Goal: Task Accomplishment & Management: Complete application form

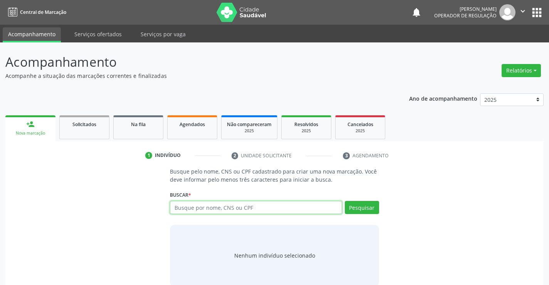
click at [202, 209] on input "text" at bounding box center [256, 207] width 172 height 13
type input "709209238738633"
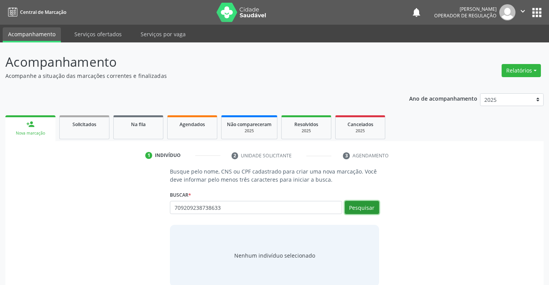
click at [352, 207] on button "Pesquisar" at bounding box center [362, 207] width 34 height 13
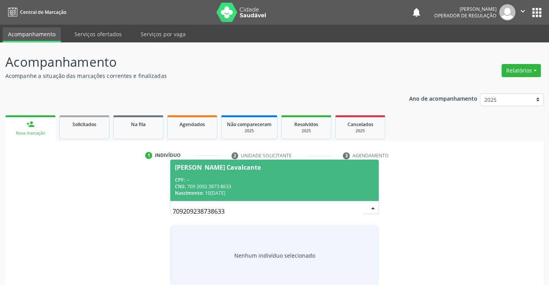
click at [226, 166] on div "Maria Gorete Cavalcante" at bounding box center [218, 167] width 86 height 6
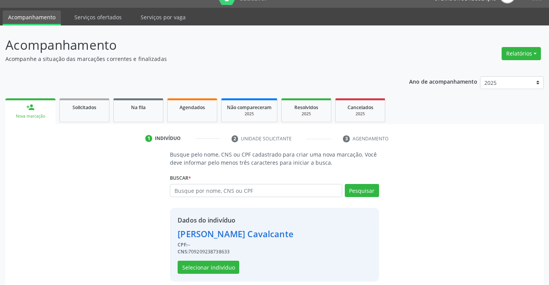
scroll to position [24, 0]
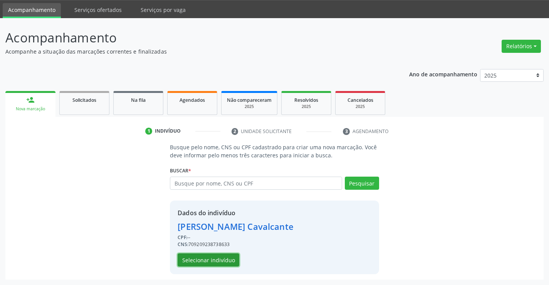
click at [219, 258] on button "Selecionar indivíduo" at bounding box center [209, 259] width 62 height 13
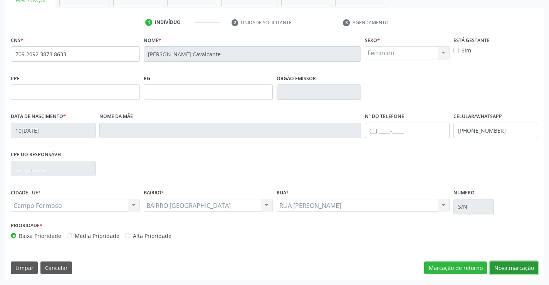
click at [508, 265] on button "Nova marcação" at bounding box center [514, 267] width 49 height 13
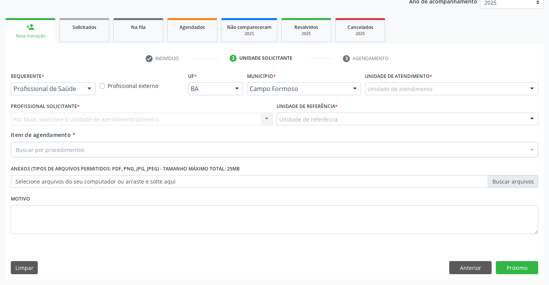
scroll to position [97, 0]
click at [84, 88] on div at bounding box center [90, 88] width 12 height 13
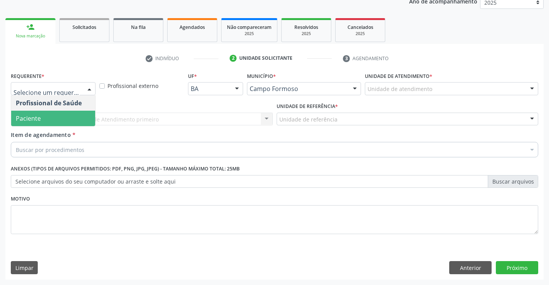
click at [69, 124] on span "Paciente" at bounding box center [53, 118] width 84 height 15
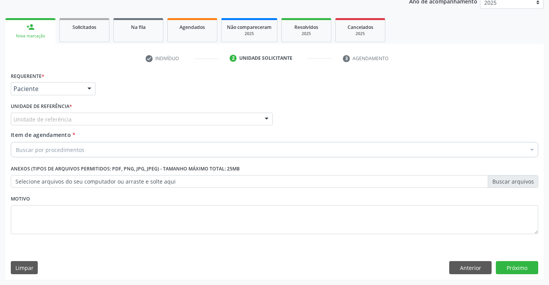
click at [268, 115] on div at bounding box center [267, 119] width 12 height 13
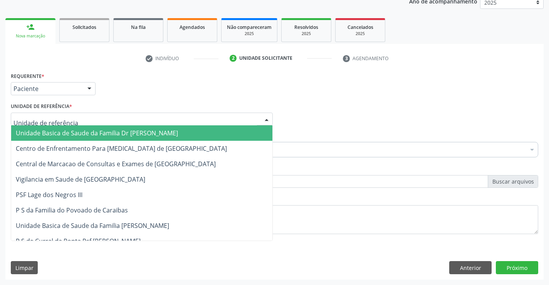
click at [219, 129] on span "Unidade Basica de Saude da Familia Dr [PERSON_NAME]" at bounding box center [141, 132] width 261 height 15
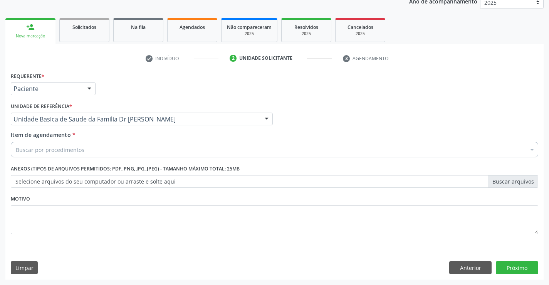
click at [198, 145] on div "Buscar por procedimentos" at bounding box center [275, 149] width 528 height 15
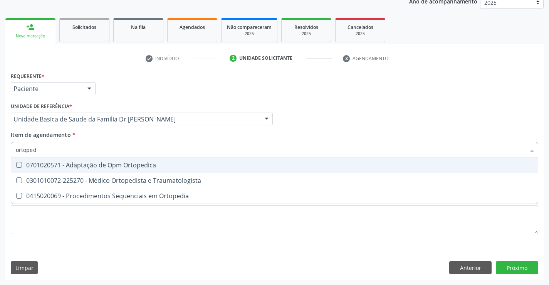
type input "ortopedi"
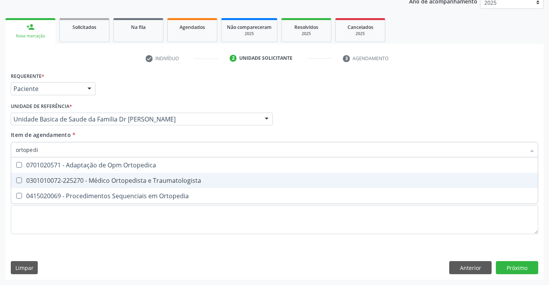
click at [118, 183] on div "0301010072-225270 - Médico Ortopedista e Traumatologista" at bounding box center [275, 180] width 518 height 6
checkbox Traumatologista "true"
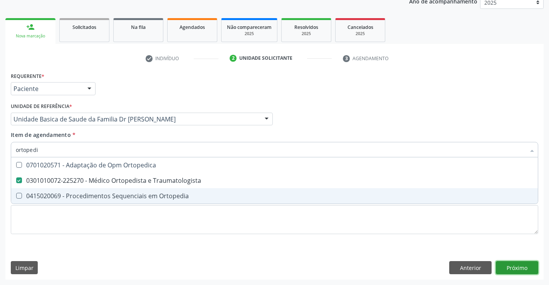
click at [511, 269] on div "Requerente * Paciente Profissional de Saúde Paciente Nenhum resultado encontrad…" at bounding box center [274, 174] width 538 height 209
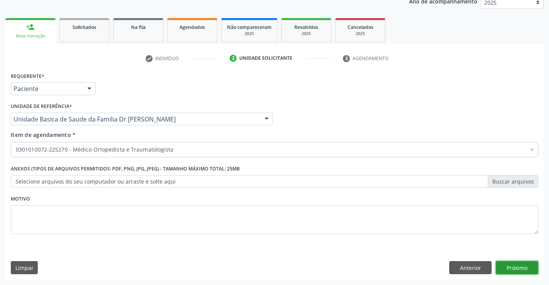
click at [515, 271] on button "Próximo" at bounding box center [517, 267] width 42 height 13
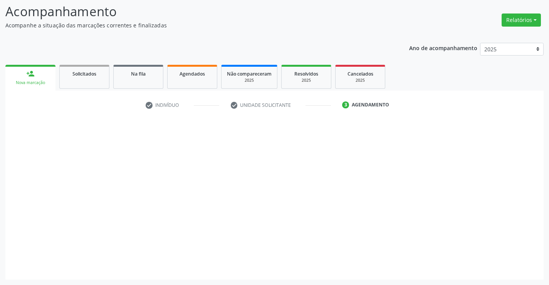
scroll to position [50, 0]
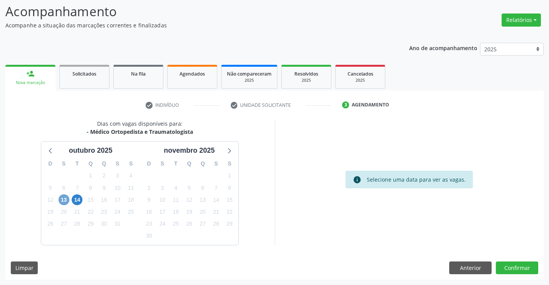
click at [67, 199] on span "13" at bounding box center [64, 199] width 11 height 11
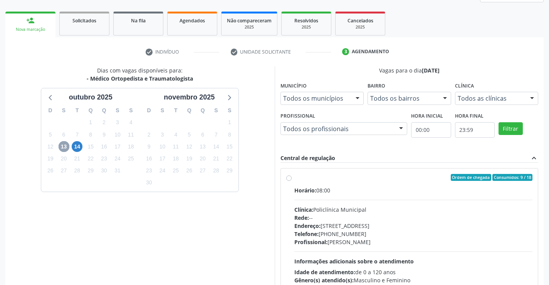
scroll to position [162, 0]
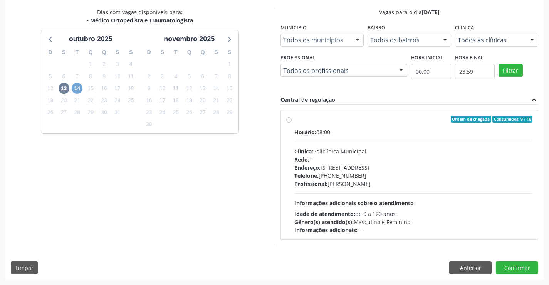
click at [79, 87] on span "14" at bounding box center [77, 88] width 11 height 11
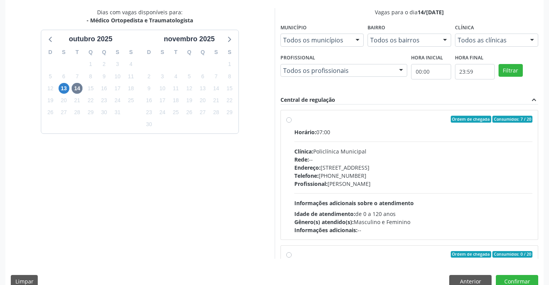
click at [283, 119] on div "Ordem de chegada Consumidos: 7 / 20 Horário: 07:00 Clínica: Policlínica Municip…" at bounding box center [409, 174] width 257 height 129
radio input "true"
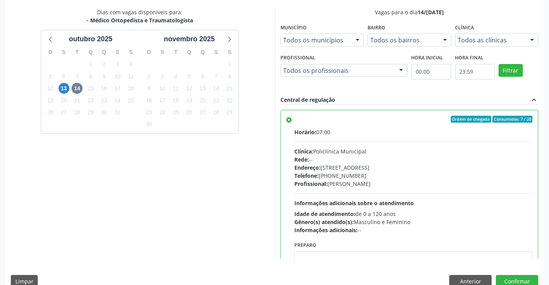
scroll to position [176, 0]
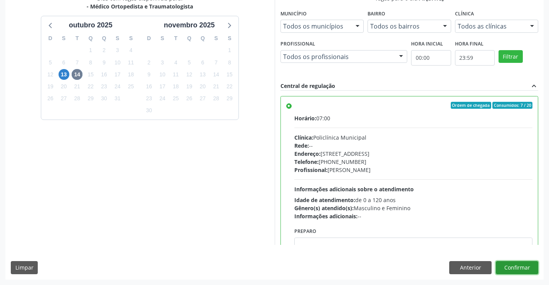
click at [506, 274] on button "Confirmar" at bounding box center [517, 267] width 42 height 13
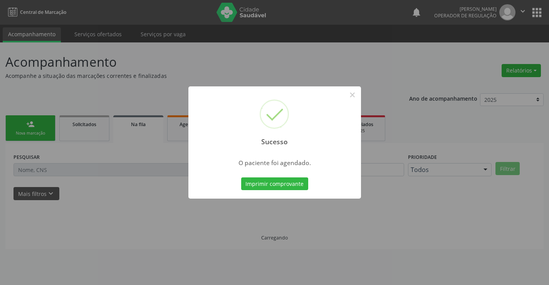
scroll to position [0, 0]
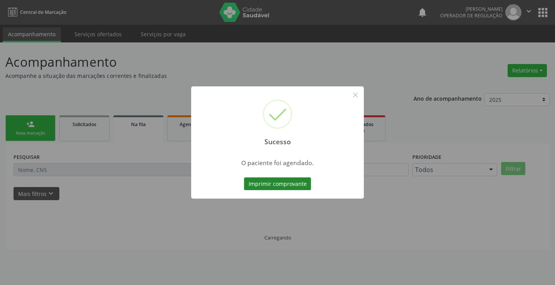
click at [293, 178] on button "Imprimir comprovante" at bounding box center [277, 183] width 67 height 13
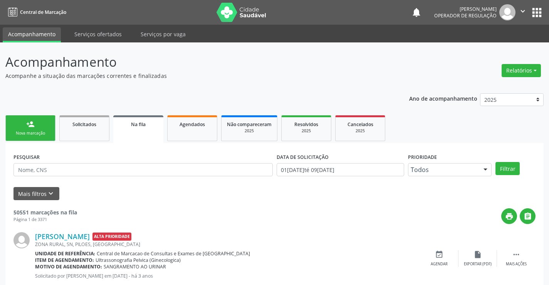
click at [37, 126] on link "person_add Nova marcação" at bounding box center [30, 128] width 50 height 26
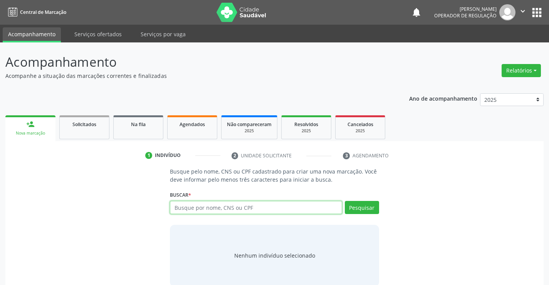
click at [195, 203] on input "text" at bounding box center [256, 207] width 172 height 13
type input "709209238738633"
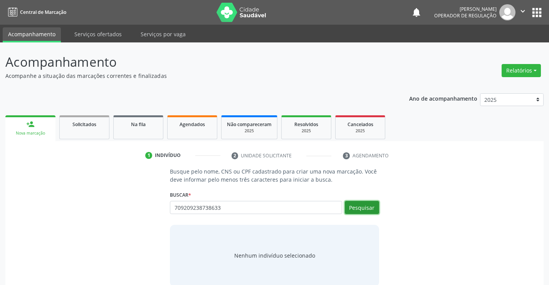
click at [366, 205] on button "Pesquisar" at bounding box center [362, 207] width 34 height 13
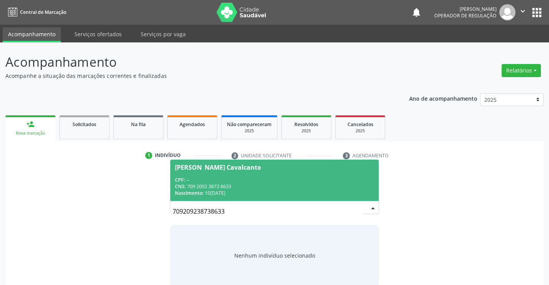
click at [207, 166] on div "Maria Gorete Cavalcante" at bounding box center [218, 167] width 86 height 6
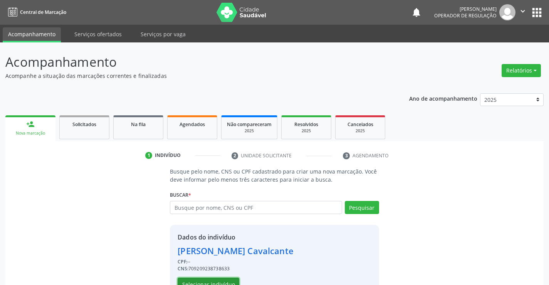
click at [202, 281] on button "Selecionar indivíduo" at bounding box center [209, 283] width 62 height 13
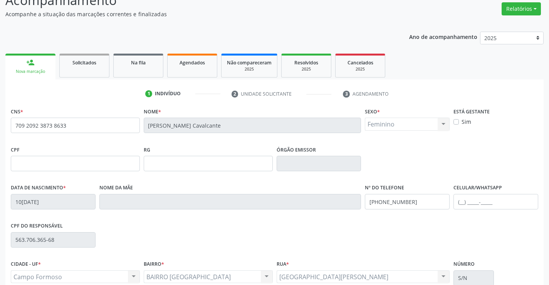
scroll to position [133, 0]
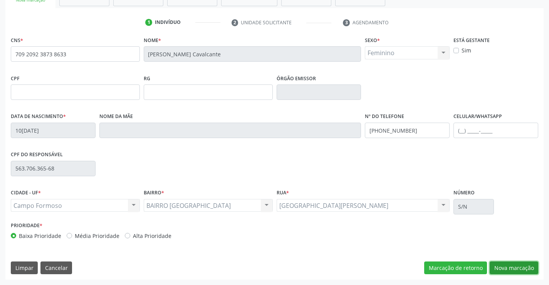
click at [498, 266] on button "Nova marcação" at bounding box center [514, 267] width 49 height 13
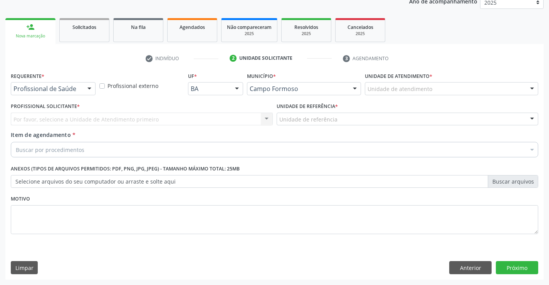
scroll to position [97, 0]
click at [87, 91] on div at bounding box center [90, 88] width 12 height 13
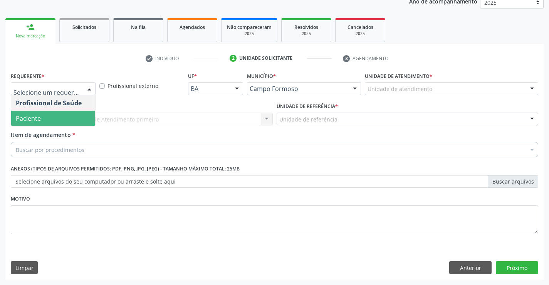
click at [53, 116] on span "Paciente" at bounding box center [53, 118] width 84 height 15
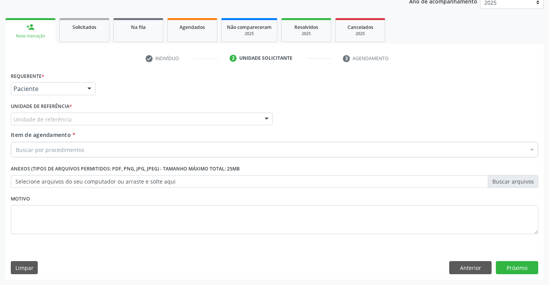
click at [266, 117] on div at bounding box center [267, 119] width 12 height 13
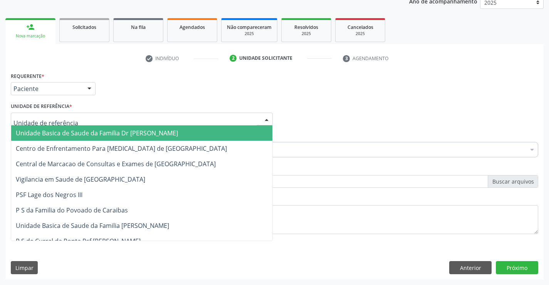
click at [221, 126] on span "Unidade Basica de Saude da Familia Dr [PERSON_NAME]" at bounding box center [141, 132] width 261 height 15
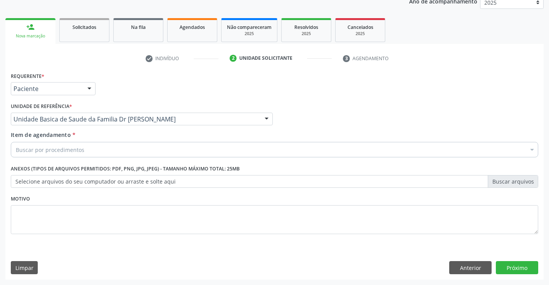
click at [185, 141] on div "Item de agendamento * Buscar por procedimentos Selecionar todos 0202040089 - 3X…" at bounding box center [275, 143] width 528 height 24
click at [173, 145] on div "Buscar por procedimentos" at bounding box center [275, 149] width 528 height 15
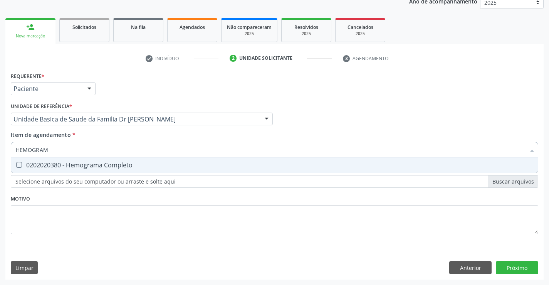
type input "HEMOGRAMA"
click at [125, 168] on div "0202020380 - Hemograma Completo" at bounding box center [275, 165] width 518 height 6
checkbox Completo "true"
type input "HEMOGRAMA"
click at [77, 212] on div "Requerente * Paciente Profissional de Saúde Paciente Nenhum resultado encontrad…" at bounding box center [275, 157] width 528 height 175
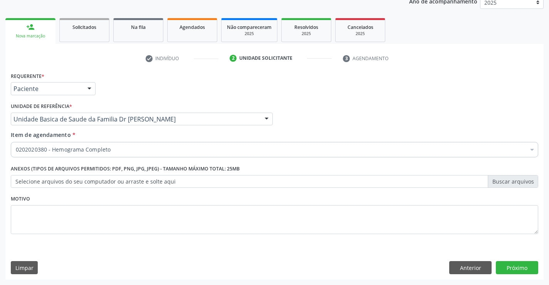
click at [83, 164] on label "Anexos (Tipos de arquivos permitidos: PDF, PNG, JPG, JPEG) - Tamanho máximo tot…" at bounding box center [125, 169] width 229 height 12
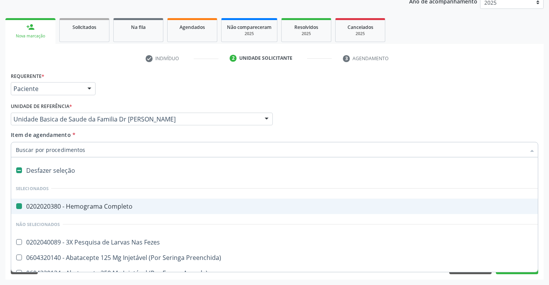
type input "U"
checkbox Completo "false"
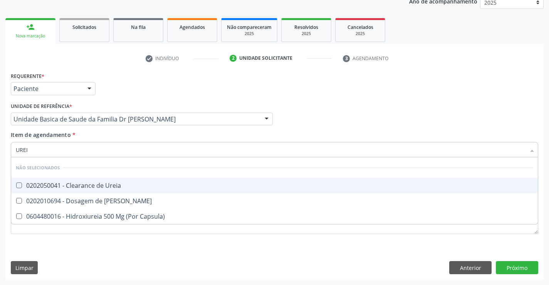
type input "UREIA"
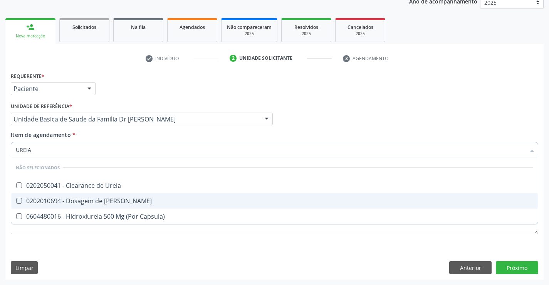
click at [76, 199] on div "0202010694 - Dosagem de [PERSON_NAME]" at bounding box center [275, 201] width 518 height 6
checkbox Ureia "true"
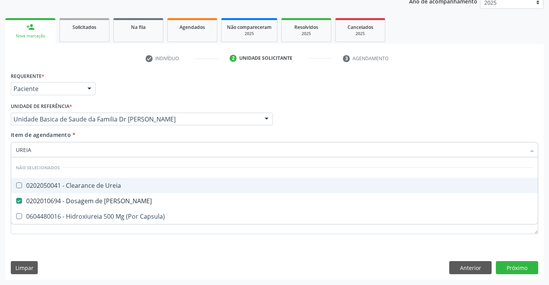
type input "UREIA"
click at [346, 111] on div "Profissional Solicitante Por favor, selecione a Unidade de Atendimento primeiro…" at bounding box center [274, 116] width 531 height 30
checkbox Ureia "true"
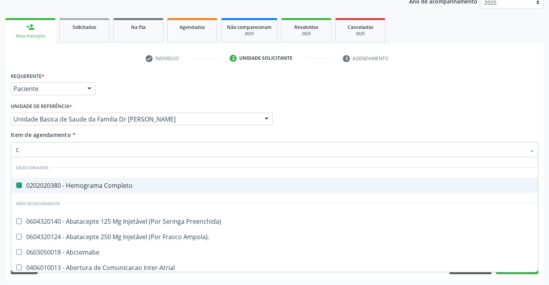
type input "CR"
checkbox Completo "false"
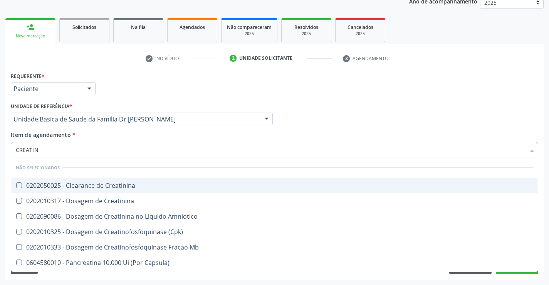
type input "CREATINI"
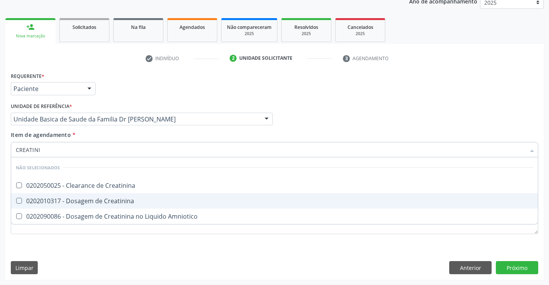
click at [110, 203] on div "0202010317 - Dosagem de Creatinina" at bounding box center [275, 201] width 518 height 6
checkbox Creatinina "true"
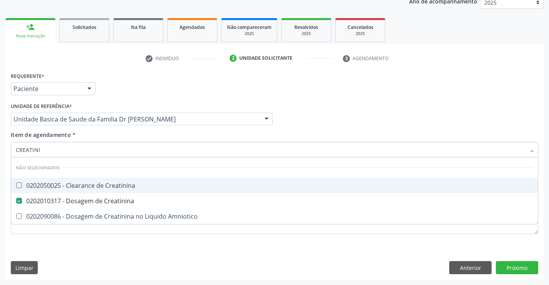
type input "CREATINI"
click at [326, 86] on div "Requerente * Paciente Profissional de Saúde Paciente Nenhum resultado encontrad…" at bounding box center [274, 85] width 531 height 30
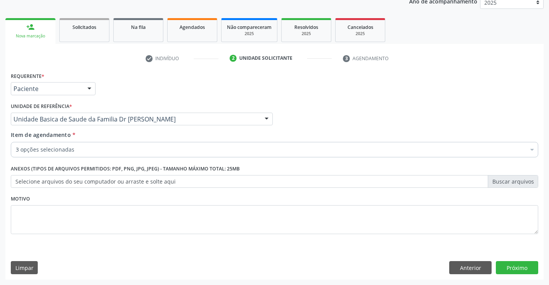
checkbox Completo "true"
checkbox Creatinina "true"
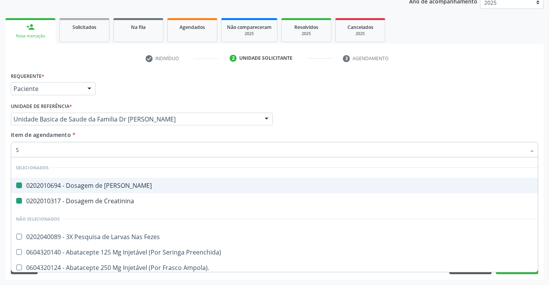
type input "SO"
checkbox Ureia "false"
checkbox Creatinina "false"
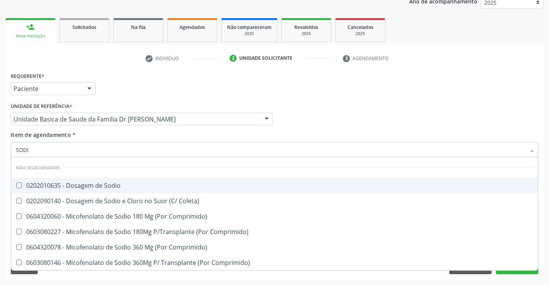
type input "SODIO"
click at [69, 188] on div "0202010635 - Dosagem de Sodio" at bounding box center [275, 185] width 518 height 6
checkbox Sodio "true"
click at [291, 96] on div "Requerente * Paciente Profissional de Saúde Paciente Nenhum resultado encontrad…" at bounding box center [274, 85] width 531 height 30
checkbox Coleta\) "true"
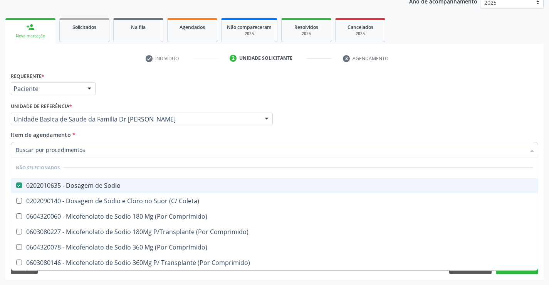
checkbox Comprimido\) "true"
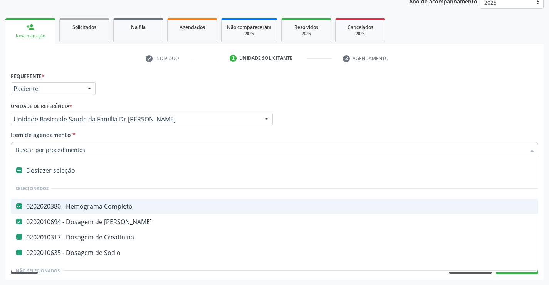
type input "P"
checkbox Sodio "false"
checkbox Creatinina "false"
type input "PO"
checkbox Completo "false"
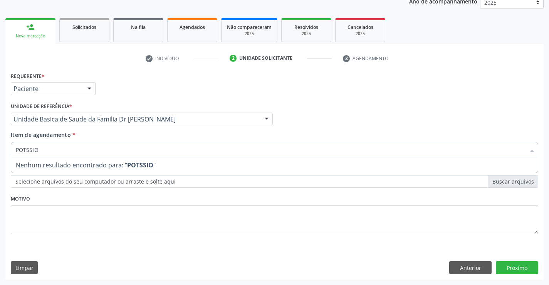
click at [27, 149] on input "POTSSIO" at bounding box center [271, 149] width 510 height 15
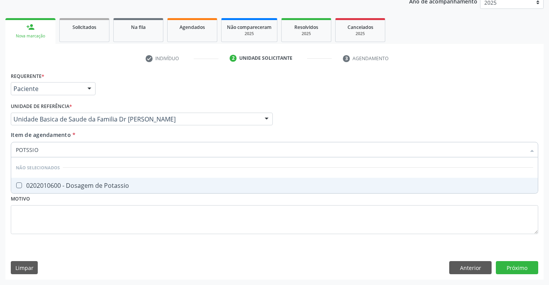
type input "POTASSIO"
click at [87, 188] on div "0202010600 - Dosagem de Potassio" at bounding box center [275, 185] width 518 height 6
checkbox Potassio "true"
click at [309, 88] on div "Requerente * Paciente Profissional de Saúde Paciente Nenhum resultado encontrad…" at bounding box center [274, 85] width 531 height 30
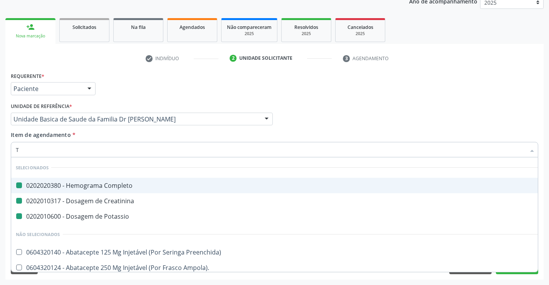
type input "TG"
checkbox Completo "false"
checkbox Creatinina "false"
checkbox Potassio "false"
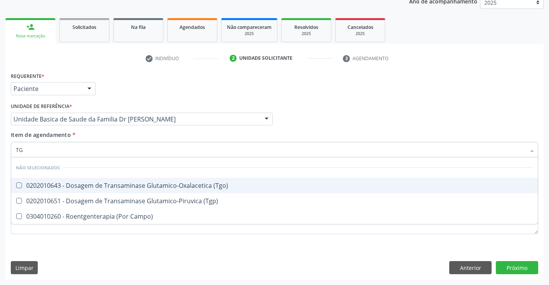
type input "TGO"
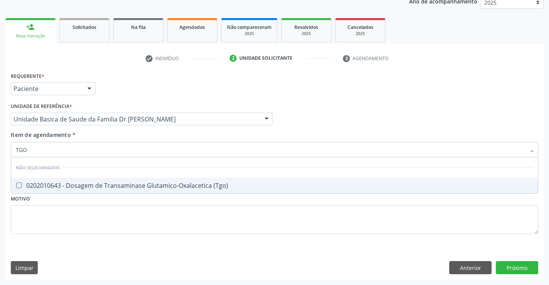
drag, startPoint x: 96, startPoint y: 184, endPoint x: 103, endPoint y: 177, distance: 9.5
click at [94, 184] on div "0202010643 - Dosagem de Transaminase Glutamico-Oxalacetica (Tgo)" at bounding box center [275, 185] width 518 height 6
checkbox \(Tgo\) "true"
click at [329, 103] on div "Profissional Solicitante Por favor, selecione a Unidade de Atendimento primeiro…" at bounding box center [274, 116] width 531 height 30
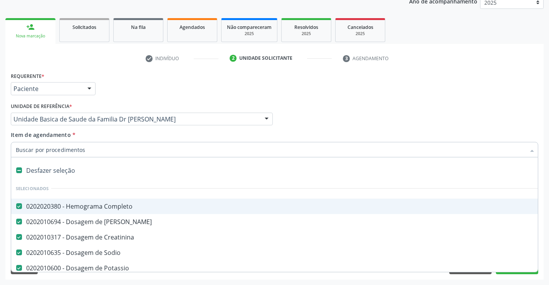
type input "T"
checkbox \(Tgo\) "false"
type input "TG"
checkbox Creatinina "false"
checkbox Sodio "false"
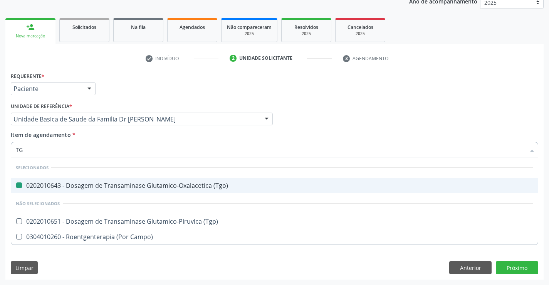
type input "TGP"
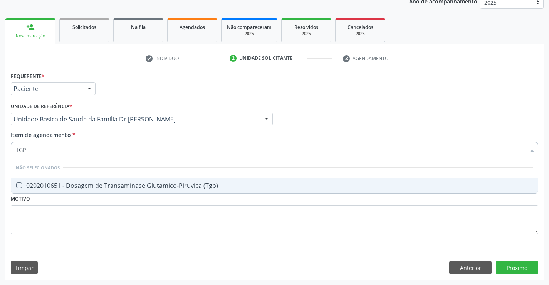
click at [35, 185] on div "0202010651 - Dosagem de Transaminase Glutamico-Piruvica (Tgp)" at bounding box center [275, 185] width 518 height 6
checkbox \(Tgp\) "true"
click at [346, 103] on div "Profissional Solicitante Por favor, selecione a Unidade de Atendimento primeiro…" at bounding box center [274, 116] width 531 height 30
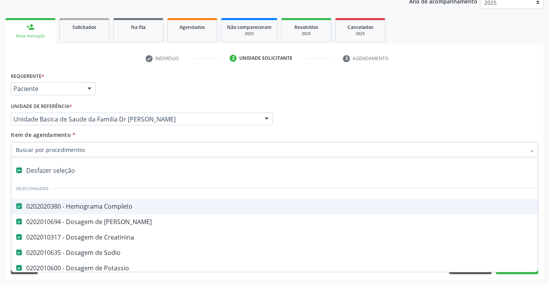
type input "C"
checkbox \(Tgo\) "false"
checkbox \(Tgp\) "false"
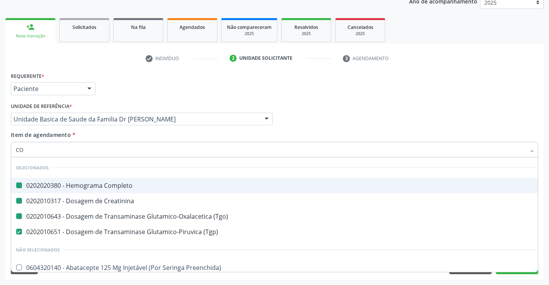
type input "COL"
checkbox Completo "false"
checkbox Creatinina "false"
checkbox \(Tgo\) "false"
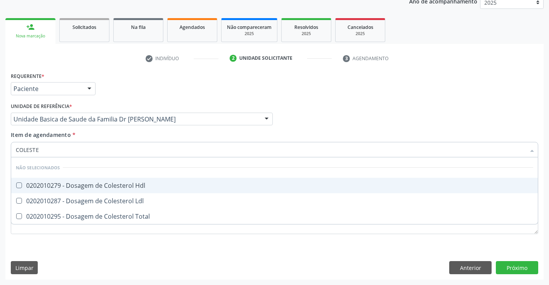
type input "COLESTER"
click at [30, 182] on div "0202010279 - Dosagem de Colesterol Hdl" at bounding box center [275, 185] width 518 height 6
checkbox Hdl "true"
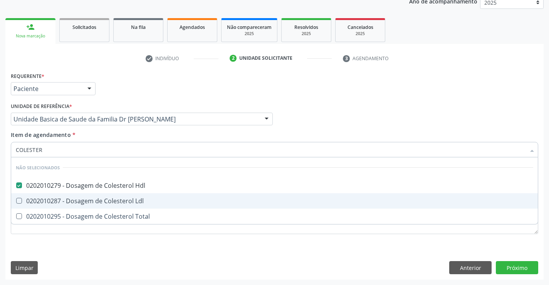
click at [24, 195] on span "0202010287 - Dosagem de Colesterol Ldl" at bounding box center [274, 200] width 527 height 15
checkbox Ldl "true"
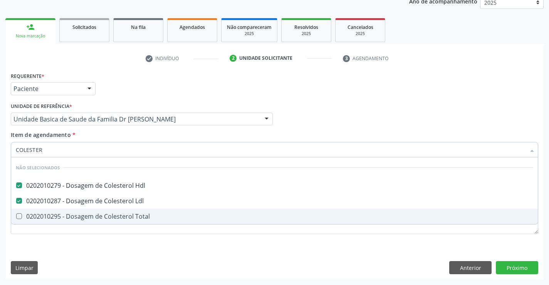
click at [21, 217] on Total at bounding box center [19, 216] width 6 height 6
click at [16, 217] on Total "checkbox" at bounding box center [13, 216] width 5 height 5
checkbox Total "true"
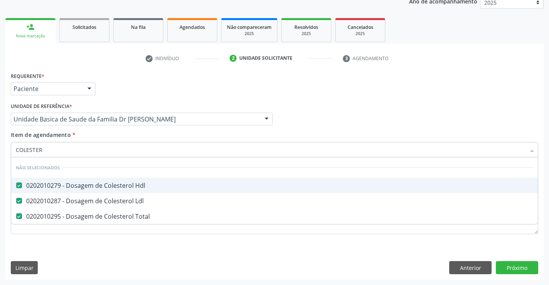
click at [307, 107] on div "Profissional Solicitante Por favor, selecione a Unidade de Atendimento primeiro…" at bounding box center [274, 116] width 531 height 30
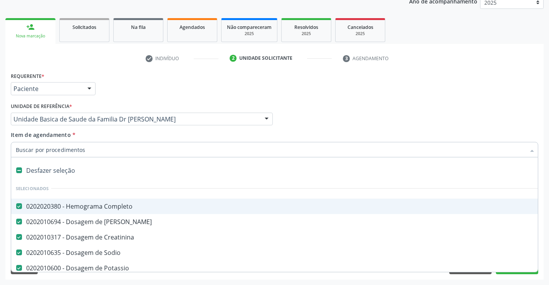
type input "T"
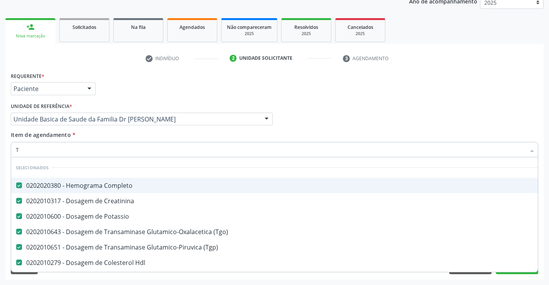
checkbox Preenchida\) "false"
type input "TR"
checkbox \(Tgo\) "false"
checkbox \(Tgp\) "false"
checkbox Hdl "false"
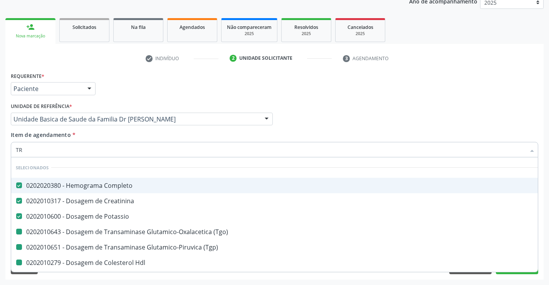
checkbox Ldl "false"
checkbox Total "false"
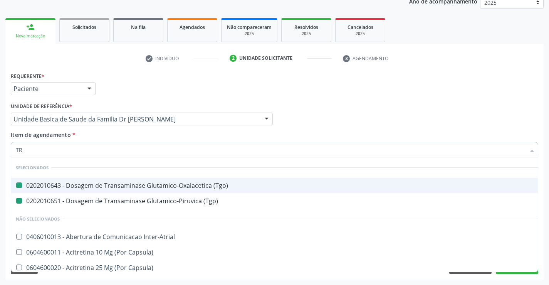
type input "TRI"
checkbox \(Tgo\) "false"
checkbox \(Tgp\) "false"
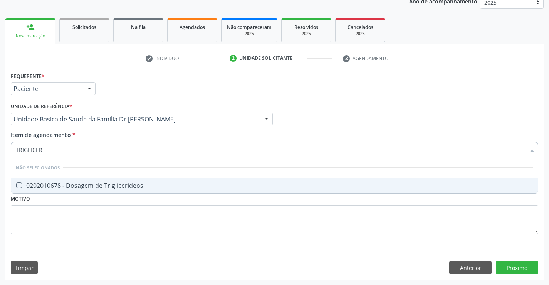
type input "TRIGLICERI"
click at [81, 188] on div "0202010678 - Dosagem de Triglicerideos" at bounding box center [275, 185] width 518 height 6
checkbox Triglicerideos "true"
click at [57, 218] on div "Requerente * Paciente Profissional de Saúde Paciente Nenhum resultado encontrad…" at bounding box center [275, 157] width 528 height 175
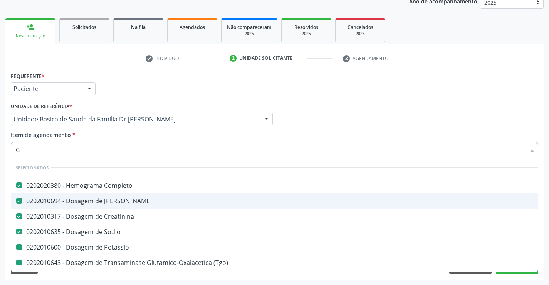
type input "GL"
checkbox Potassio "false"
checkbox \(Tgo\) "false"
checkbox \(Tgp\) "false"
checkbox Hdl "false"
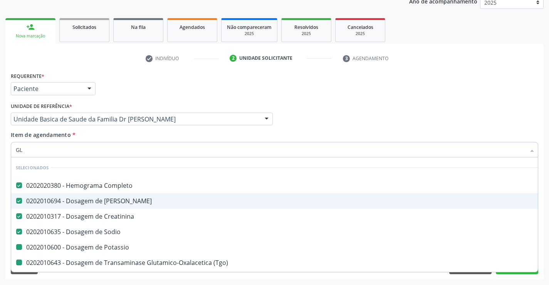
checkbox Ldl "false"
checkbox Total "false"
checkbox Triglicerideos "false"
type input "GLI"
checkbox Creatinina "false"
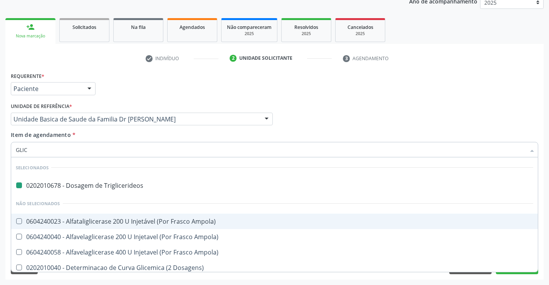
type input "GLICO"
checkbox Triglicerideos "false"
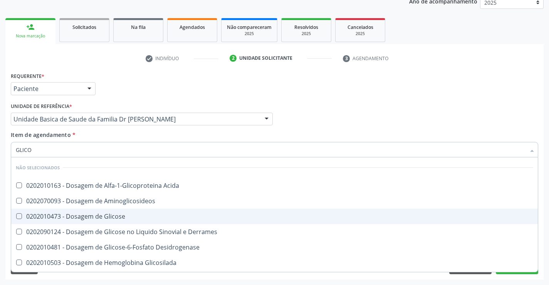
type input "GLICOS"
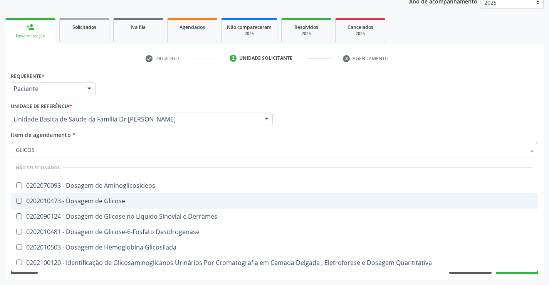
click at [69, 198] on div "0202010473 - Dosagem de Glicose" at bounding box center [275, 201] width 518 height 6
checkbox Glicose "true"
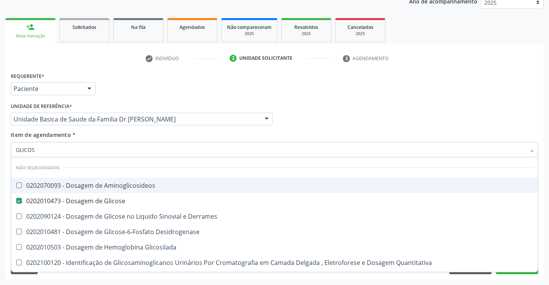
click at [247, 89] on div "Requerente * Paciente Profissional de Saúde Paciente Nenhum resultado encontrad…" at bounding box center [274, 85] width 531 height 30
checkbox Aminoglicosideos "true"
checkbox Derrames "true"
checkbox Glicosilada "true"
checkbox Quantitativa "true"
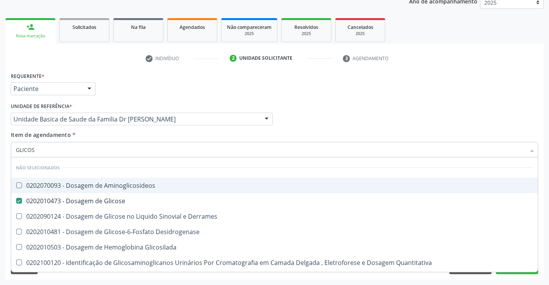
checkbox Urina "true"
checkbox Glicose "true"
checkbox Desidrogenase "true"
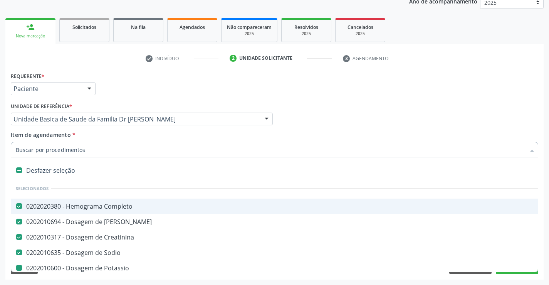
type input "U"
checkbox Potassio "false"
checkbox \(Tgo\) "false"
checkbox \(Tgp\) "false"
checkbox Hdl "false"
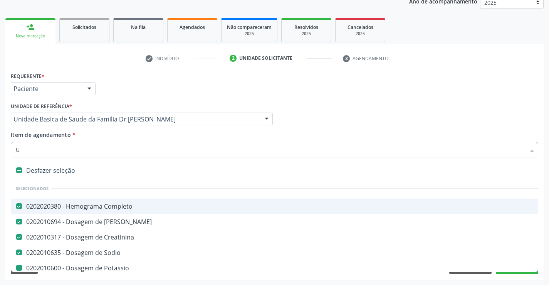
checkbox Ldl "false"
checkbox Total "false"
checkbox Triglicerideos "false"
checkbox Glicose "false"
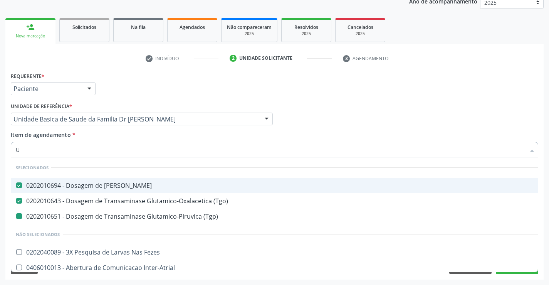
type input "UR"
checkbox \(Tgp\) "false"
type input "URI"
checkbox Ureia "false"
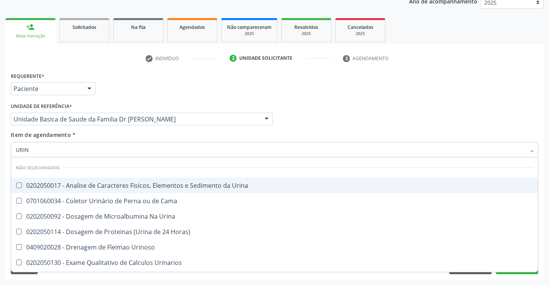
type input "URINA"
click at [135, 180] on span "0202050017 - Analise de Caracteres Fisicos, Elementos e Sedimento da Urina" at bounding box center [274, 185] width 527 height 15
checkbox Urina "true"
click at [260, 85] on div "Requerente * Paciente Profissional de Saúde Paciente Nenhum resultado encontrad…" at bounding box center [274, 85] width 531 height 30
checkbox Horas\) "true"
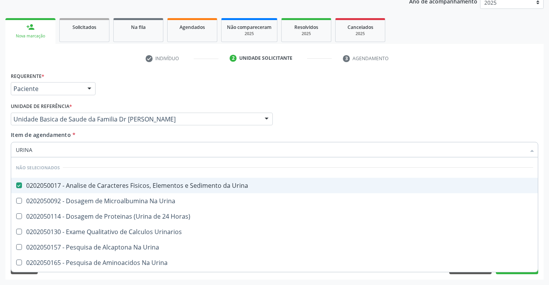
checkbox Urina "true"
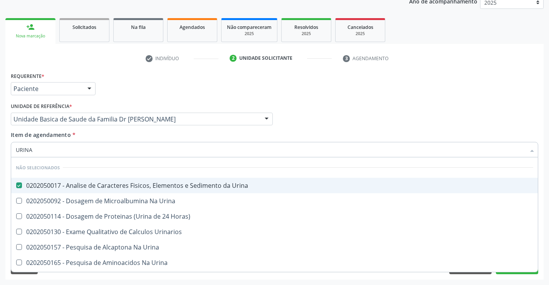
checkbox Urina "true"
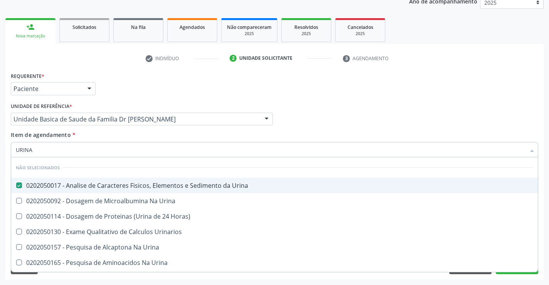
checkbox Urinarios "true"
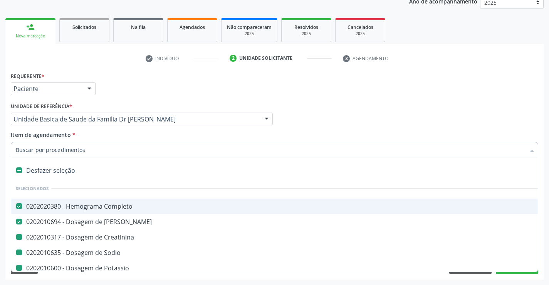
type input "F"
checkbox Creatinina "false"
checkbox Potassio "false"
checkbox \(Tgo\) "false"
checkbox \(Tgp\) "false"
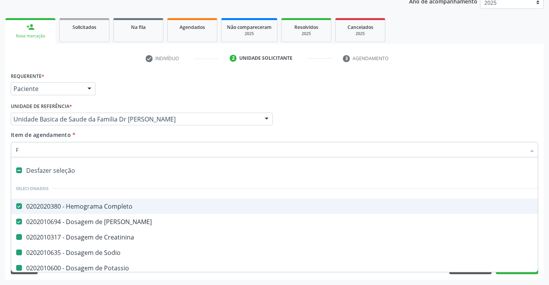
checkbox Hdl "false"
checkbox Ldl "false"
checkbox Total "false"
checkbox Triglicerideos "false"
checkbox Glicose "false"
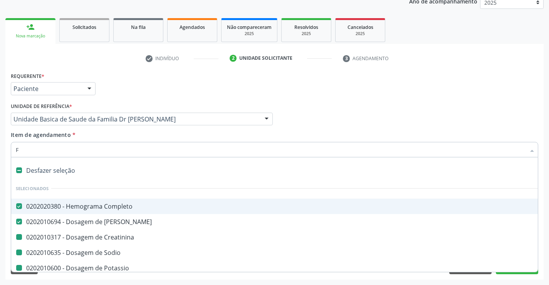
checkbox Urina "false"
checkbox Sodio "false"
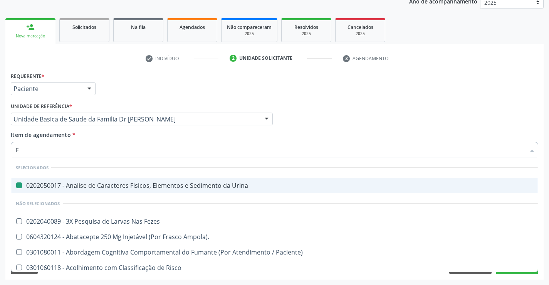
type input "FE"
checkbox Urina "false"
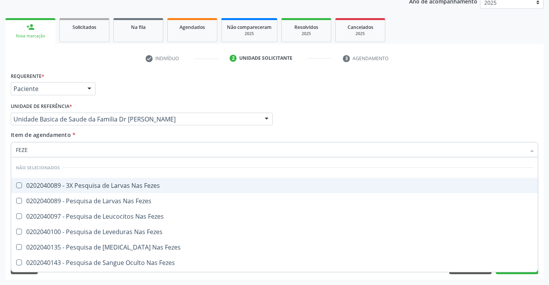
type input "FEZES"
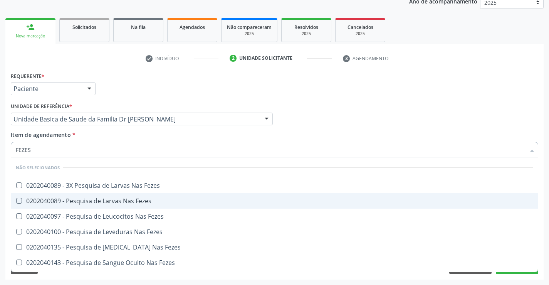
drag, startPoint x: 109, startPoint y: 199, endPoint x: 124, endPoint y: 190, distance: 17.6
click at [109, 199] on div "0202040089 - Pesquisa de Larvas Nas Fezes" at bounding box center [275, 201] width 518 height 6
checkbox Fezes "true"
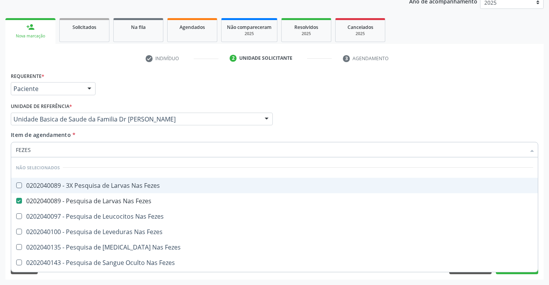
click at [283, 94] on div "Requerente * Paciente Profissional de Saúde Paciente Nenhum resultado encontrad…" at bounding box center [274, 85] width 531 height 30
checkbox Fezes "true"
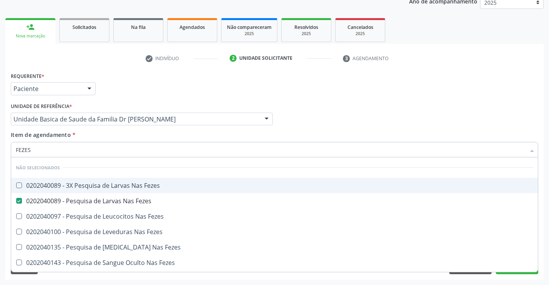
checkbox Fezes "true"
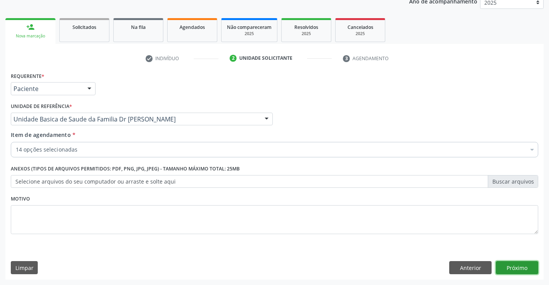
click at [509, 269] on button "Próximo" at bounding box center [517, 267] width 42 height 13
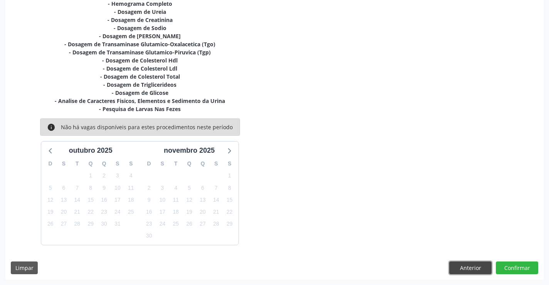
click at [462, 268] on button "Anterior" at bounding box center [470, 267] width 42 height 13
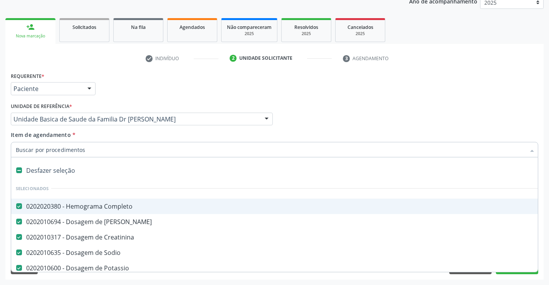
scroll to position [39, 0]
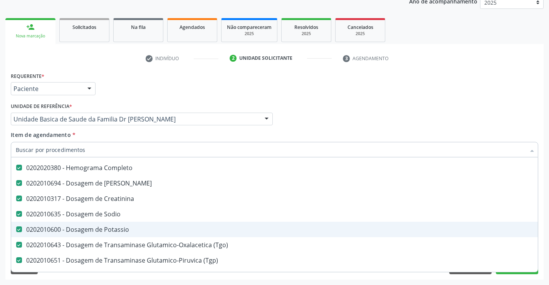
click at [106, 230] on div "0202010600 - Dosagem de Potassio" at bounding box center [316, 229] width 600 height 6
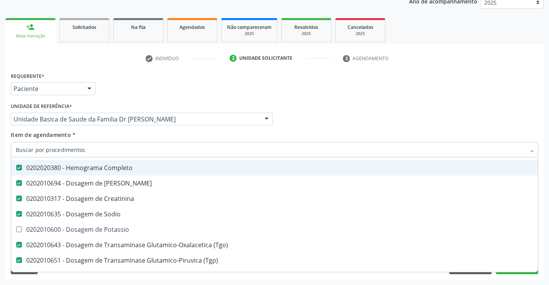
click at [342, 103] on div "Profissional Solicitante Por favor, selecione a Unidade de Atendimento primeiro…" at bounding box center [274, 116] width 531 height 30
checkbox Potassio "true"
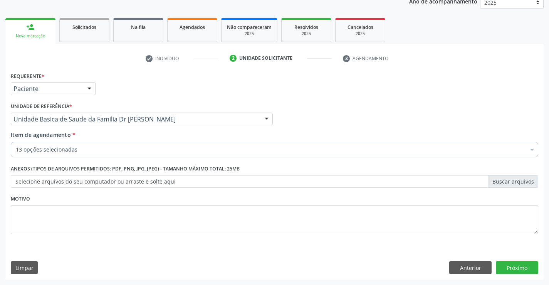
scroll to position [0, 0]
click at [507, 267] on button "Próximo" at bounding box center [517, 267] width 42 height 13
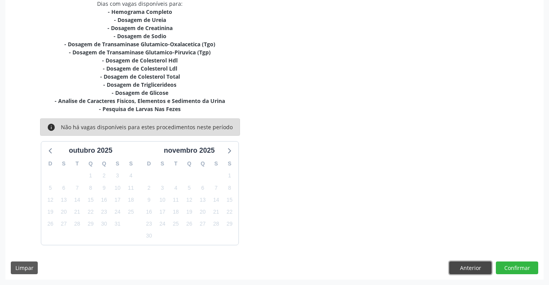
click at [472, 261] on button "Anterior" at bounding box center [470, 267] width 42 height 13
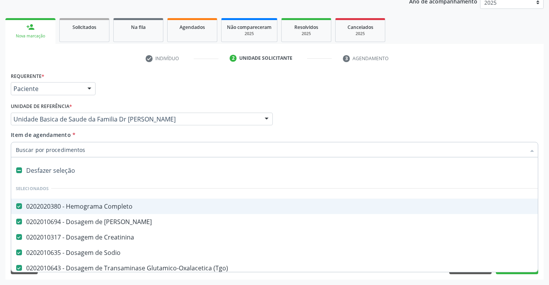
scroll to position [77, 0]
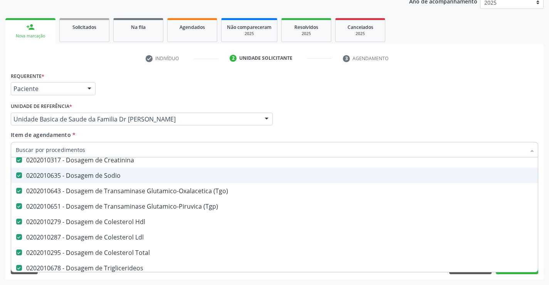
click at [98, 175] on div "0202010635 - Dosagem de Sodio" at bounding box center [316, 175] width 600 height 6
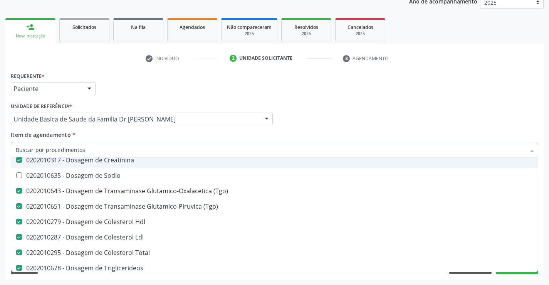
click at [488, 110] on div "Profissional Solicitante Por favor, selecione a Unidade de Atendimento primeiro…" at bounding box center [274, 116] width 531 height 30
checkbox Sodio "true"
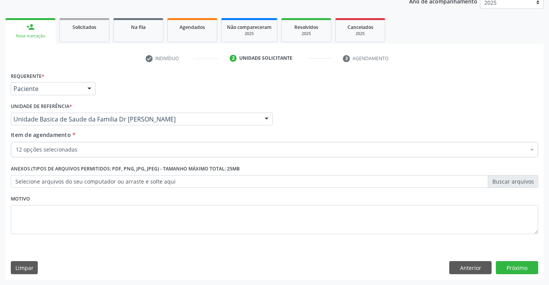
scroll to position [0, 0]
click at [510, 266] on button "Próximo" at bounding box center [517, 267] width 42 height 13
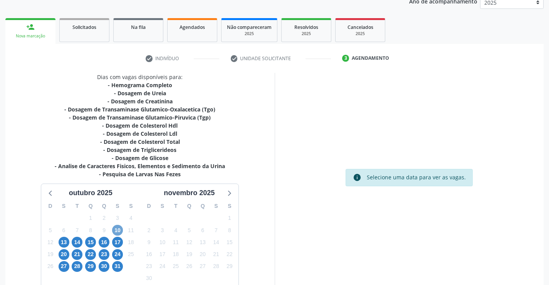
click at [119, 229] on span "10" at bounding box center [117, 230] width 11 height 11
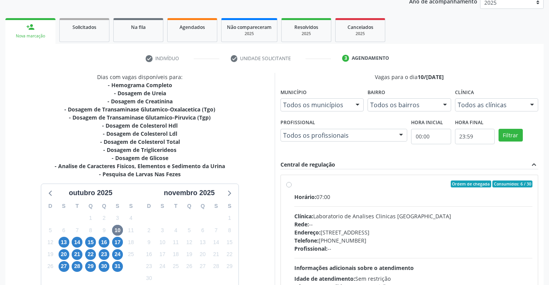
click at [294, 186] on label "Ordem de chegada Consumidos: 6 / 30 Horário: 07:00 Clínica: Laboratorio de Anal…" at bounding box center [413, 239] width 239 height 118
click at [291, 186] on input "Ordem de chegada Consumidos: 6 / 30 Horário: 07:00 Clínica: Laboratorio de Anal…" at bounding box center [288, 183] width 5 height 7
radio input "true"
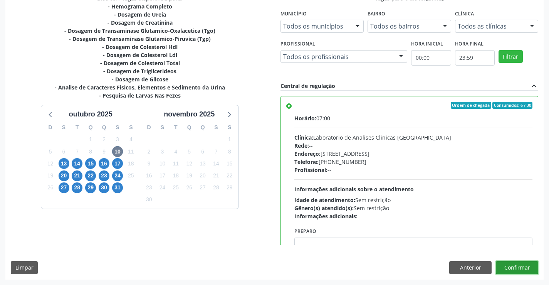
click at [508, 264] on button "Confirmar" at bounding box center [517, 267] width 42 height 13
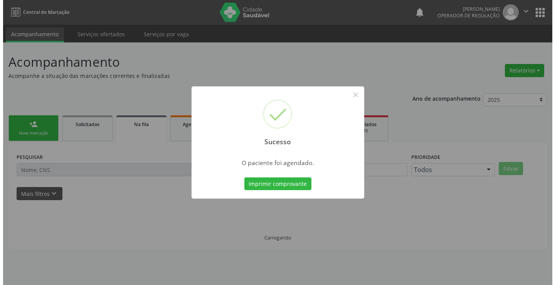
scroll to position [0, 0]
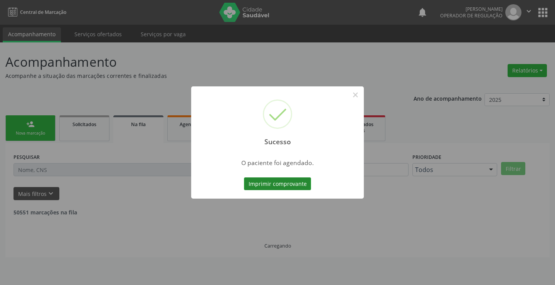
click at [289, 180] on button "Imprimir comprovante" at bounding box center [277, 183] width 67 height 13
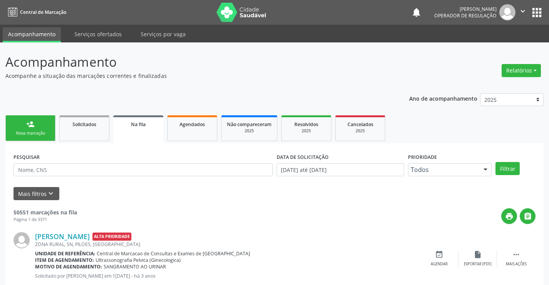
click at [44, 128] on link "person_add Nova marcação" at bounding box center [30, 128] width 50 height 26
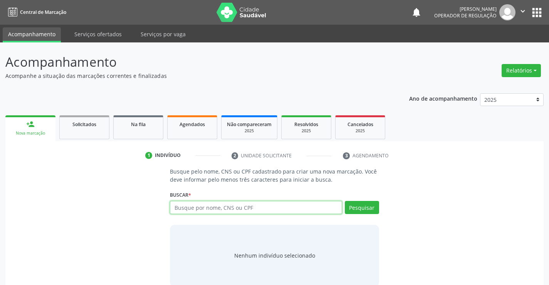
click at [182, 213] on input "text" at bounding box center [256, 207] width 172 height 13
type input "706302748309872"
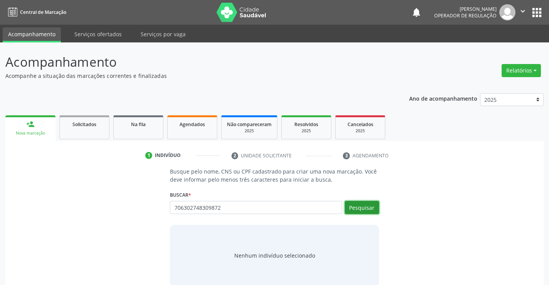
click at [363, 209] on button "Pesquisar" at bounding box center [362, 207] width 34 height 13
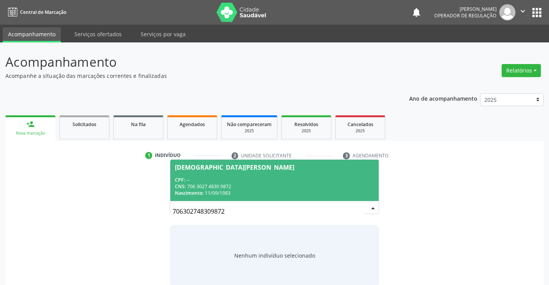
click at [239, 170] on div "[DEMOGRAPHIC_DATA][PERSON_NAME]" at bounding box center [234, 167] width 119 height 6
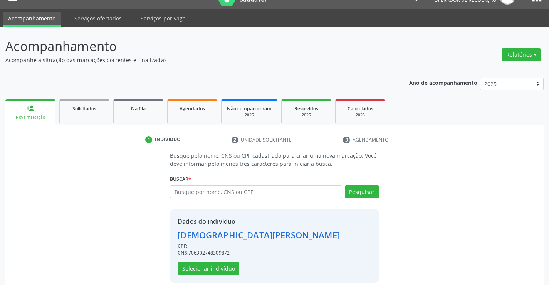
scroll to position [24, 0]
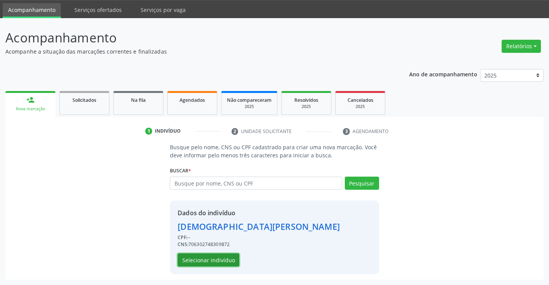
click at [219, 256] on button "Selecionar indivíduo" at bounding box center [209, 259] width 62 height 13
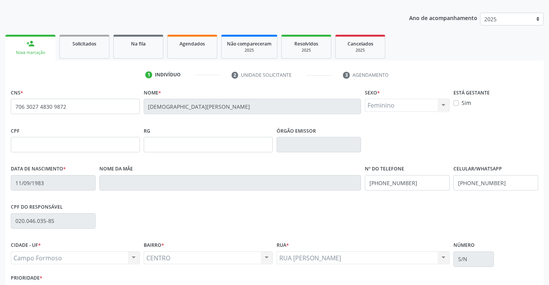
scroll to position [133, 0]
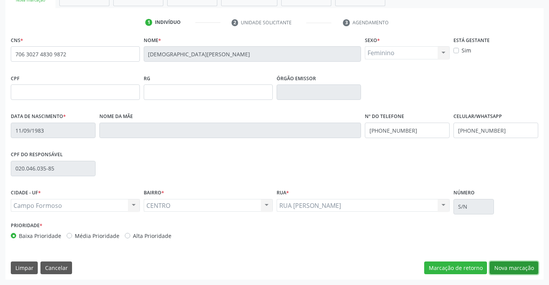
click at [511, 268] on button "Nova marcação" at bounding box center [514, 267] width 49 height 13
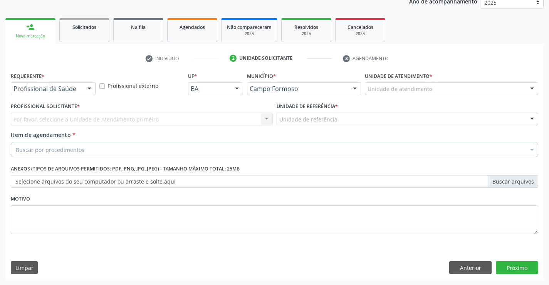
click at [90, 87] on div at bounding box center [90, 88] width 12 height 13
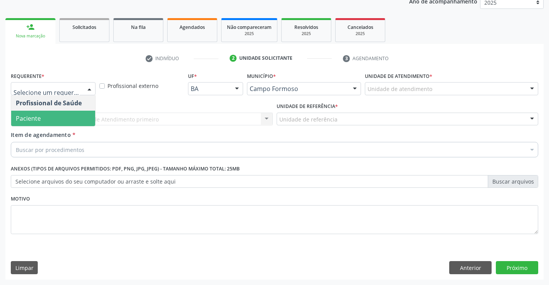
click at [69, 119] on span "Paciente" at bounding box center [53, 118] width 84 height 15
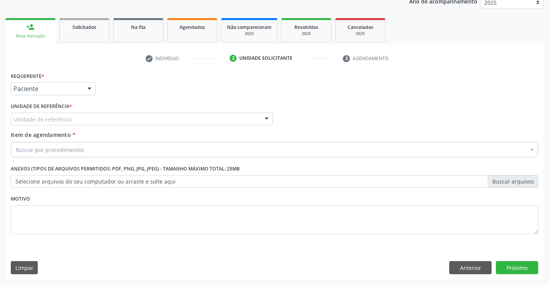
click at [270, 118] on div at bounding box center [267, 119] width 12 height 13
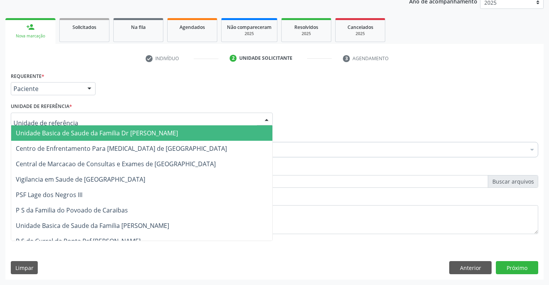
click at [198, 130] on span "Unidade Basica de Saude da Familia Dr [PERSON_NAME]" at bounding box center [141, 132] width 261 height 15
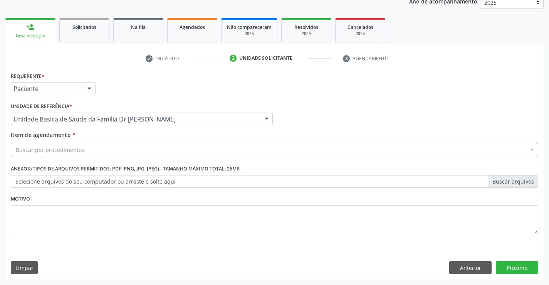
click at [106, 153] on div "Buscar por procedimentos" at bounding box center [275, 149] width 528 height 15
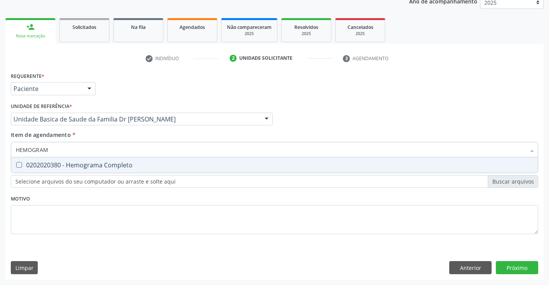
type input "HEMOGRAMA"
click at [120, 162] on div "0202020380 - Hemograma Completo" at bounding box center [275, 165] width 518 height 6
checkbox Completo "true"
type input "HEMOGRAMA"
click at [287, 101] on div "Profissional Solicitante Por favor, selecione a Unidade de Atendimento primeiro…" at bounding box center [274, 116] width 531 height 30
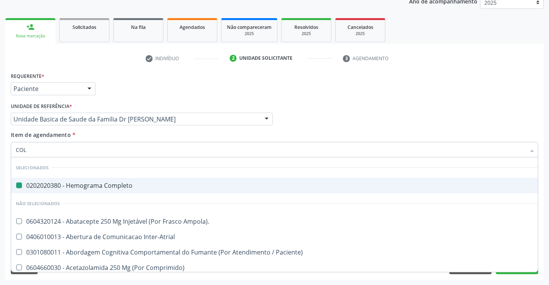
type input "COLE"
checkbox Completo "false"
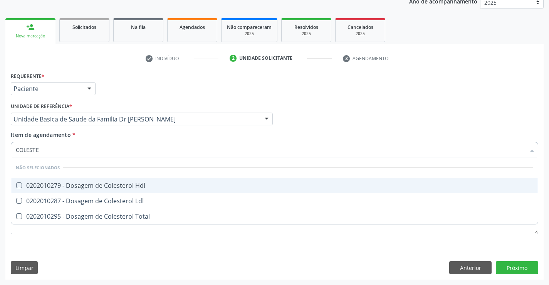
type input "COLESTER"
click at [55, 180] on span "0202010279 - Dosagem de Colesterol Hdl" at bounding box center [274, 185] width 527 height 15
checkbox Hdl "true"
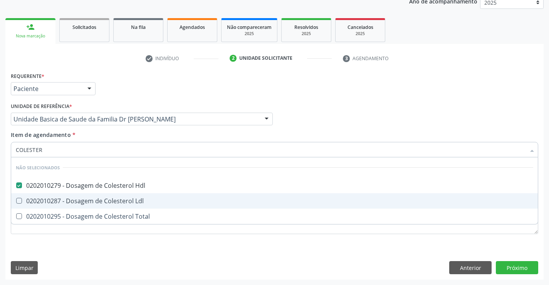
click at [45, 196] on span "0202010287 - Dosagem de Colesterol Ldl" at bounding box center [274, 200] width 527 height 15
checkbox Ldl "true"
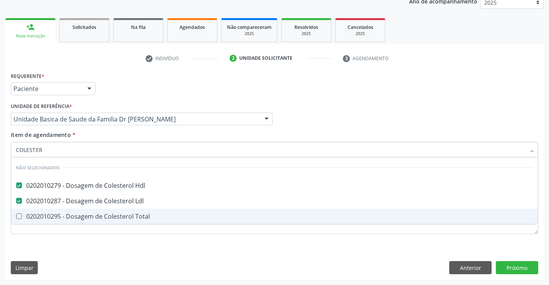
click at [42, 216] on div "0202010295 - Dosagem de Colesterol Total" at bounding box center [275, 216] width 518 height 6
checkbox Total "true"
type input "COLESTER"
click at [36, 244] on div "Requerente * Paciente Profissional de Saúde Paciente Nenhum resultado encontrad…" at bounding box center [275, 157] width 528 height 175
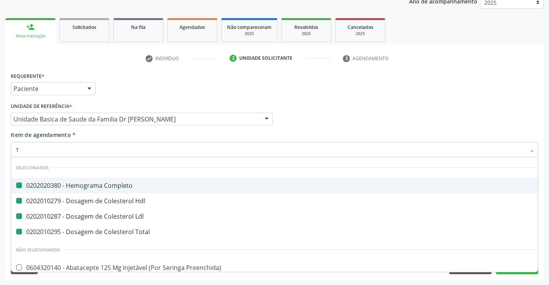
type input "TR"
checkbox Completo "false"
checkbox Ldl "false"
checkbox Hdl "false"
checkbox Total "false"
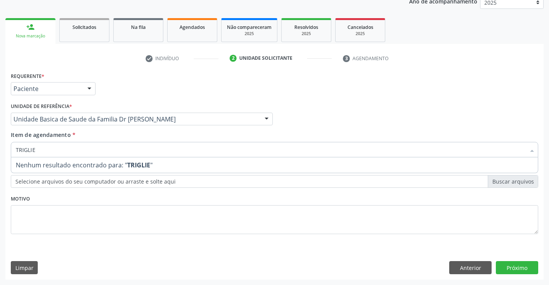
type input "TRIGLI"
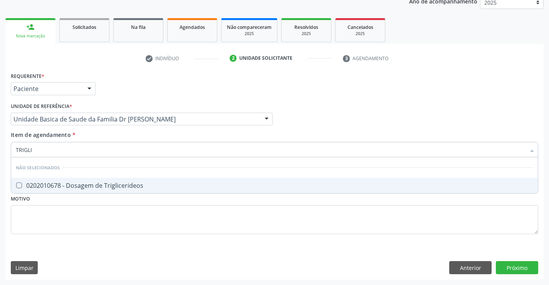
click at [115, 182] on div "0202010678 - Dosagem de Triglicerideos" at bounding box center [275, 185] width 518 height 6
checkbox Triglicerideos "true"
click at [85, 229] on div "Requerente * Paciente Profissional de Saúde Paciente Nenhum resultado encontrad…" at bounding box center [275, 157] width 528 height 175
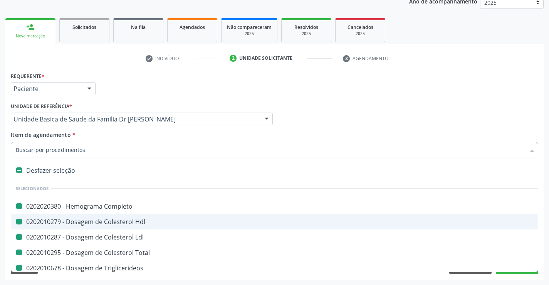
type input "U"
checkbox Completo "false"
checkbox Hdl "false"
checkbox Ldl "false"
checkbox Total "false"
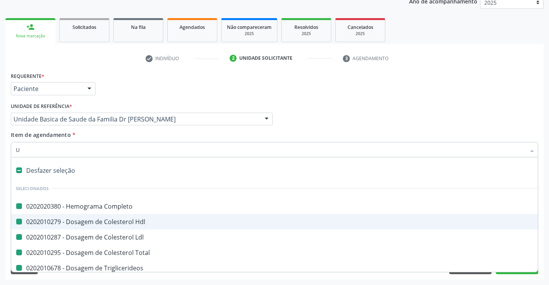
checkbox Triglicerideos "false"
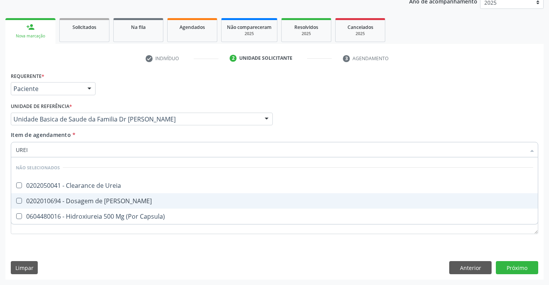
type input "UREIA"
click at [89, 198] on div "0202010694 - Dosagem de [PERSON_NAME]" at bounding box center [275, 201] width 518 height 6
checkbox Ureia "true"
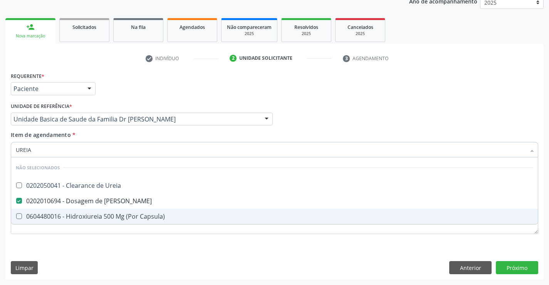
click at [66, 248] on div "Requerente * Paciente Profissional de Saúde Paciente Nenhum resultado encontrad…" at bounding box center [274, 174] width 538 height 209
checkbox Ureia "true"
checkbox Capsula\) "true"
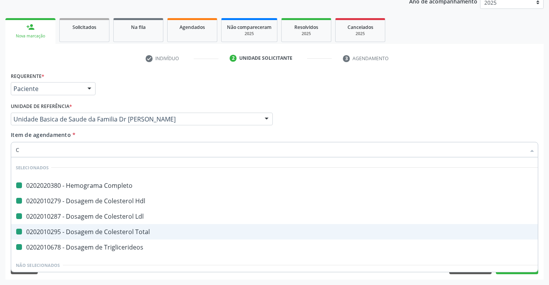
type input "CR"
checkbox Completo "false"
checkbox Hdl "false"
checkbox Ldl "false"
checkbox Total "false"
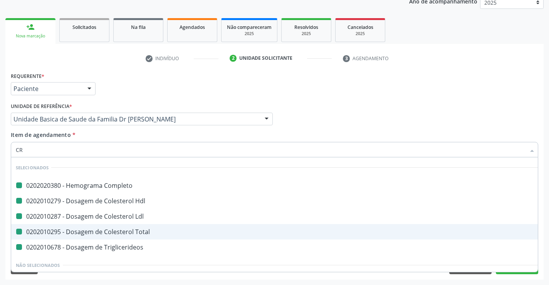
checkbox Triglicerideos "false"
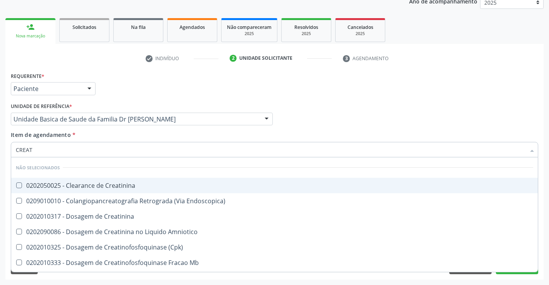
type input "CREATI"
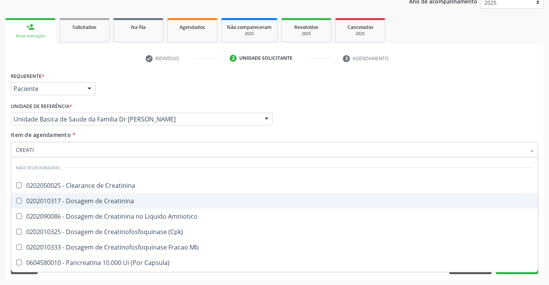
click at [109, 198] on div "0202010317 - Dosagem de Creatinina" at bounding box center [275, 201] width 518 height 6
checkbox Creatinina "true"
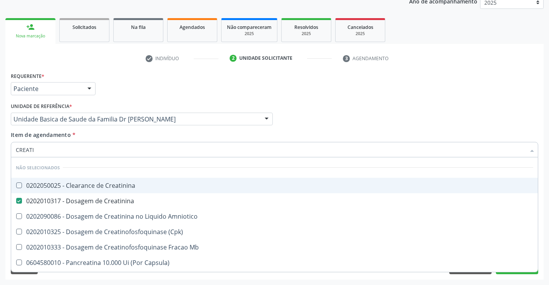
click at [274, 119] on div "Unidade de referência * Unidade Basica de Saude da Familia Dr Paulo Sudre Unida…" at bounding box center [142, 116] width 266 height 30
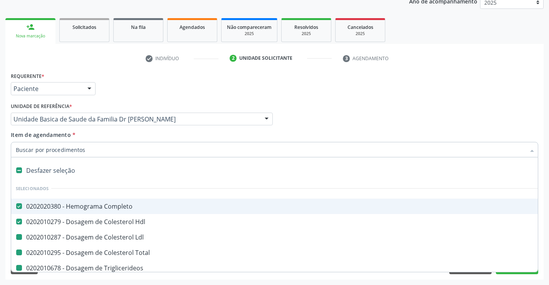
type input "U"
checkbox Ldl "false"
checkbox Total "false"
checkbox Triglicerideos "false"
checkbox Ureia "false"
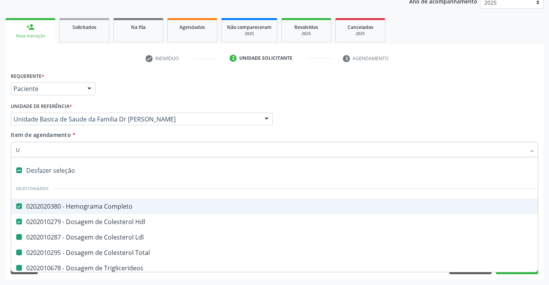
checkbox Creatinina "false"
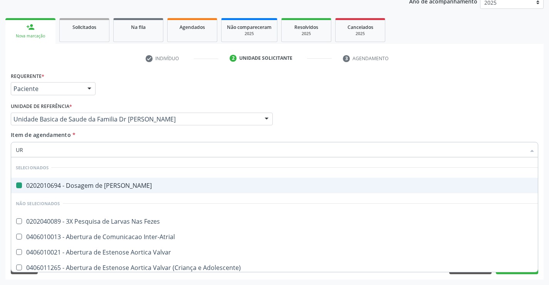
type input "URI"
checkbox Ureia "false"
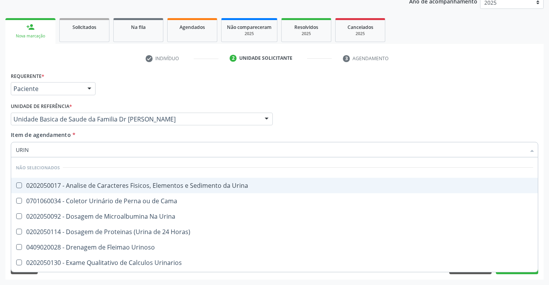
type input "URINA"
click at [123, 185] on div "0202050017 - Analise de Caracteres Fisicos, Elementos e Sedimento da Urina" at bounding box center [275, 185] width 518 height 6
checkbox Urina "true"
click at [311, 104] on div "Profissional Solicitante Por favor, selecione a Unidade de Atendimento primeiro…" at bounding box center [274, 116] width 531 height 30
checkbox Horas\) "true"
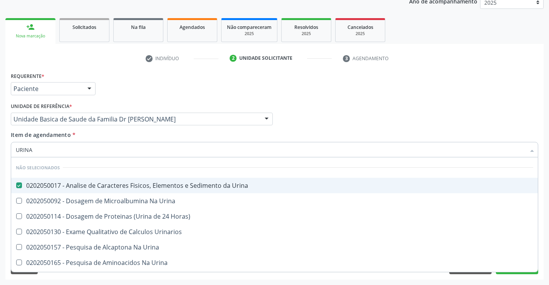
checkbox Urinarios "true"
checkbox Urina "true"
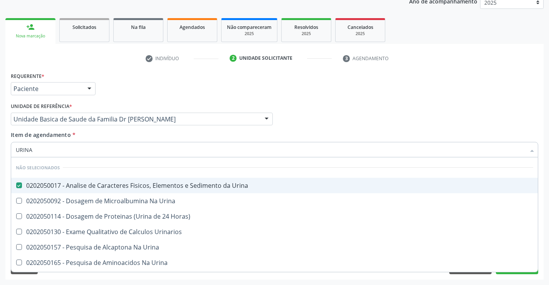
checkbox Urina "true"
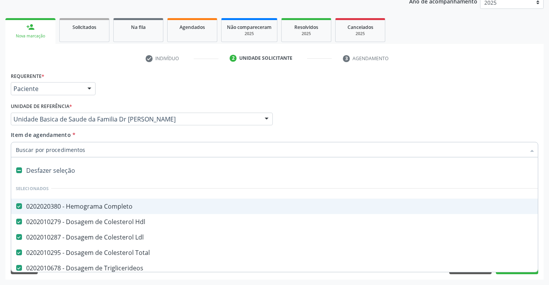
type input "R"
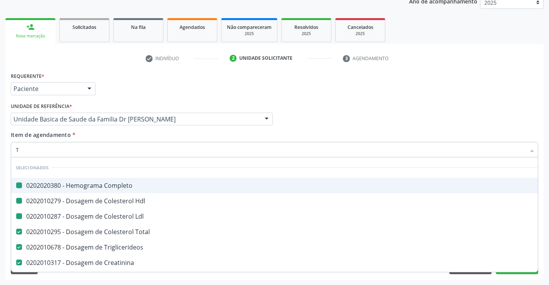
type input "TG"
checkbox Completo "false"
checkbox Ldl "false"
checkbox Hdl "false"
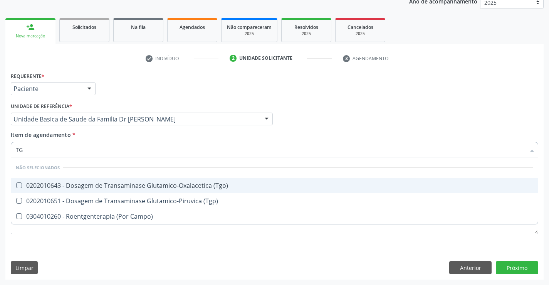
type input "TGO"
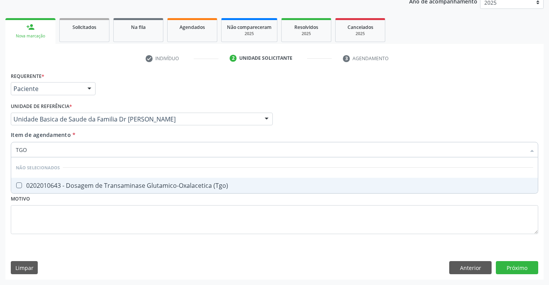
click at [108, 186] on div "0202010643 - Dosagem de Transaminase Glutamico-Oxalacetica (Tgo)" at bounding box center [275, 185] width 518 height 6
checkbox \(Tgo\) "true"
click at [100, 216] on div "Requerente * Paciente Profissional de Saúde Paciente Nenhum resultado encontrad…" at bounding box center [275, 157] width 528 height 175
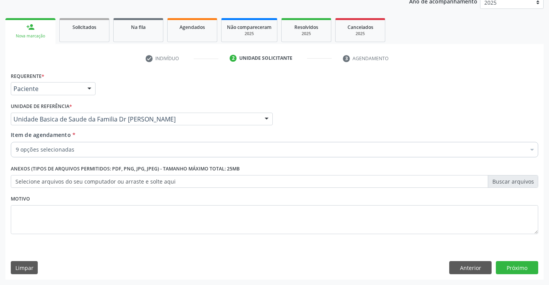
click at [83, 145] on div "9 opções selecionadas" at bounding box center [275, 149] width 528 height 15
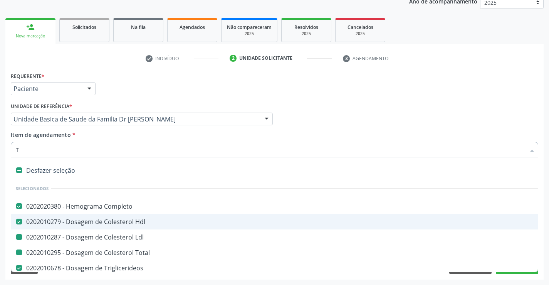
type input "TG"
checkbox Ldl "false"
checkbox Total "false"
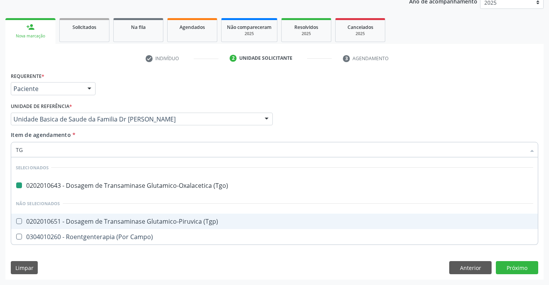
type input "TGP"
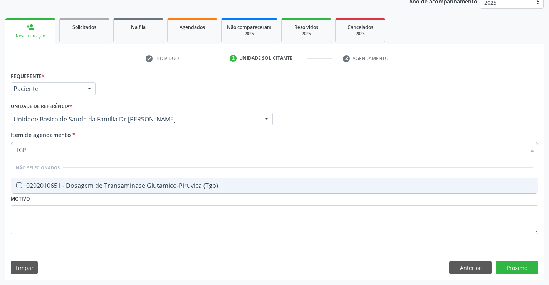
click at [100, 188] on div "0202010651 - Dosagem de Transaminase Glutamico-Piruvica (Tgp)" at bounding box center [275, 185] width 518 height 6
checkbox \(Tgp\) "true"
click at [91, 222] on div "Requerente * Paciente Profissional de Saúde Paciente Nenhum resultado encontrad…" at bounding box center [275, 157] width 528 height 175
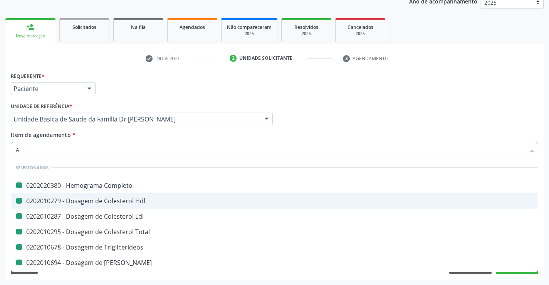
type input "AI"
checkbox Completo "false"
checkbox Hdl "false"
checkbox Ldl "false"
checkbox Total "false"
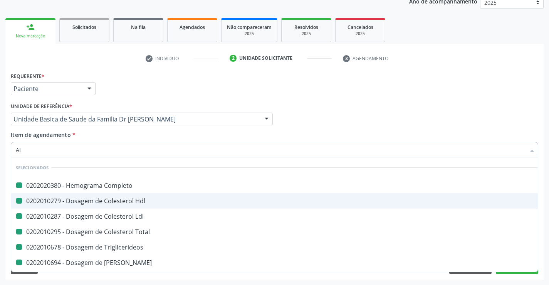
checkbox Triglicerideos "false"
checkbox Ureia "false"
checkbox Creatinina "false"
checkbox Urina "false"
checkbox \(Tgo\) "false"
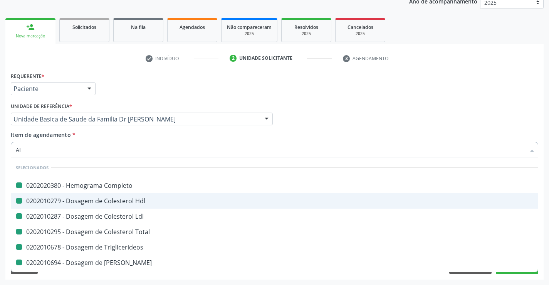
checkbox \(Tgp\) "false"
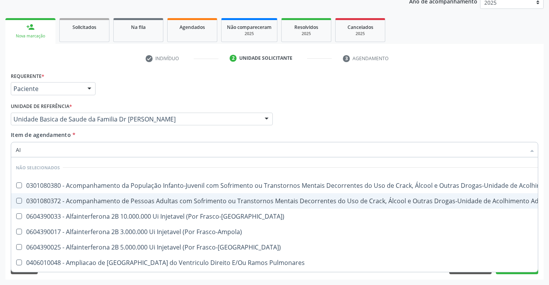
type input "A"
checkbox \(Uai\)\ "true"
checkbox \(Uaa\)\ "true"
checkbox Frasco-Ampola\) "true"
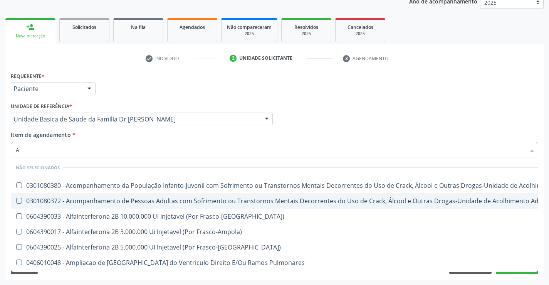
checkbox Pulmonares "true"
checkbox Esquerdo "true"
checkbox Pesados "true"
checkbox Renais "true"
checkbox Recoberto "true"
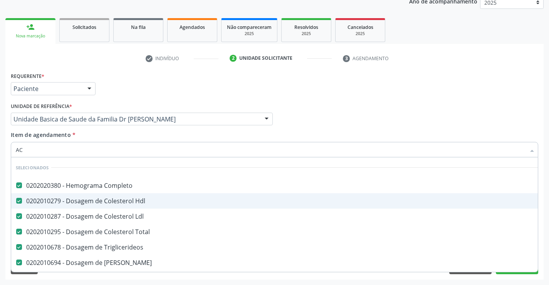
type input "ACI"
checkbox Completo "false"
checkbox Hdl "false"
checkbox Total "false"
checkbox Triglicerideos "false"
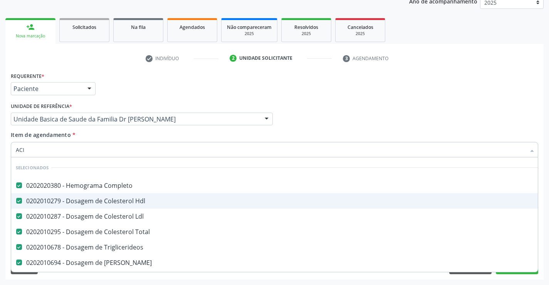
checkbox Ureia "false"
checkbox Creatinina "false"
checkbox Urina "false"
checkbox \(Tgo\) "false"
checkbox \(Tgp\) "false"
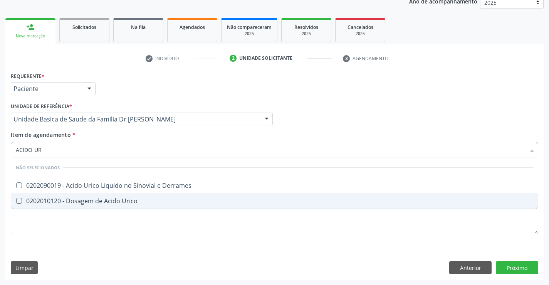
type input "ACIDO URI"
click at [100, 200] on div "0202010120 - Dosagem de Acido Urico" at bounding box center [275, 201] width 518 height 6
checkbox Urico "true"
click at [93, 222] on div "Requerente * Paciente Profissional de Saúde Paciente Nenhum resultado encontrad…" at bounding box center [275, 157] width 528 height 175
checkbox Derrames "true"
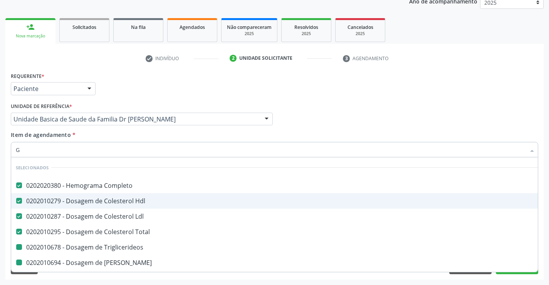
type input "GL"
checkbox Triglicerideos "false"
checkbox Ureia "false"
checkbox Creatinina "false"
checkbox \(Tgo\) "false"
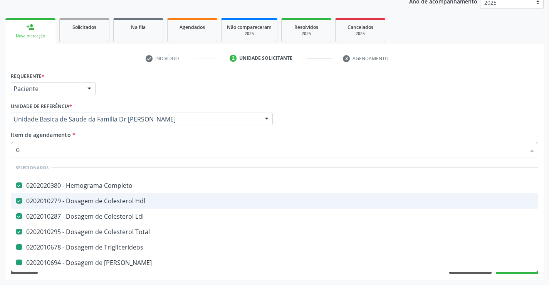
checkbox \(Tgp\) "false"
checkbox Urico "false"
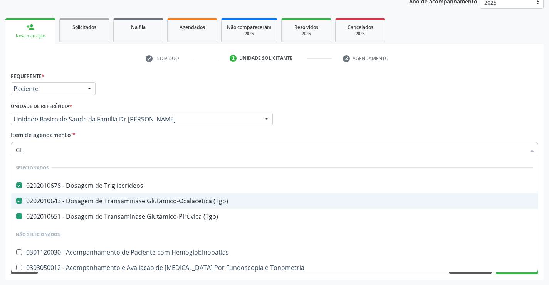
type input "GLI"
checkbox \(Tgp\) "false"
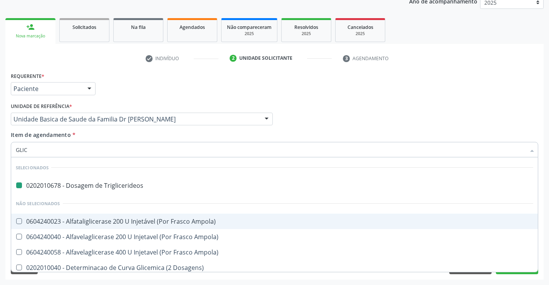
type input "GLICO"
checkbox Triglicerideos "false"
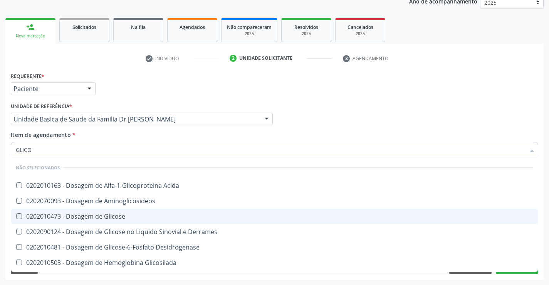
type input "GLICOS"
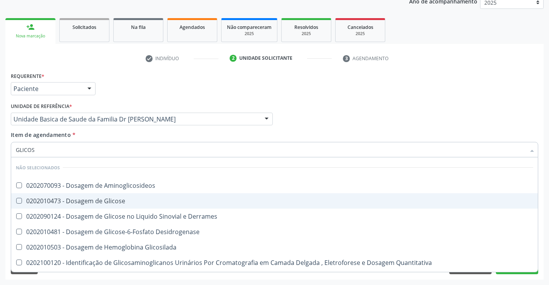
click at [117, 206] on span "0202010473 - Dosagem de Glicose" at bounding box center [274, 200] width 527 height 15
checkbox Glicose "true"
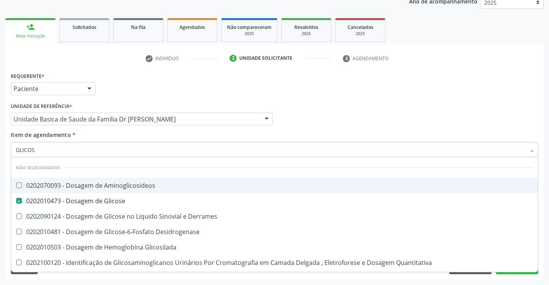
click at [299, 99] on div "Requerente * Paciente Profissional de Saúde Paciente Nenhum resultado encontrad…" at bounding box center [274, 85] width 531 height 30
checkbox Aminoglicosideos "true"
checkbox Derrames "true"
checkbox Glicosilada "true"
checkbox Quantitativa "true"
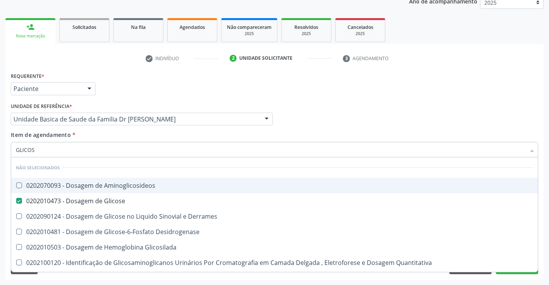
checkbox Urina "true"
checkbox Glicose "true"
checkbox Desidrogenase "true"
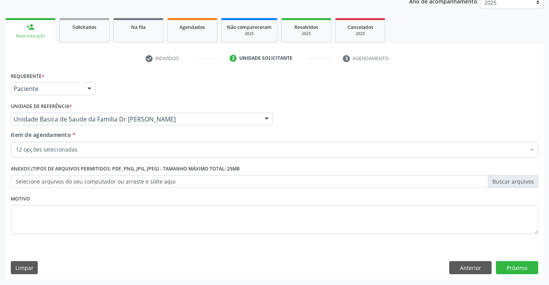
click at [98, 143] on div "12 opções selecionadas" at bounding box center [275, 149] width 528 height 15
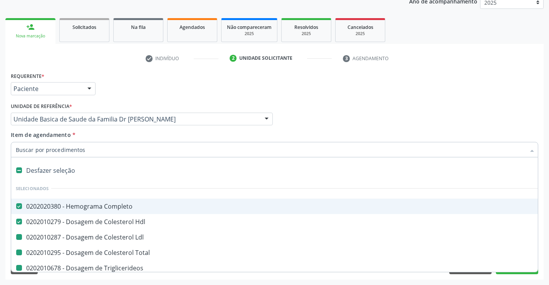
type input "F"
checkbox Ldl "false"
checkbox Triglicerideos "false"
checkbox Ureia "false"
checkbox Creatinina "false"
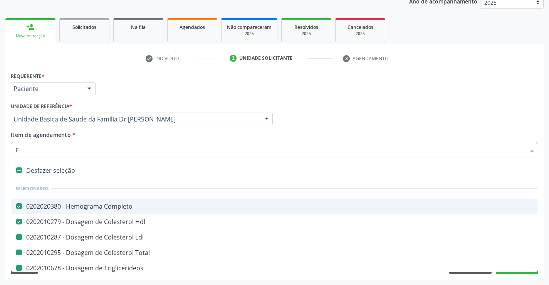
checkbox Urina "false"
checkbox Total "false"
checkbox \(Tgo\) "false"
checkbox \(Tgp\) "false"
checkbox Urico "false"
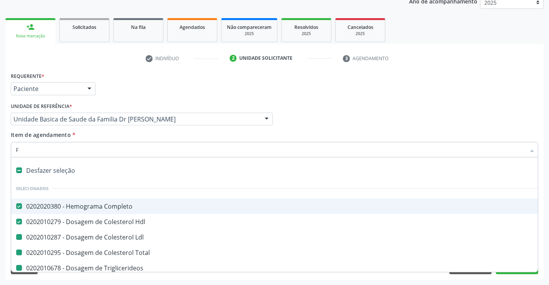
checkbox Glicose "false"
type input "FE"
checkbox Completo "false"
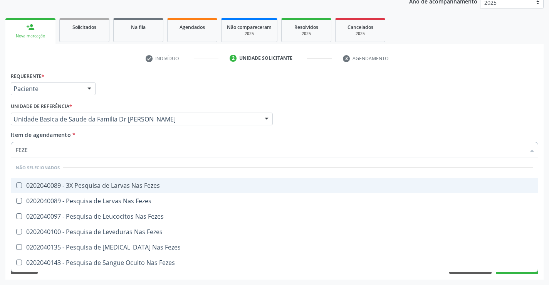
type input "FEZES"
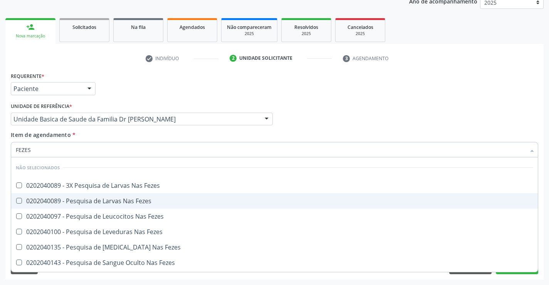
click at [101, 195] on span "0202040089 - Pesquisa de Larvas Nas Fezes" at bounding box center [274, 200] width 527 height 15
checkbox Fezes "true"
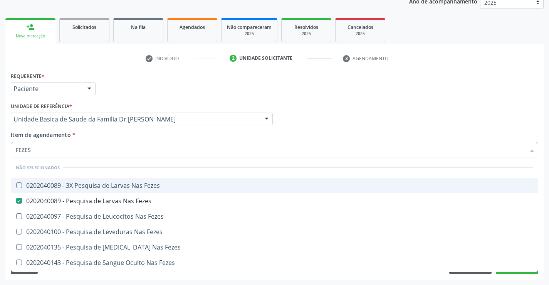
click at [284, 101] on div "Profissional Solicitante Por favor, selecione a Unidade de Atendimento primeiro…" at bounding box center [274, 116] width 531 height 30
checkbox Fezes "true"
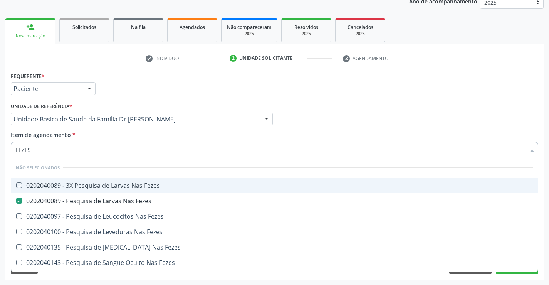
checkbox Fezes "true"
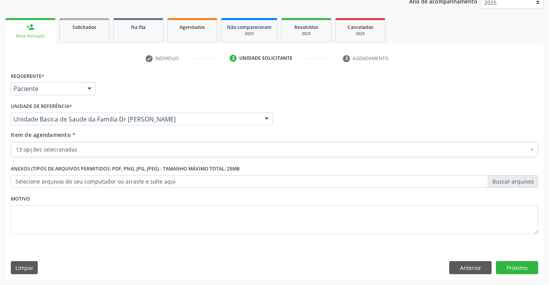
click at [156, 141] on div "Item de agendamento * 13 opções selecionadas Desfazer seleção Selecionados 0202…" at bounding box center [275, 143] width 528 height 24
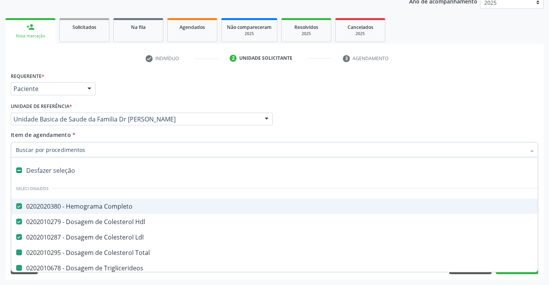
type input "F"
checkbox Triglicerideos "false"
checkbox Ureia "false"
checkbox Creatinina "false"
checkbox Urina "false"
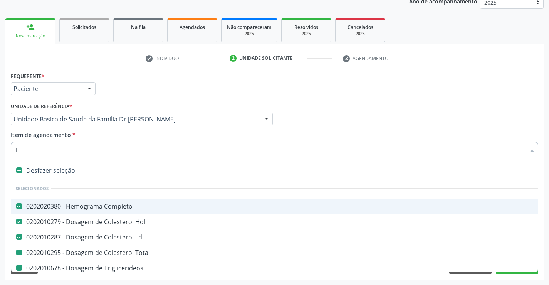
checkbox Total "false"
checkbox \(Tgo\) "false"
checkbox \(Tgp\) "false"
checkbox Urico "false"
checkbox Glicose "false"
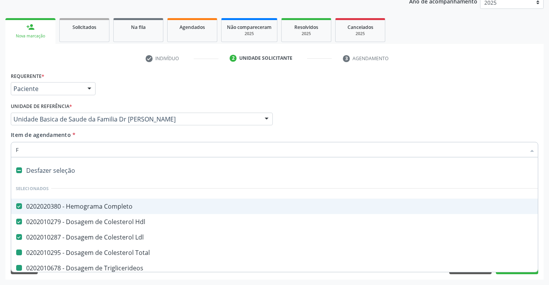
checkbox Fezes "false"
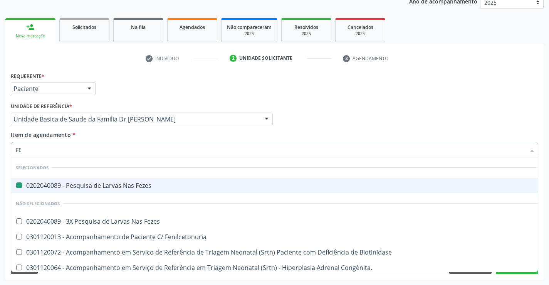
type input "FER"
checkbox Fezes "false"
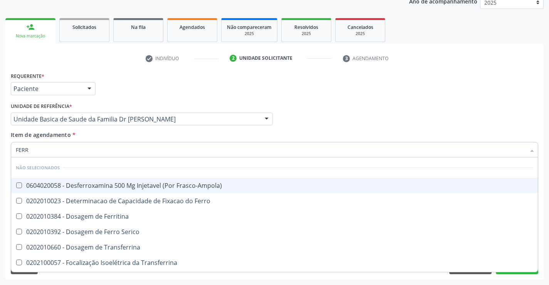
type input "FERRO"
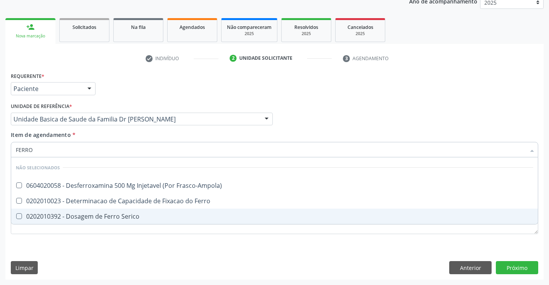
click at [121, 219] on div "0202010392 - Dosagem de Ferro Serico" at bounding box center [275, 216] width 518 height 6
checkbox Serico "true"
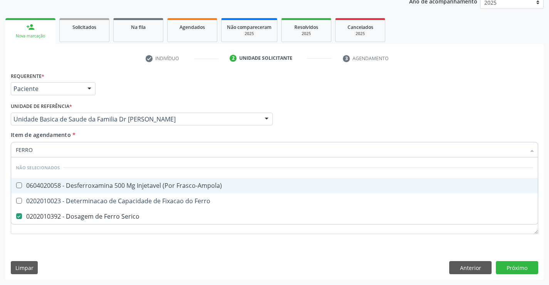
click at [318, 82] on div "Requerente * Paciente Profissional de Saúde Paciente Nenhum resultado encontrad…" at bounding box center [274, 85] width 531 height 30
checkbox Frasco-Ampola\) "true"
checkbox Ferro "true"
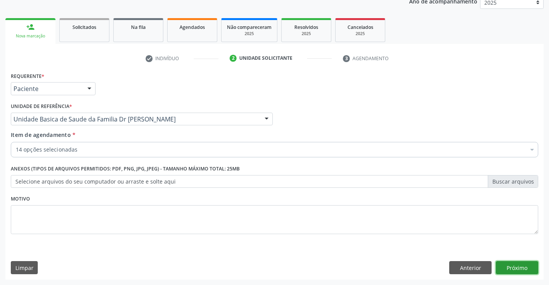
click at [504, 267] on button "Próximo" at bounding box center [517, 267] width 42 height 13
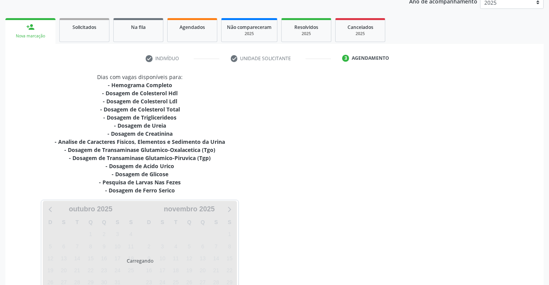
click at [504, 267] on div "Dias com vagas disponíveis para: - Hemograma Completo - Dosagem de Colesterol H…" at bounding box center [274, 188] width 538 height 230
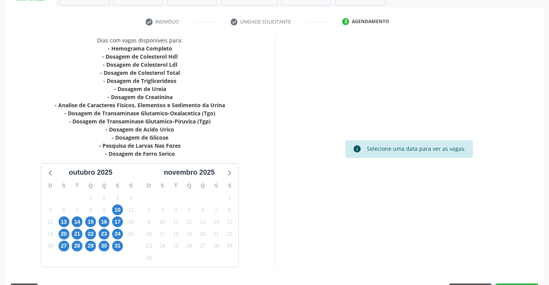
scroll to position [156, 0]
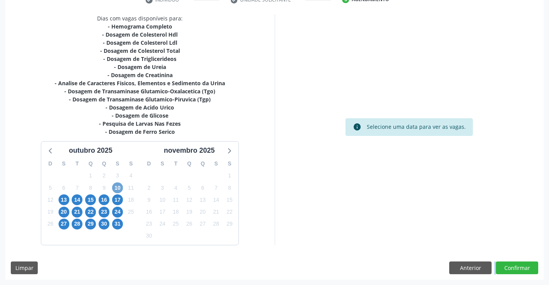
click at [117, 187] on span "10" at bounding box center [117, 187] width 11 height 11
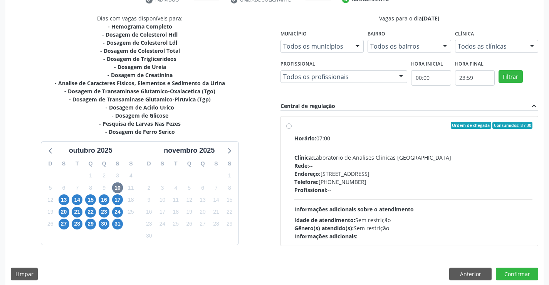
click at [294, 128] on label "Ordem de chegada Consumidos: 8 / 30 Horário: 07:00 Clínica: Laboratorio de Anal…" at bounding box center [413, 181] width 239 height 118
click at [290, 128] on input "Ordem de chegada Consumidos: 8 / 30 Horário: 07:00 Clínica: Laboratorio de Anal…" at bounding box center [288, 125] width 5 height 7
radio input "true"
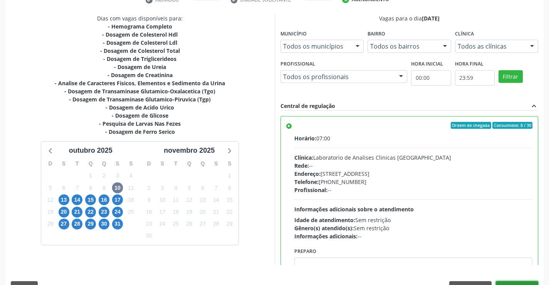
click at [510, 281] on button "Confirmar" at bounding box center [517, 287] width 42 height 13
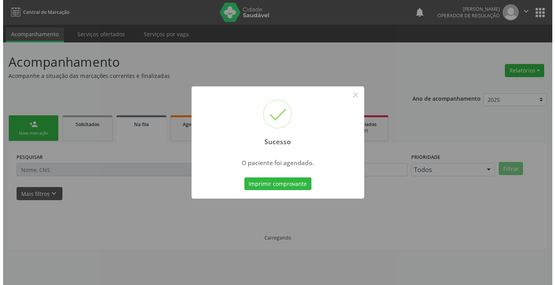
scroll to position [0, 0]
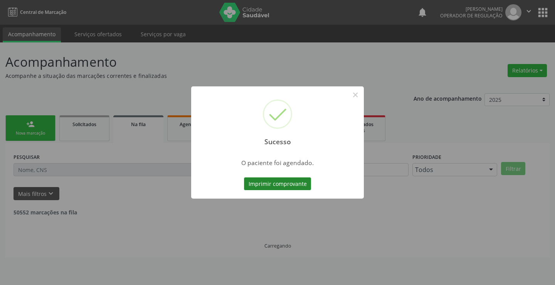
click at [295, 184] on button "Imprimir comprovante" at bounding box center [277, 183] width 67 height 13
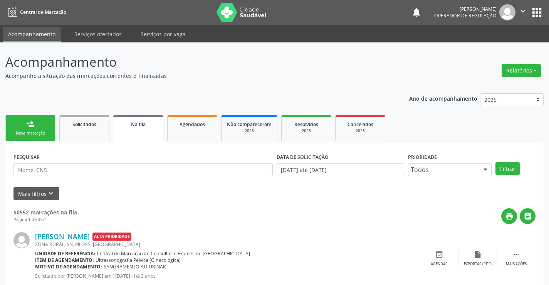
click at [35, 136] on link "person_add Nova marcação" at bounding box center [30, 128] width 50 height 26
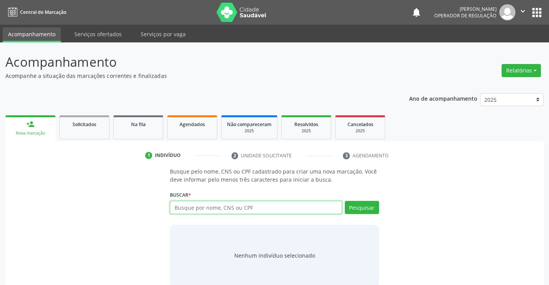
click at [221, 208] on input "text" at bounding box center [256, 207] width 172 height 13
type input "708508376034974"
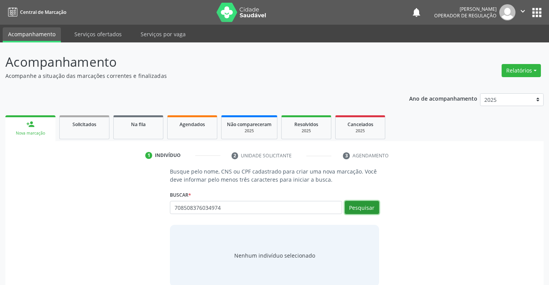
click at [373, 202] on button "Pesquisar" at bounding box center [362, 207] width 34 height 13
type input "708508376034974"
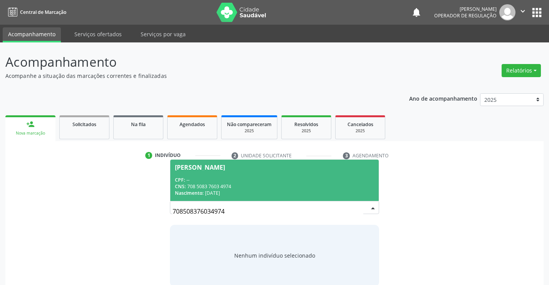
click at [217, 167] on div "Janeide Guimaraes da Silva" at bounding box center [200, 167] width 50 height 6
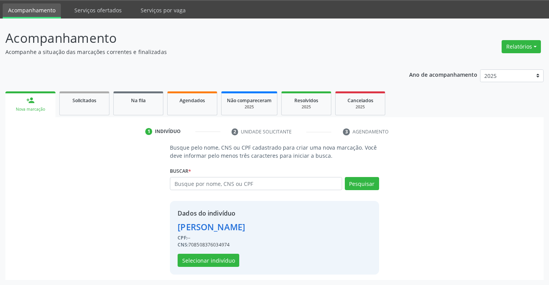
scroll to position [24, 0]
click at [187, 253] on button "Selecionar indivíduo" at bounding box center [209, 259] width 62 height 13
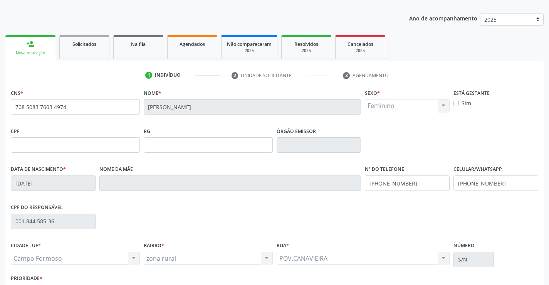
scroll to position [133, 0]
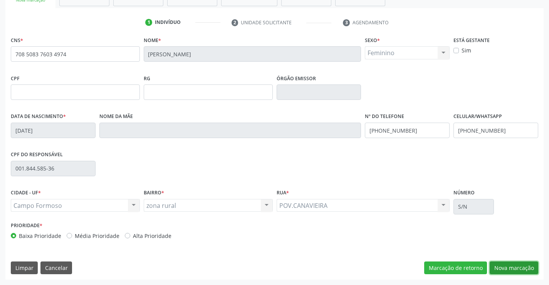
click at [504, 266] on button "Nova marcação" at bounding box center [514, 267] width 49 height 13
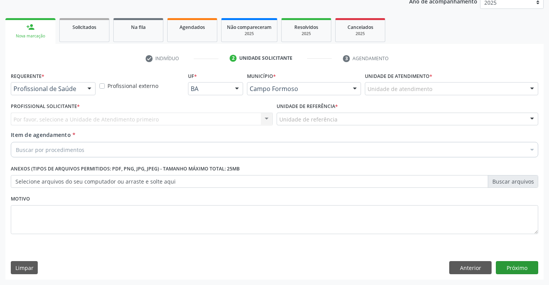
scroll to position [97, 0]
click at [87, 83] on div at bounding box center [90, 88] width 12 height 13
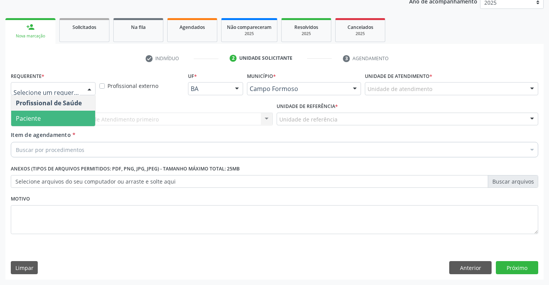
click at [39, 119] on span "Paciente" at bounding box center [28, 118] width 25 height 8
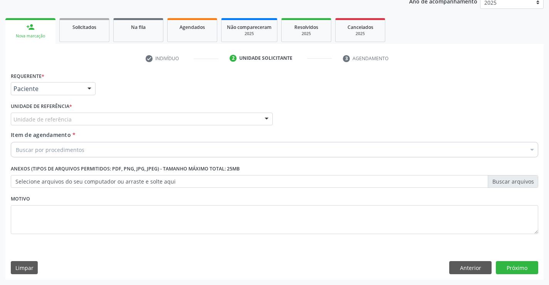
click at [265, 118] on div at bounding box center [267, 119] width 12 height 13
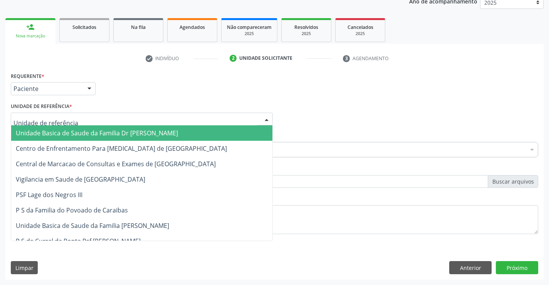
click at [217, 136] on span "Unidade Basica de Saude da Familia Dr [PERSON_NAME]" at bounding box center [141, 132] width 261 height 15
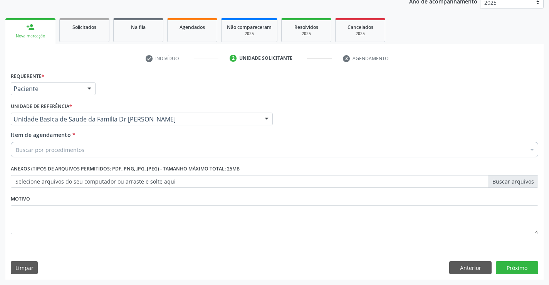
click at [186, 147] on div "Buscar por procedimentos" at bounding box center [275, 149] width 528 height 15
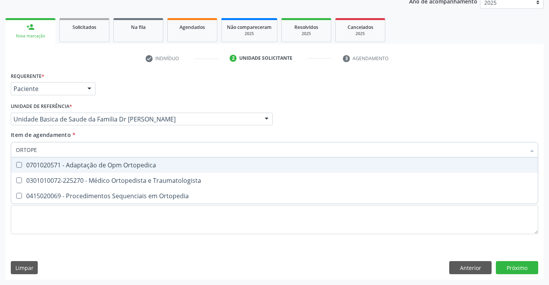
type input "ORTOPED"
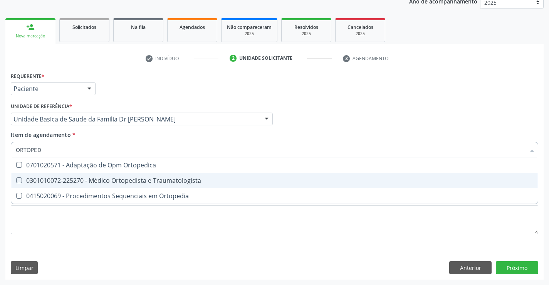
click at [153, 177] on div "0301010072-225270 - Médico Ortopedista e Traumatologista" at bounding box center [275, 180] width 518 height 6
checkbox Traumatologista "true"
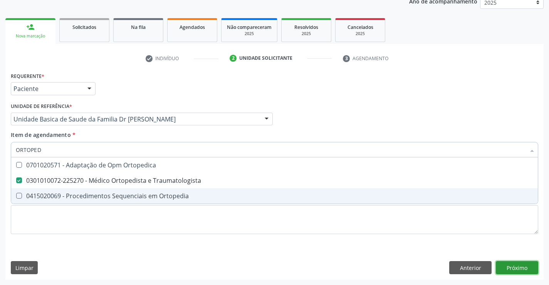
click at [521, 270] on div "Requerente * Paciente Profissional de Saúde Paciente Nenhum resultado encontrad…" at bounding box center [274, 174] width 538 height 209
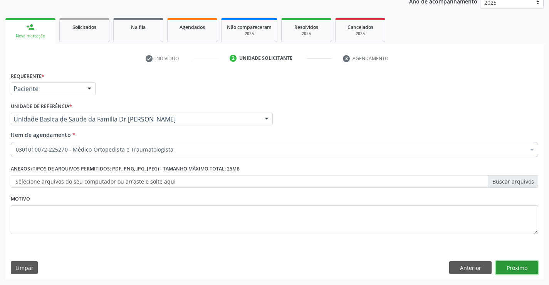
click at [517, 267] on button "Próximo" at bounding box center [517, 267] width 42 height 13
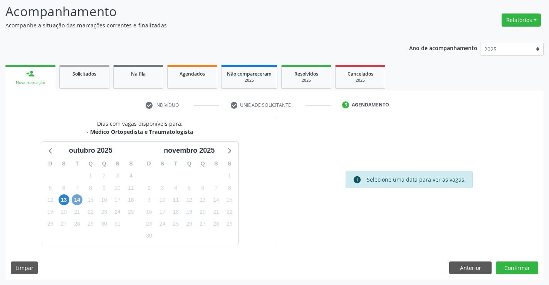
click at [78, 200] on span "14" at bounding box center [77, 199] width 11 height 11
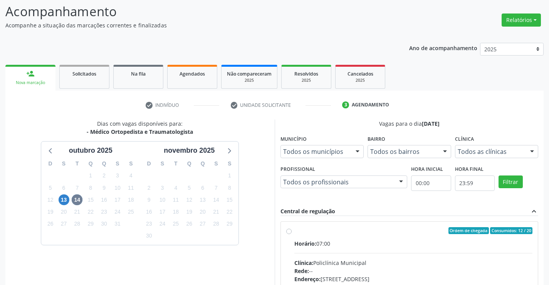
click at [294, 232] on label "Ordem de chegada Consumidos: 12 / 20 Horário: 07:00 Clínica: Policlínica Munici…" at bounding box center [413, 286] width 239 height 118
click at [288, 232] on input "Ordem de chegada Consumidos: 12 / 20 Horário: 07:00 Clínica: Policlínica Munici…" at bounding box center [288, 230] width 5 height 7
radio input "true"
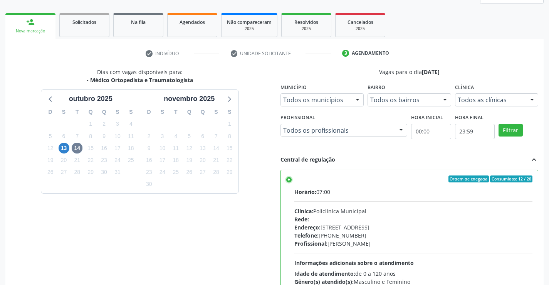
scroll to position [161, 0]
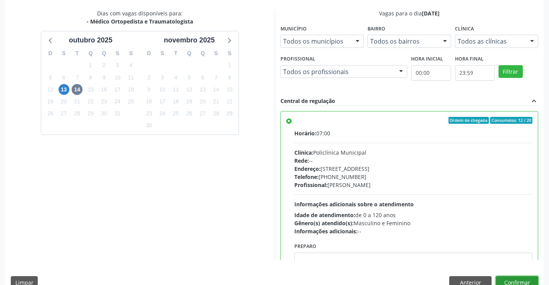
click at [499, 277] on button "Confirmar" at bounding box center [517, 282] width 42 height 13
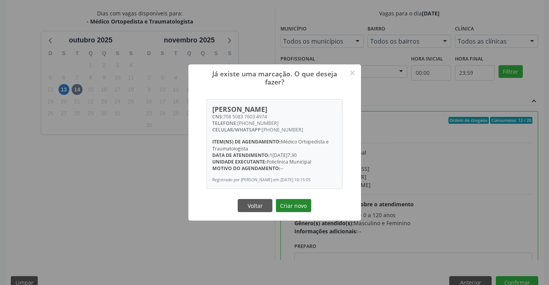
click at [298, 205] on button "Criar novo" at bounding box center [293, 205] width 35 height 13
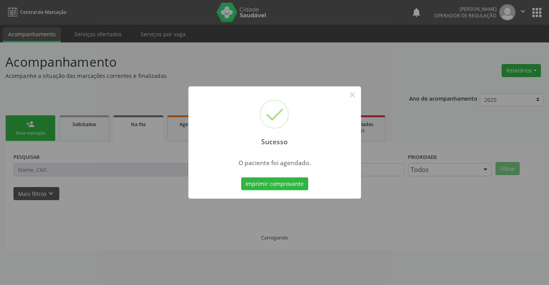
scroll to position [0, 0]
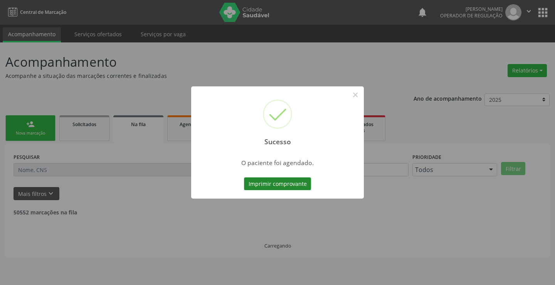
click at [287, 180] on button "Imprimir comprovante" at bounding box center [277, 183] width 67 height 13
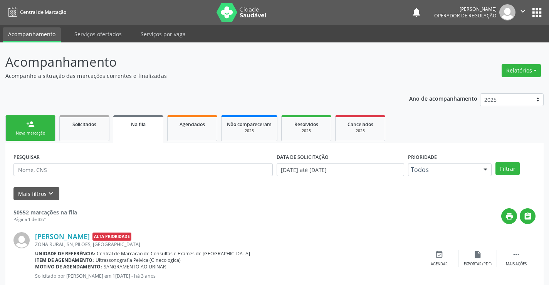
click at [39, 118] on link "person_add Nova marcação" at bounding box center [30, 128] width 50 height 26
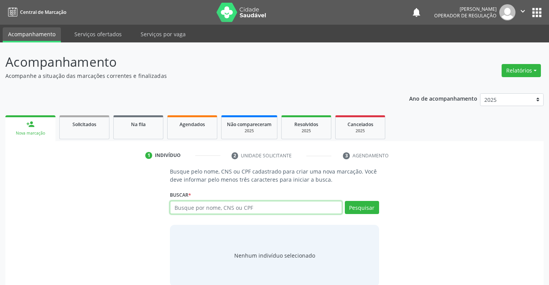
click at [219, 207] on input "text" at bounding box center [256, 207] width 172 height 13
type input "706401682087883"
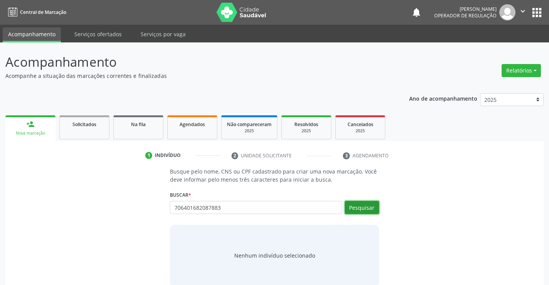
click at [354, 210] on button "Pesquisar" at bounding box center [362, 207] width 34 height 13
type input "706401682087883"
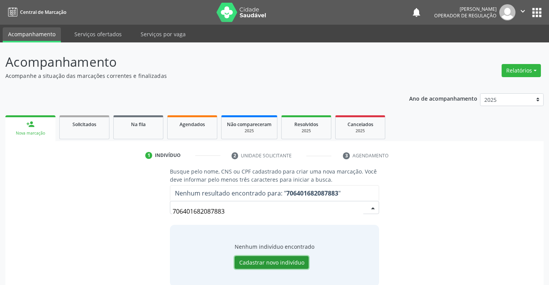
click at [278, 262] on button "Cadastrar novo indivíduo" at bounding box center [272, 262] width 74 height 13
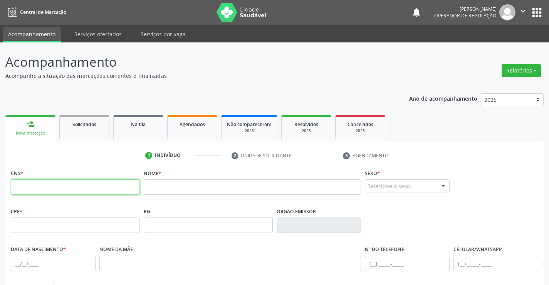
click at [76, 180] on input "text" at bounding box center [75, 186] width 129 height 15
type input "706 4016 8208 7883"
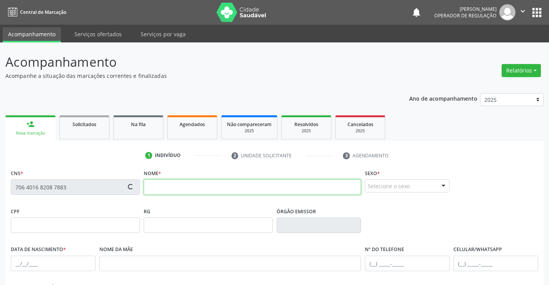
click at [183, 189] on input "text" at bounding box center [253, 186] width 218 height 15
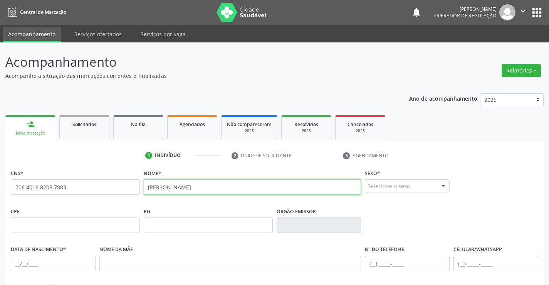
type input "LIAM QUELVIN DIAS ARAUJO"
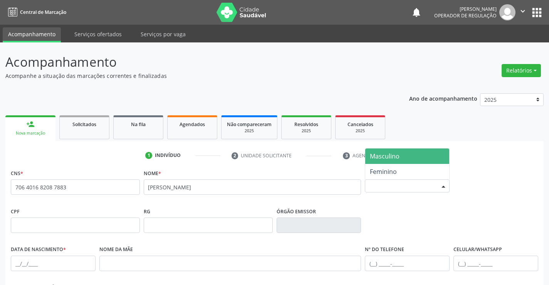
click at [446, 187] on div at bounding box center [444, 186] width 12 height 13
click at [405, 158] on span "Masculino" at bounding box center [407, 155] width 84 height 15
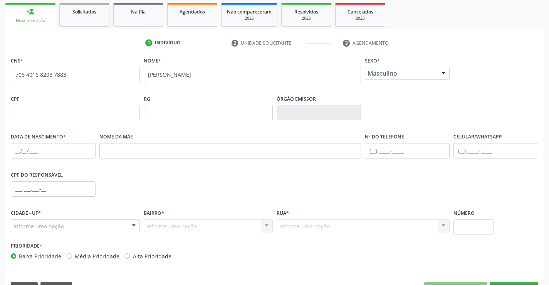
scroll to position [116, 0]
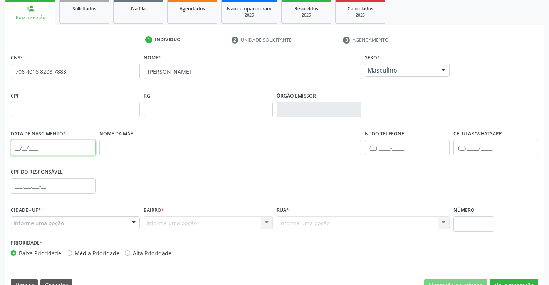
click at [15, 150] on input "text" at bounding box center [53, 147] width 85 height 15
type input "29/09/2025"
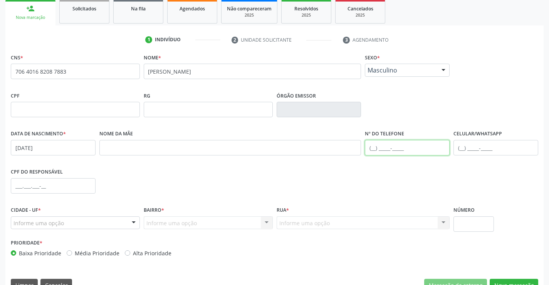
click at [376, 146] on input "text" at bounding box center [407, 147] width 85 height 15
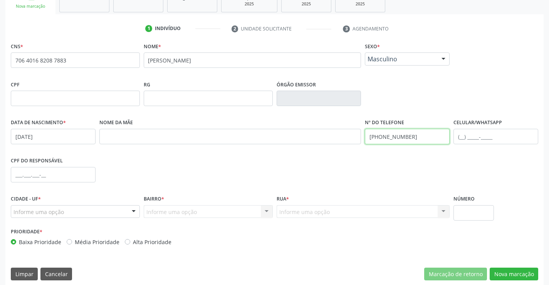
scroll to position [133, 0]
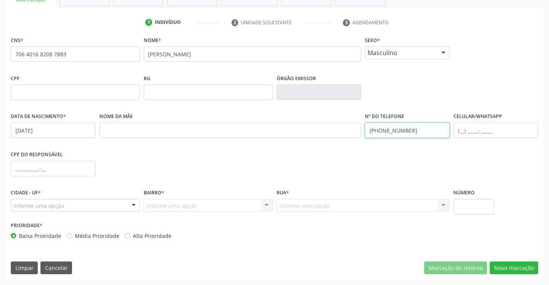
type input "(74) 9914-1638"
click at [129, 203] on div at bounding box center [134, 205] width 12 height 13
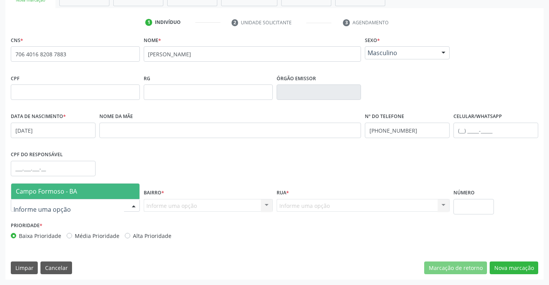
click at [120, 198] on span "Campo Formoso - BA" at bounding box center [75, 190] width 128 height 15
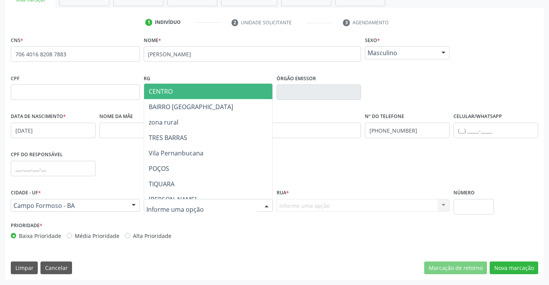
click at [266, 207] on div at bounding box center [267, 205] width 12 height 13
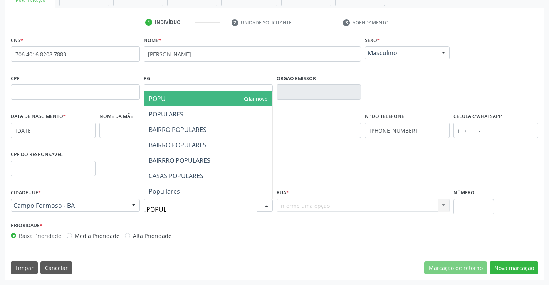
type input "POPULA"
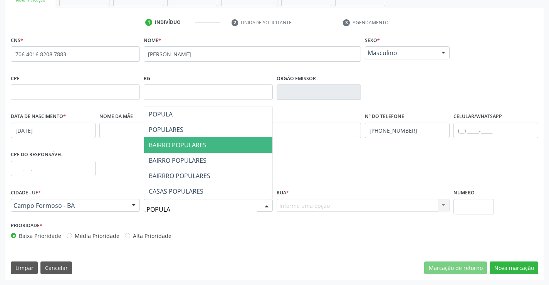
click at [174, 143] on span "BAIRRO POPULARES" at bounding box center [178, 145] width 58 height 8
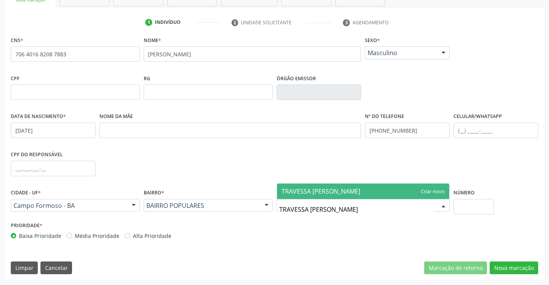
type input "TRAVESSA MANINHO FERREIRA"
click at [429, 189] on span "TRAVESSA MANINHO FERREIRA" at bounding box center [363, 190] width 173 height 15
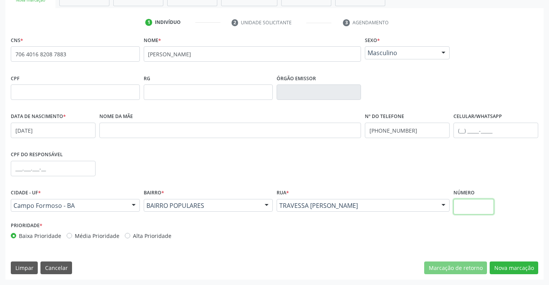
click at [455, 206] on input "text" at bounding box center [474, 206] width 40 height 15
type input "S/N"
click at [506, 269] on button "Nova marcação" at bounding box center [514, 267] width 49 height 13
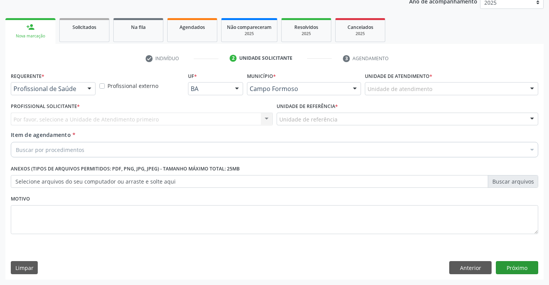
scroll to position [97, 0]
click at [90, 86] on div at bounding box center [90, 88] width 12 height 13
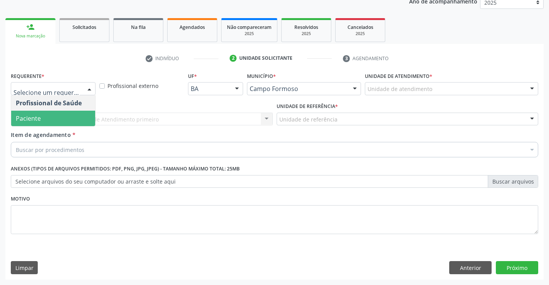
click at [57, 113] on span "Paciente" at bounding box center [53, 118] width 84 height 15
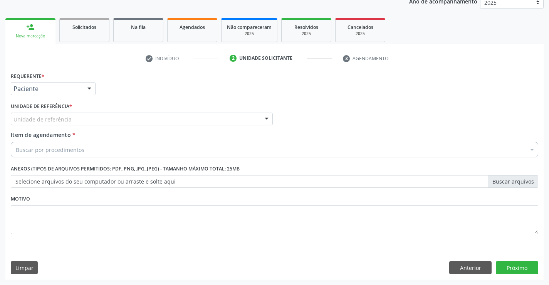
click at [267, 119] on div at bounding box center [267, 119] width 12 height 13
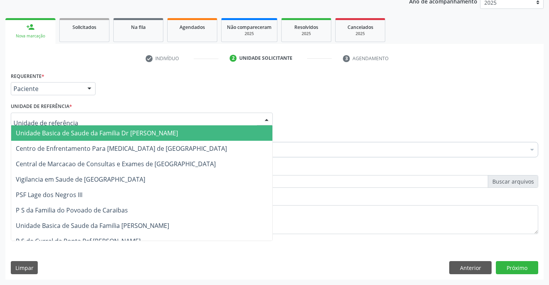
click at [202, 129] on span "Unidade Basica de Saude da Familia Dr [PERSON_NAME]" at bounding box center [141, 132] width 261 height 15
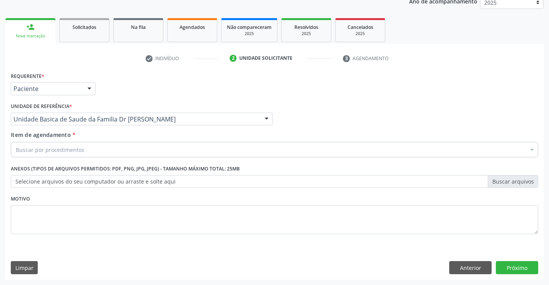
click at [172, 145] on div "Buscar por procedimentos" at bounding box center [275, 149] width 528 height 15
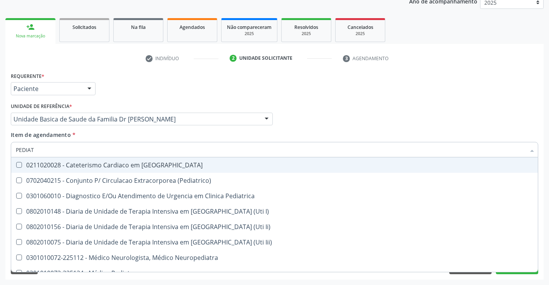
type input "PEDIATR"
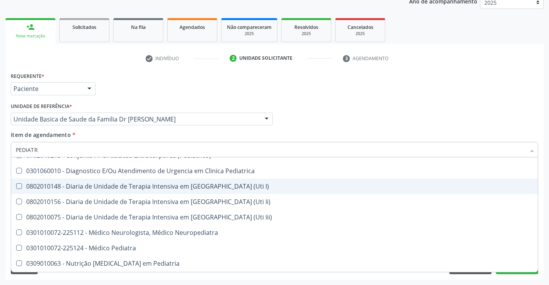
scroll to position [55, 0]
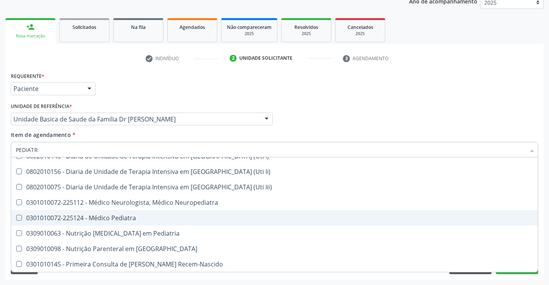
click at [122, 219] on div "0301010072-225124 - Médico Pediatra" at bounding box center [275, 218] width 518 height 6
checkbox Pediatra "true"
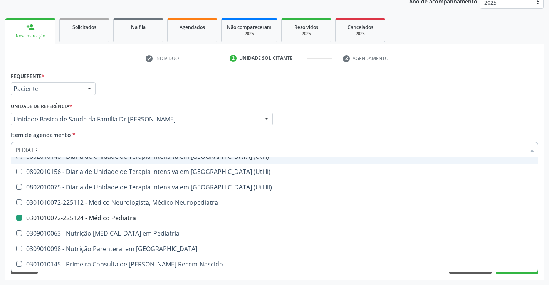
click at [466, 109] on div "Profissional Solicitante Por favor, selecione a Unidade de Atendimento primeiro…" at bounding box center [274, 116] width 531 height 30
checkbox \(Pediatrico\) "true"
checkbox Pediatra "false"
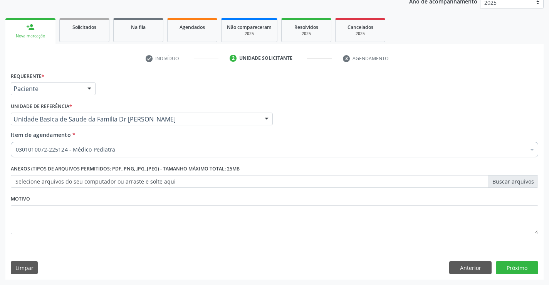
scroll to position [0, 0]
click at [517, 266] on button "Próximo" at bounding box center [517, 267] width 42 height 13
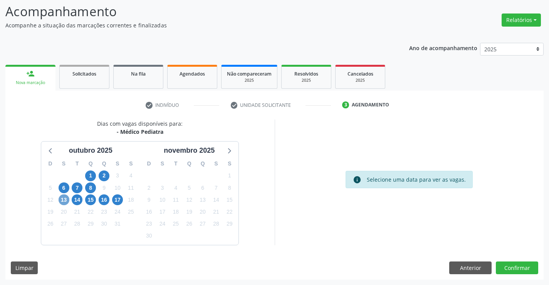
click at [65, 200] on span "13" at bounding box center [64, 199] width 11 height 11
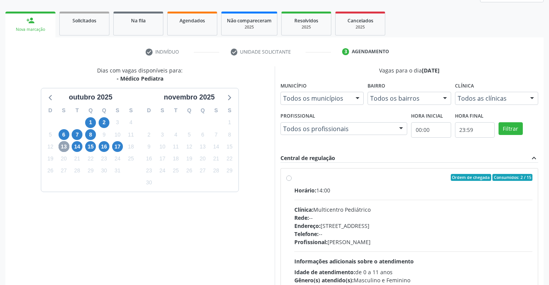
scroll to position [162, 0]
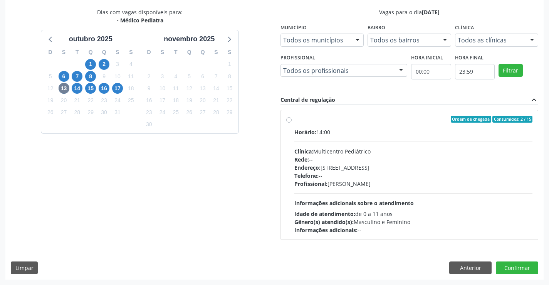
click at [286, 118] on div "Ordem de chegada Consumidos: 2 / 15 Horário: 14:00 Clínica: Multicentro Pediátr…" at bounding box center [409, 174] width 257 height 129
radio input "true"
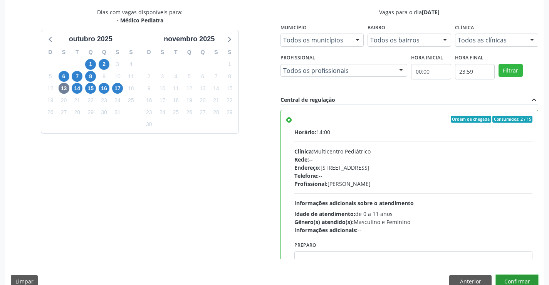
click at [521, 277] on button "Confirmar" at bounding box center [517, 281] width 42 height 13
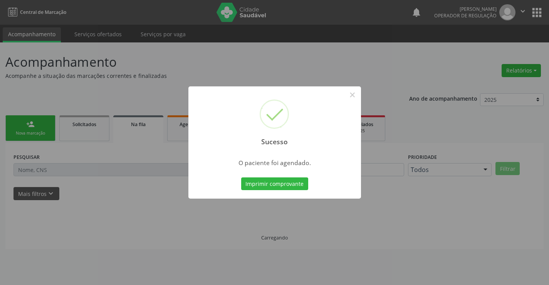
scroll to position [0, 0]
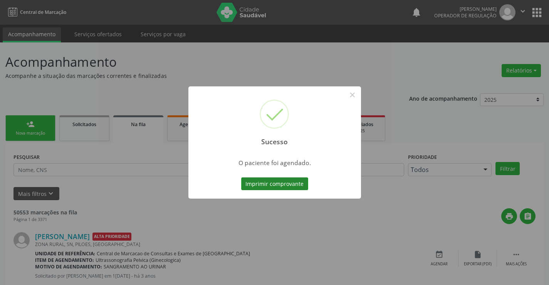
click at [302, 182] on button "Imprimir comprovante" at bounding box center [274, 183] width 67 height 13
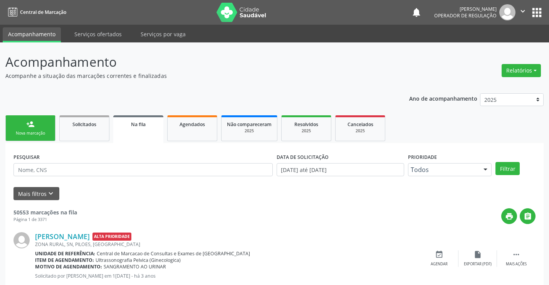
click at [49, 132] on div "Nova marcação" at bounding box center [30, 133] width 39 height 6
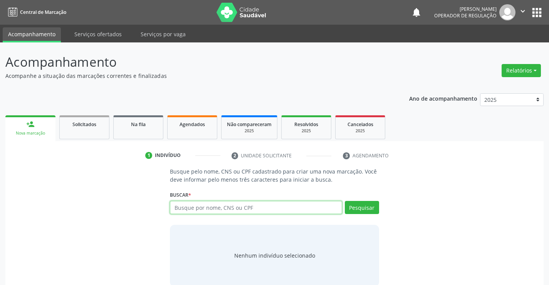
click at [210, 204] on input "text" at bounding box center [256, 207] width 172 height 13
type input "704701726987931"
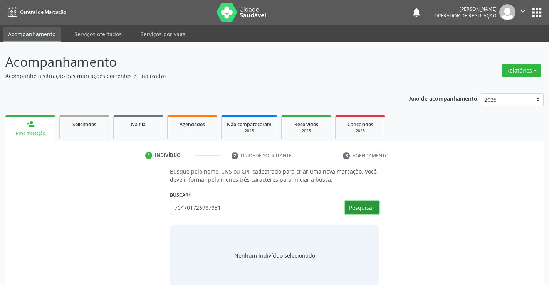
click at [368, 210] on button "Pesquisar" at bounding box center [362, 207] width 34 height 13
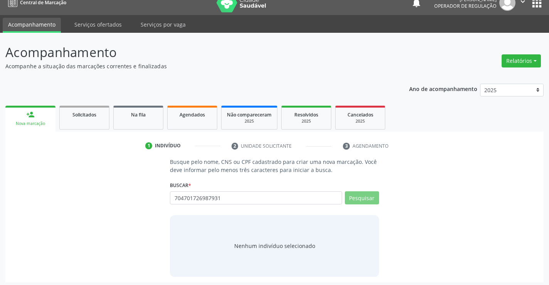
scroll to position [12, 0]
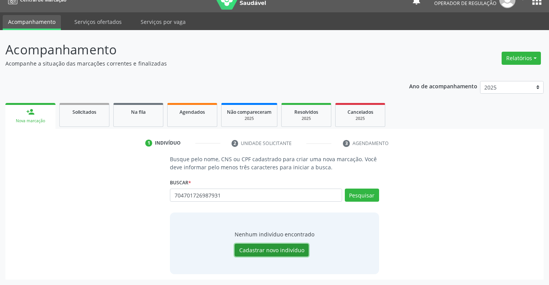
click at [257, 250] on button "Cadastrar novo indivíduo" at bounding box center [272, 250] width 74 height 13
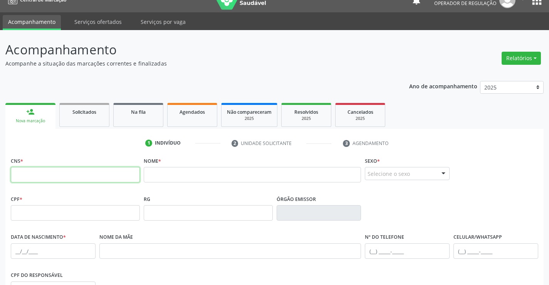
click at [82, 179] on input "text" at bounding box center [75, 174] width 129 height 15
type input "704 7017 2698 7931"
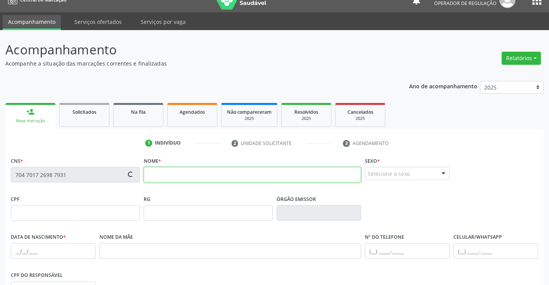
click at [160, 177] on input "text" at bounding box center [253, 174] width 218 height 15
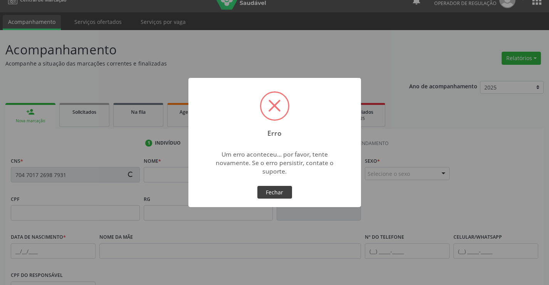
click at [270, 187] on button "Fechar" at bounding box center [274, 192] width 35 height 13
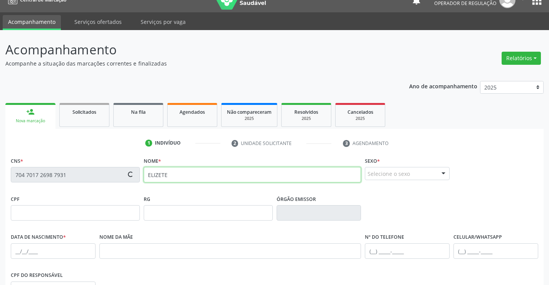
type input "ELIZETE"
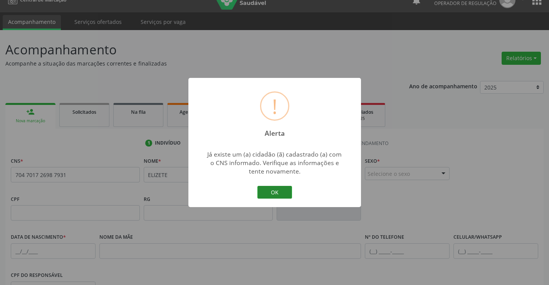
click at [283, 190] on button "OK" at bounding box center [274, 192] width 35 height 13
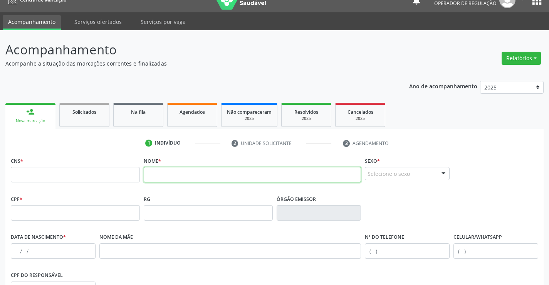
scroll to position [0, 0]
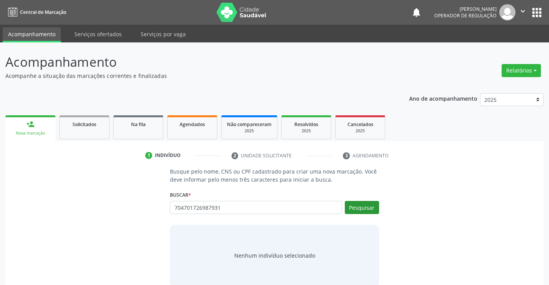
type input "704701726987931"
click at [363, 209] on button "Pesquisar" at bounding box center [362, 207] width 34 height 13
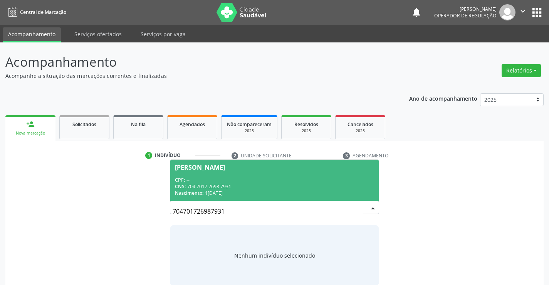
click at [218, 163] on span "Elizete dos Santos Souza CPF: -- CNS: 704 7017 2698 7931 Nascimento: 10/03/1969" at bounding box center [274, 180] width 208 height 41
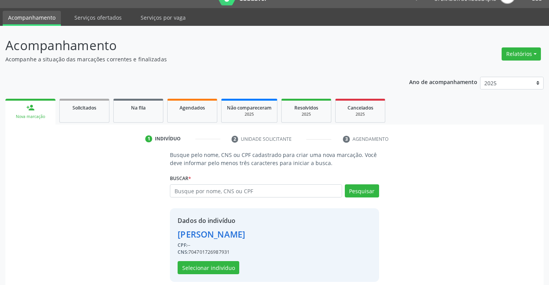
scroll to position [24, 0]
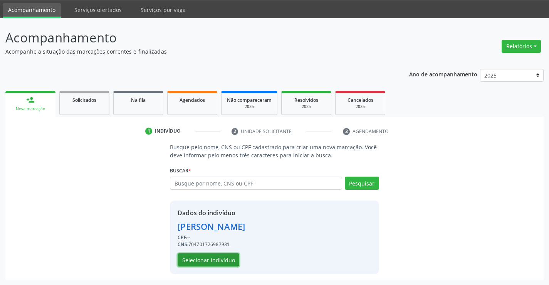
click at [224, 264] on button "Selecionar indivíduo" at bounding box center [209, 259] width 62 height 13
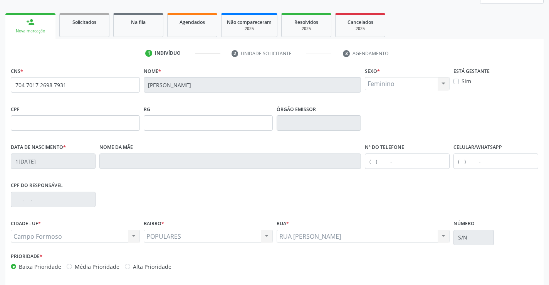
scroll to position [133, 0]
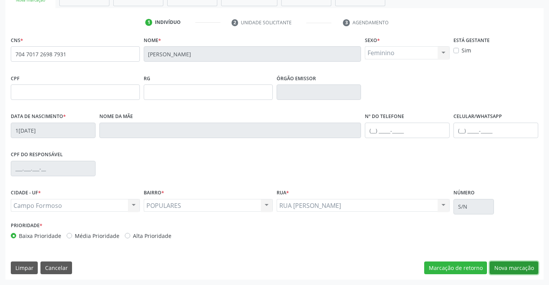
click at [516, 266] on button "Nova marcação" at bounding box center [514, 267] width 49 height 13
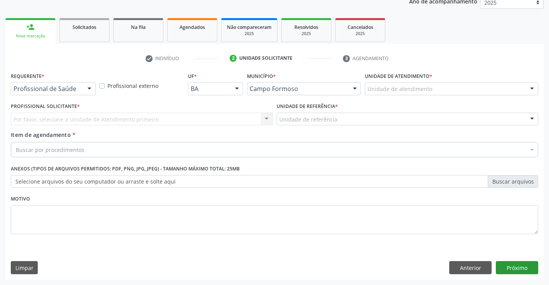
scroll to position [97, 0]
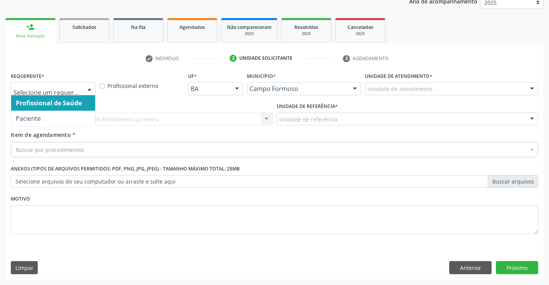
click at [89, 88] on div at bounding box center [90, 88] width 12 height 13
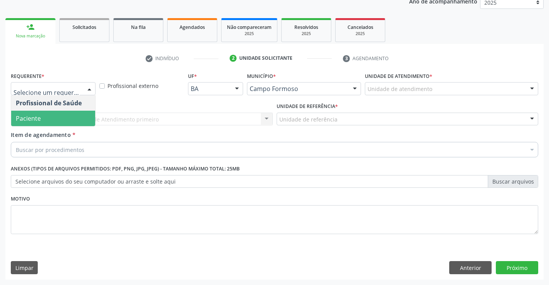
click at [40, 124] on span "Paciente" at bounding box center [53, 118] width 84 height 15
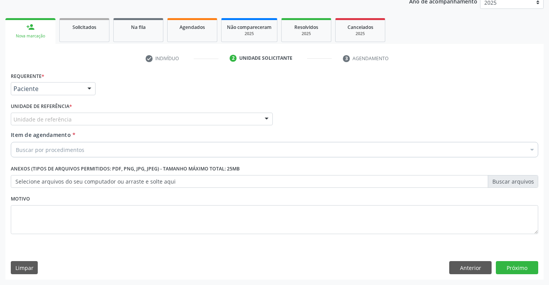
click at [269, 119] on div at bounding box center [267, 119] width 12 height 13
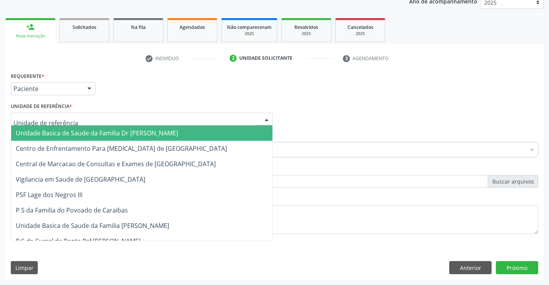
click at [221, 128] on span "Unidade Basica de Saude da Familia Dr [PERSON_NAME]" at bounding box center [141, 132] width 261 height 15
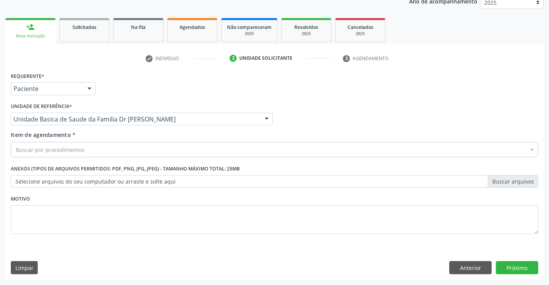
click at [203, 149] on div "Buscar por procedimentos" at bounding box center [275, 149] width 528 height 15
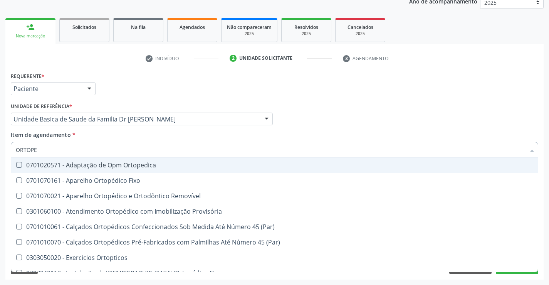
type input "ORTOPED"
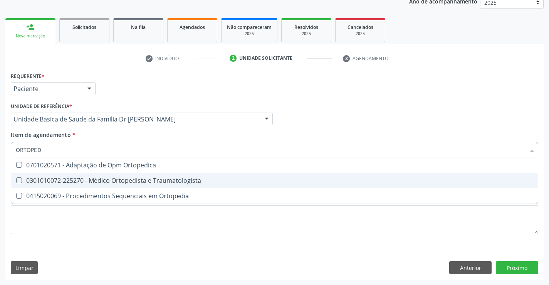
click at [172, 180] on div "0301010072-225270 - Médico Ortopedista e Traumatologista" at bounding box center [275, 180] width 518 height 6
checkbox Traumatologista "true"
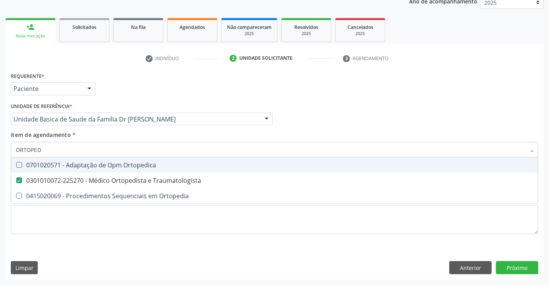
click at [386, 102] on div "Profissional Solicitante Por favor, selecione a Unidade de Atendimento primeiro…" at bounding box center [274, 116] width 531 height 30
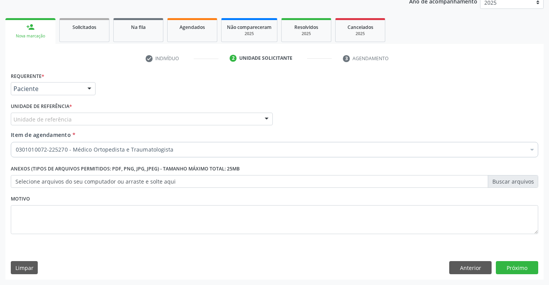
scroll to position [0, 0]
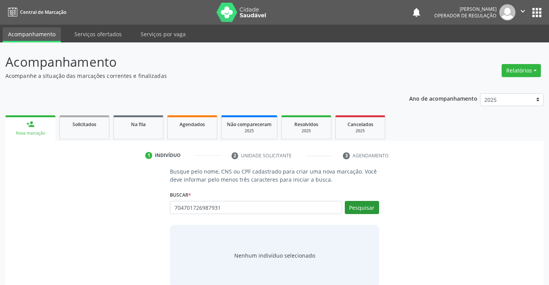
type input "704701726987931"
click at [372, 208] on button "Pesquisar" at bounding box center [362, 207] width 34 height 13
type input "704701726987931"
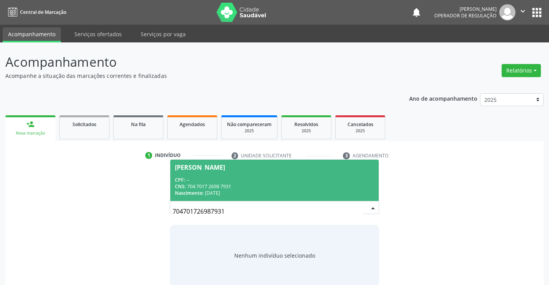
click at [225, 165] on div "[PERSON_NAME]" at bounding box center [200, 167] width 50 height 6
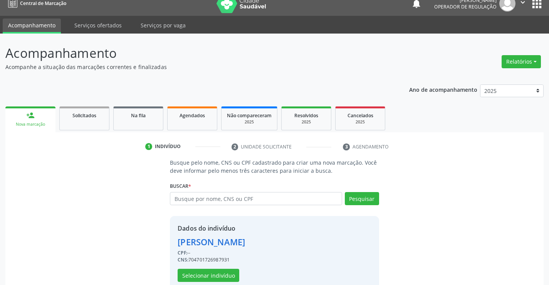
scroll to position [24, 0]
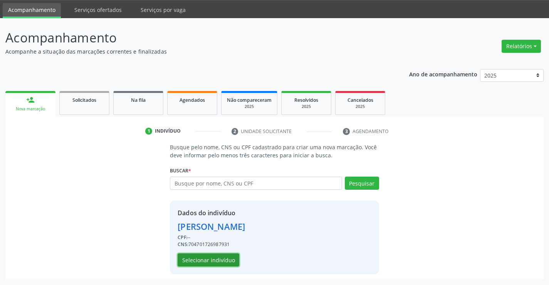
click at [213, 260] on button "Selecionar indivíduo" at bounding box center [209, 259] width 62 height 13
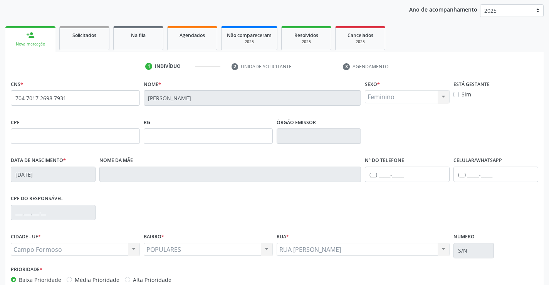
scroll to position [133, 0]
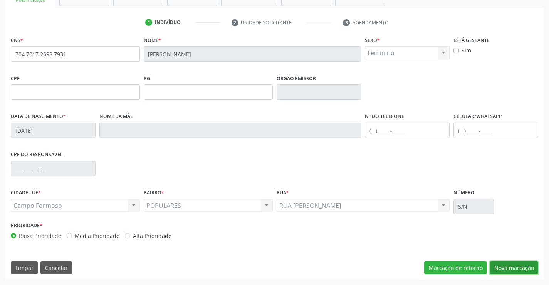
click at [505, 267] on button "Nova marcação" at bounding box center [514, 267] width 49 height 13
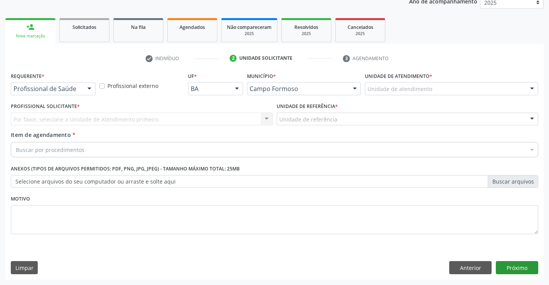
scroll to position [97, 0]
click at [92, 88] on div at bounding box center [90, 88] width 12 height 13
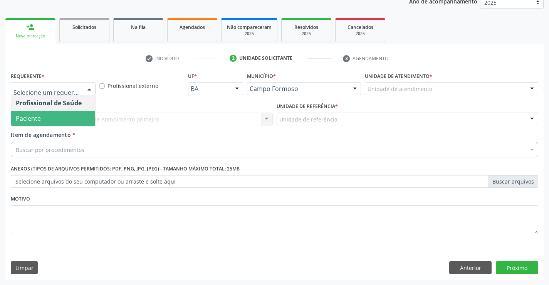
click at [61, 123] on span "Paciente" at bounding box center [53, 118] width 84 height 15
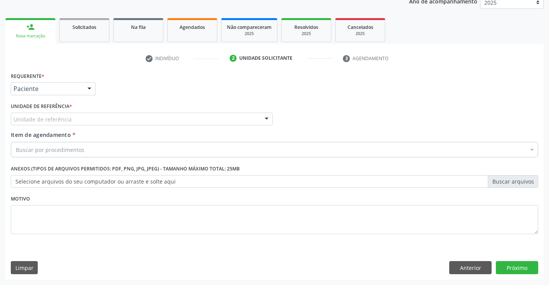
click at [268, 118] on div at bounding box center [267, 119] width 12 height 13
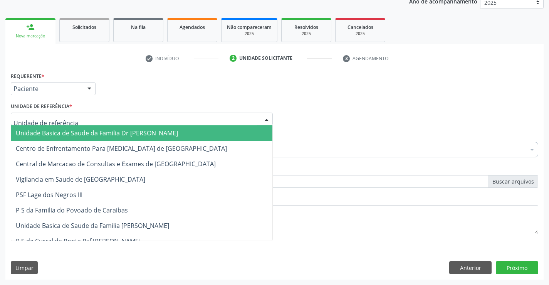
click at [194, 129] on span "Unidade Basica de Saude da Familia Dr [PERSON_NAME]" at bounding box center [141, 132] width 261 height 15
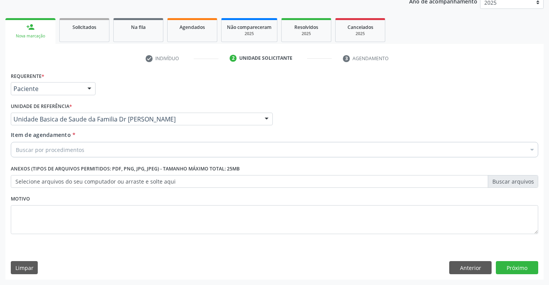
click at [145, 148] on div "Buscar por procedimentos" at bounding box center [275, 149] width 528 height 15
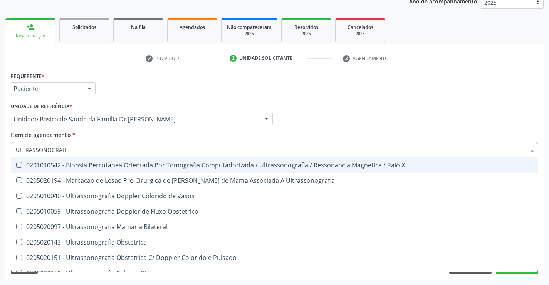
type input "ULTRASSONOGRAFIA"
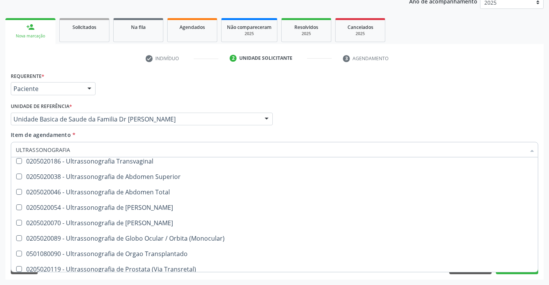
scroll to position [154, 0]
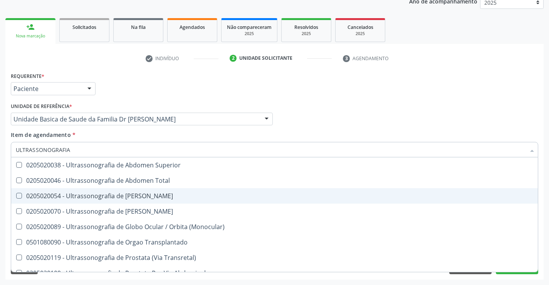
click at [148, 198] on div "0205020054 - Ultrassonografia de [PERSON_NAME]" at bounding box center [275, 196] width 518 height 6
checkbox Urinario "true"
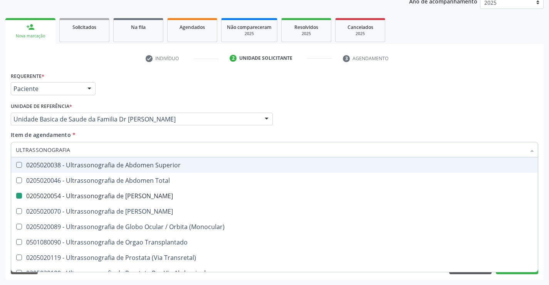
click at [458, 64] on ul "check Indivíduo 2 Unidade solicitante 3 Agendamento" at bounding box center [274, 58] width 538 height 13
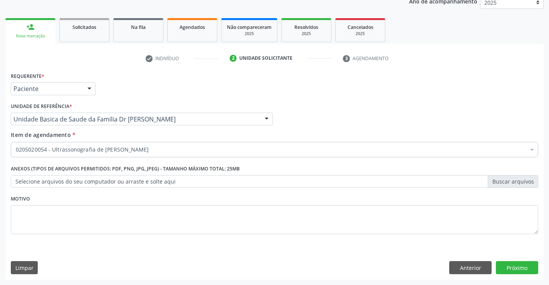
scroll to position [0, 0]
click at [504, 265] on button "Próximo" at bounding box center [517, 267] width 42 height 13
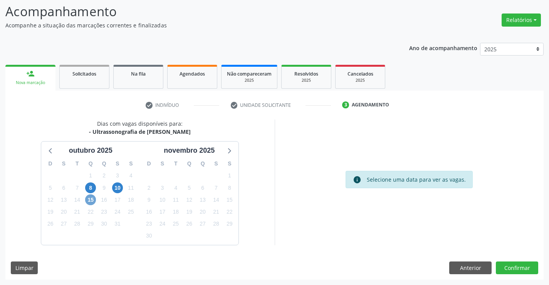
click at [88, 200] on span "15" at bounding box center [90, 199] width 11 height 11
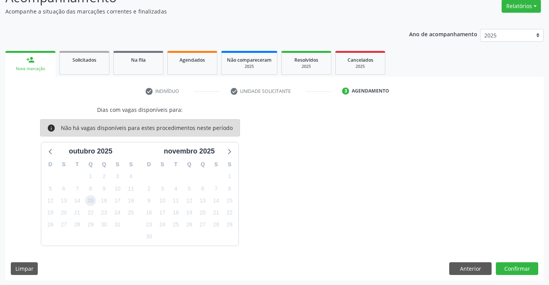
scroll to position [65, 0]
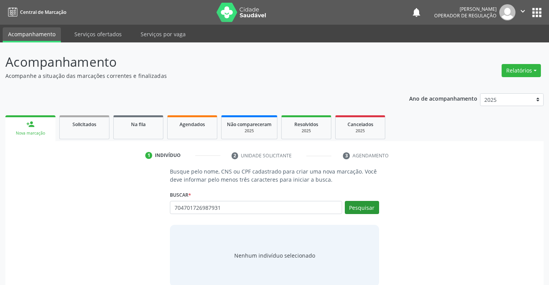
type input "704701726987931"
click at [369, 211] on button "Pesquisar" at bounding box center [362, 207] width 34 height 13
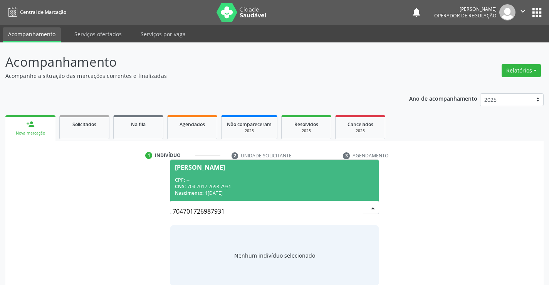
click at [208, 169] on div "[PERSON_NAME]" at bounding box center [200, 167] width 50 height 6
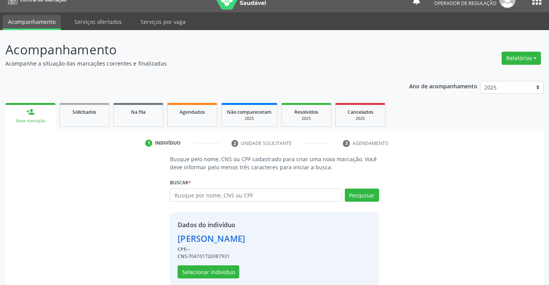
scroll to position [24, 0]
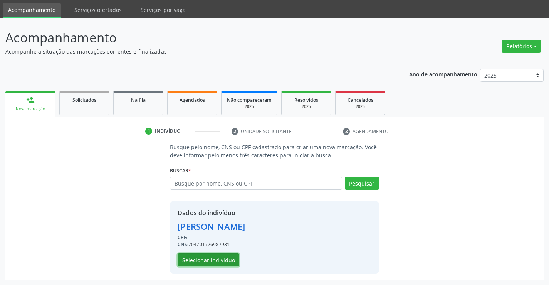
click at [207, 261] on button "Selecionar indivíduo" at bounding box center [209, 259] width 62 height 13
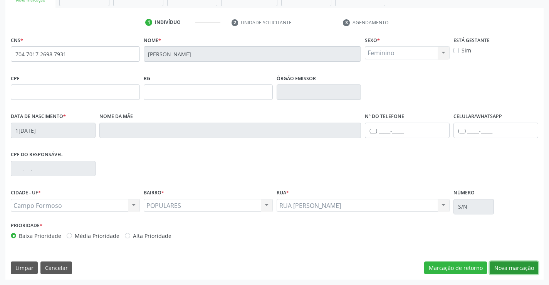
click at [510, 269] on button "Nova marcação" at bounding box center [514, 267] width 49 height 13
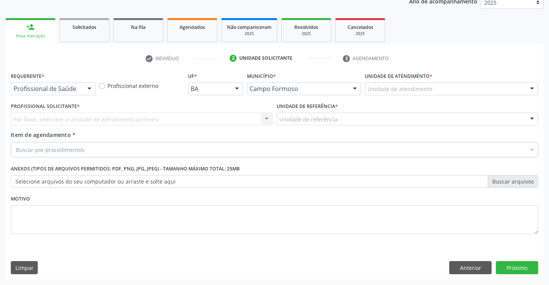
scroll to position [97, 0]
click at [92, 89] on div at bounding box center [90, 88] width 12 height 13
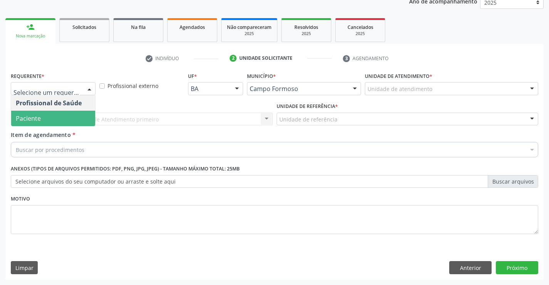
click at [44, 116] on span "Paciente" at bounding box center [53, 118] width 84 height 15
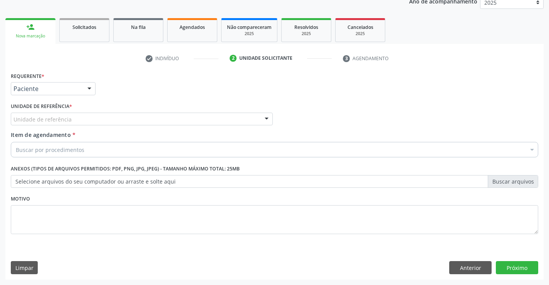
click at [269, 118] on div at bounding box center [267, 119] width 12 height 13
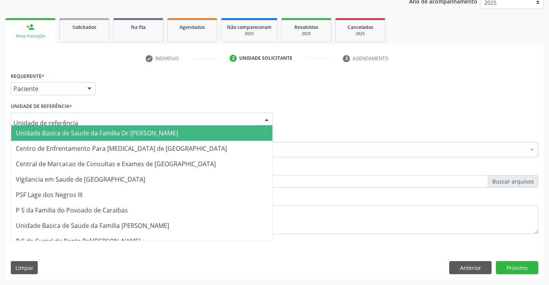
click at [181, 127] on span "Unidade Basica de Saude da Familia Dr [PERSON_NAME]" at bounding box center [141, 132] width 261 height 15
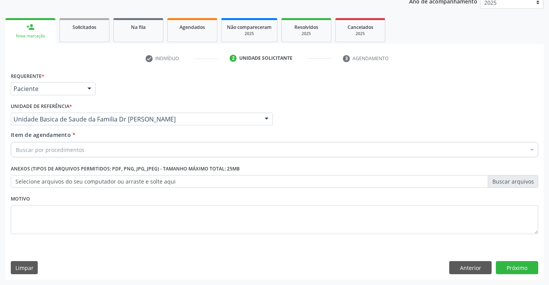
click at [135, 146] on div "Buscar por procedimentos" at bounding box center [275, 149] width 528 height 15
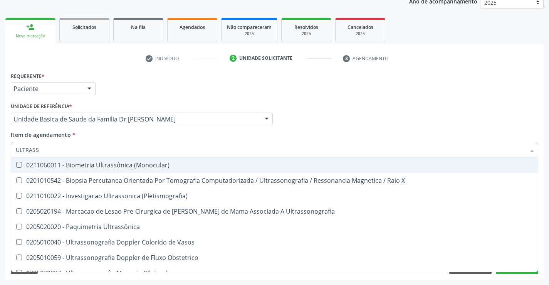
type input "ULTRASSO"
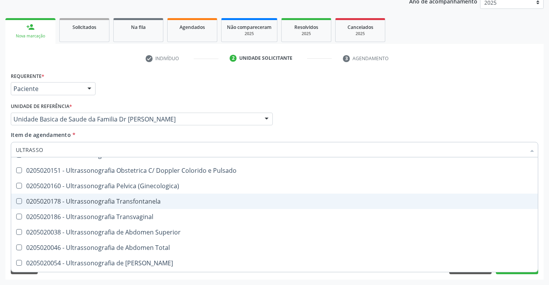
scroll to position [116, 0]
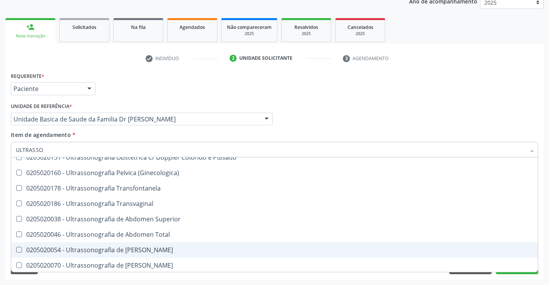
click at [163, 250] on div "0205020054 - Ultrassonografia de [PERSON_NAME]" at bounding box center [275, 250] width 518 height 6
checkbox Urinario "true"
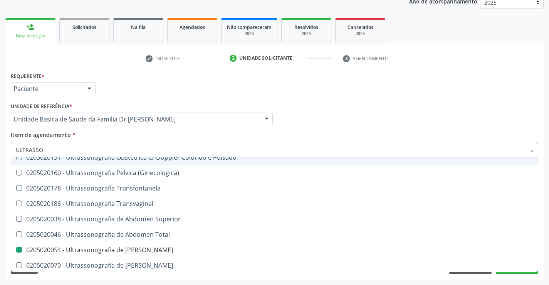
click at [414, 120] on div "Profissional Solicitante Por favor, selecione a Unidade de Atendimento primeiro…" at bounding box center [274, 116] width 531 height 30
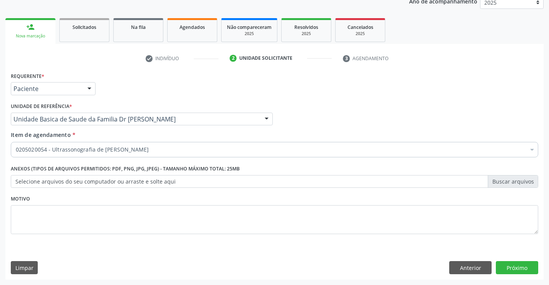
scroll to position [0, 0]
click at [511, 263] on button "Próximo" at bounding box center [517, 267] width 42 height 13
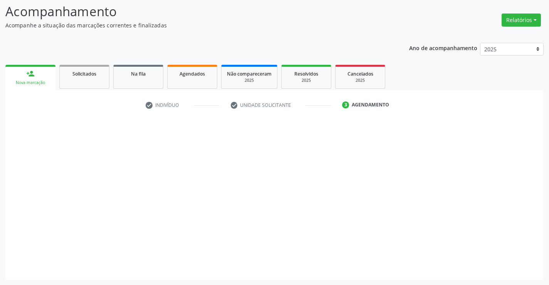
scroll to position [50, 0]
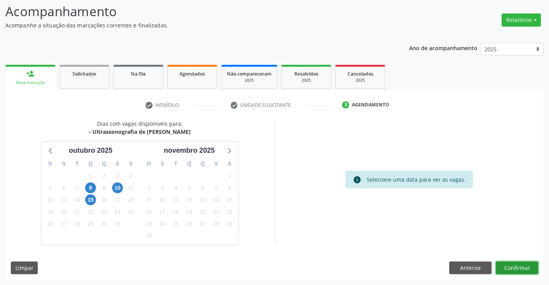
click at [503, 267] on button "Confirmar" at bounding box center [517, 267] width 42 height 13
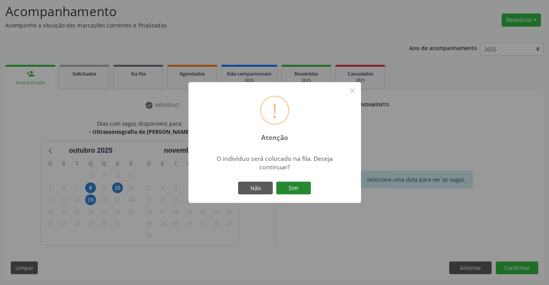
click at [288, 187] on button "Sim" at bounding box center [293, 188] width 35 height 13
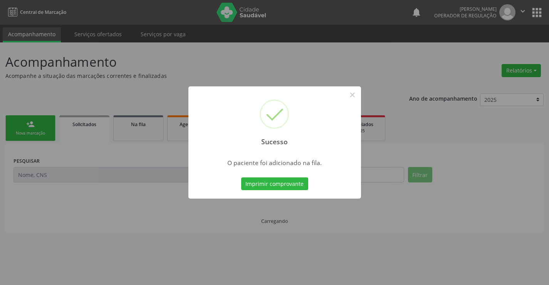
scroll to position [0, 0]
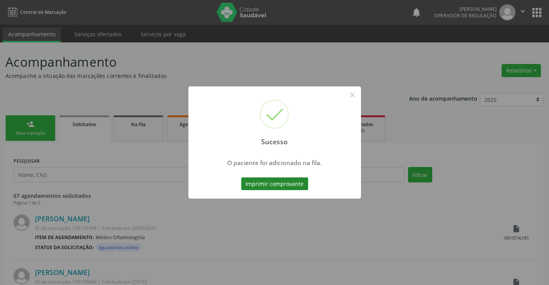
click at [277, 187] on button "Imprimir comprovante" at bounding box center [274, 183] width 67 height 13
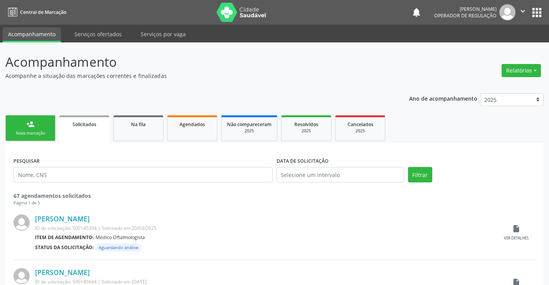
click at [35, 133] on div "Nova marcação" at bounding box center [30, 133] width 39 height 6
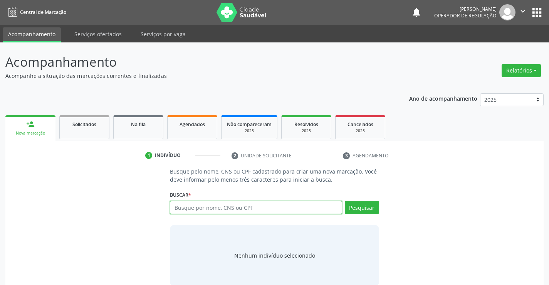
click at [200, 208] on input "text" at bounding box center [256, 207] width 172 height 13
type input "704609648631427"
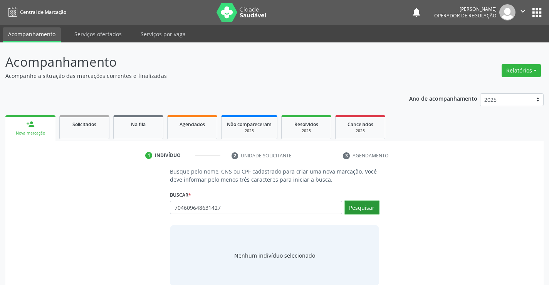
click at [369, 210] on button "Pesquisar" at bounding box center [362, 207] width 34 height 13
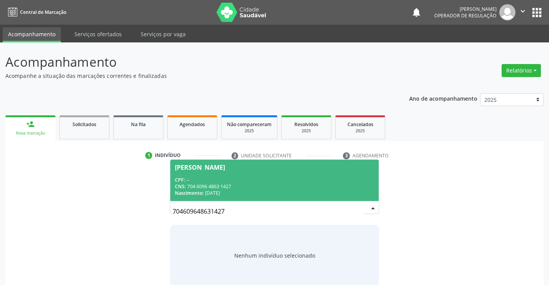
click at [225, 166] on div "Josiane de Almeida Mascarenhas" at bounding box center [200, 167] width 50 height 6
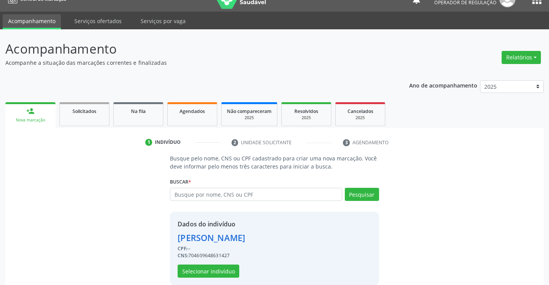
scroll to position [24, 0]
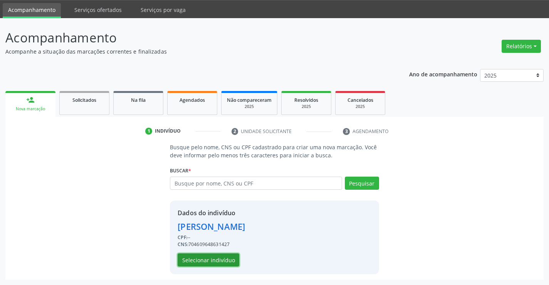
click at [205, 257] on button "Selecionar indivíduo" at bounding box center [209, 259] width 62 height 13
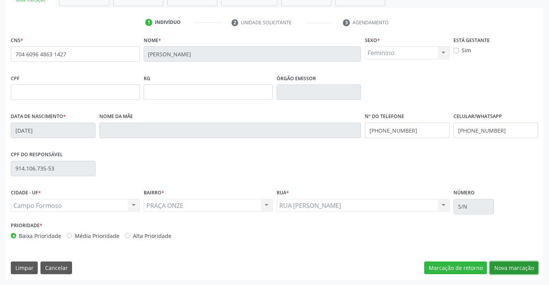
click at [508, 266] on button "Nova marcação" at bounding box center [514, 267] width 49 height 13
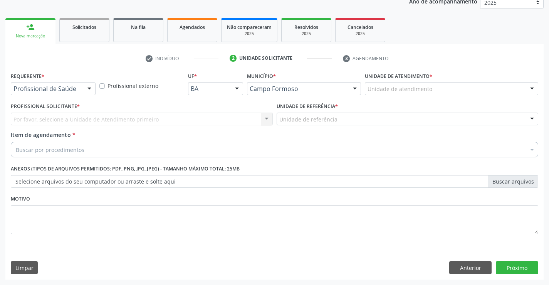
scroll to position [97, 0]
click at [93, 86] on div at bounding box center [90, 88] width 12 height 13
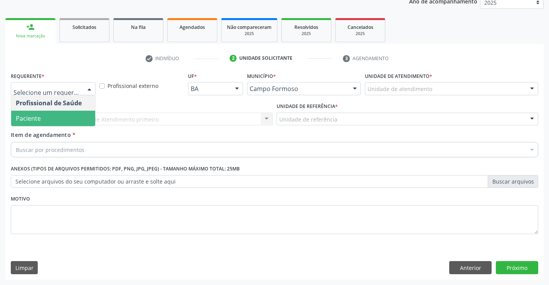
click at [59, 124] on span "Paciente" at bounding box center [53, 118] width 84 height 15
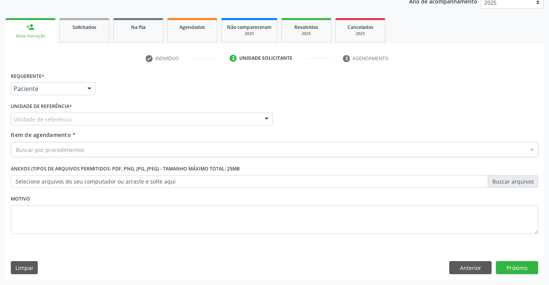
click at [263, 119] on div at bounding box center [267, 119] width 12 height 13
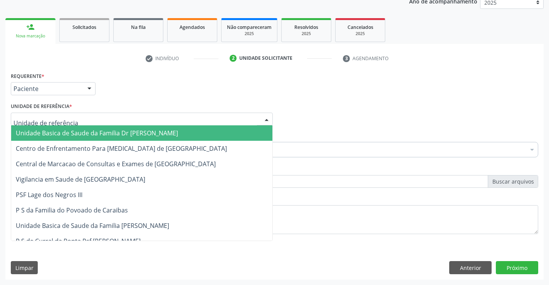
click at [201, 133] on span "Unidade Basica de Saude da Familia Dr [PERSON_NAME]" at bounding box center [141, 132] width 261 height 15
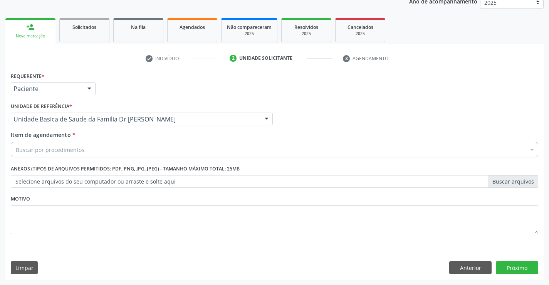
click at [159, 151] on div "Buscar por procedimentos" at bounding box center [275, 149] width 528 height 15
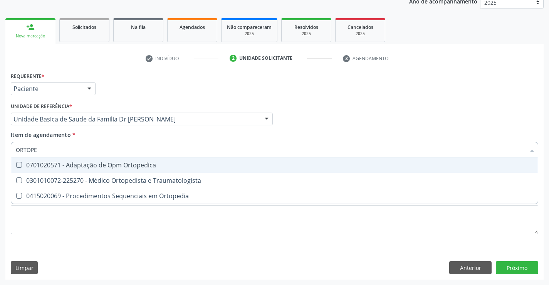
type input "ORTOPED"
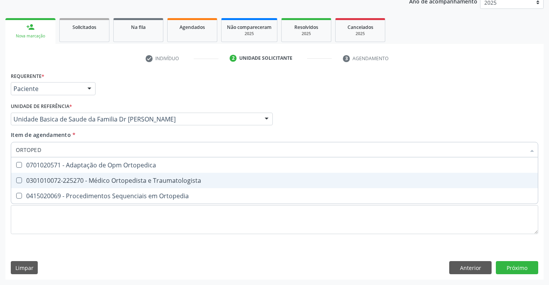
click at [148, 178] on div "0301010072-225270 - Médico Ortopedista e Traumatologista" at bounding box center [275, 180] width 518 height 6
checkbox Traumatologista "true"
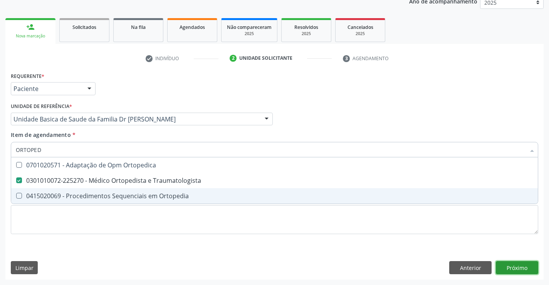
click at [521, 270] on div "Requerente * Paciente Profissional de Saúde Paciente Nenhum resultado encontrad…" at bounding box center [274, 174] width 538 height 209
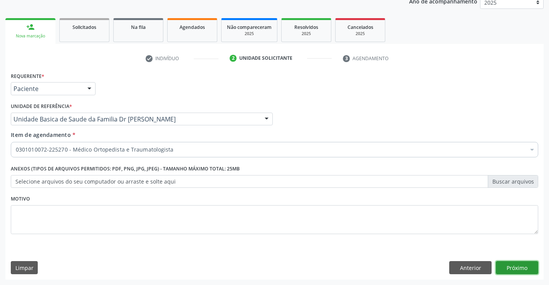
click at [514, 267] on button "Próximo" at bounding box center [517, 267] width 42 height 13
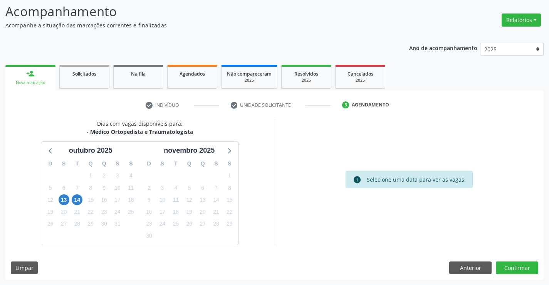
click at [84, 199] on div "15" at bounding box center [90, 200] width 13 height 12
click at [80, 199] on span "14" at bounding box center [77, 199] width 11 height 11
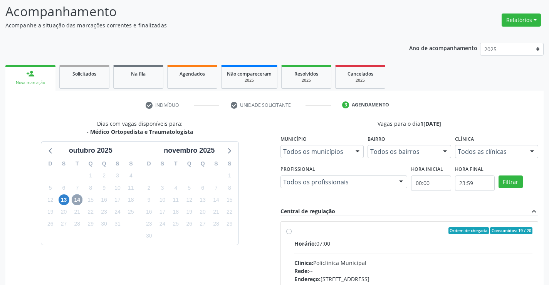
scroll to position [176, 0]
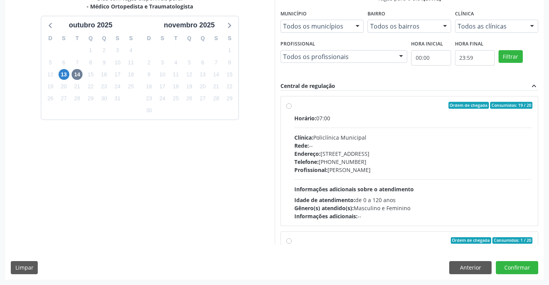
click at [294, 106] on label "Ordem de chegada Consumidos: 19 / 20 Horário: 07:00 Clínica: Policlínica Munici…" at bounding box center [413, 161] width 239 height 118
click at [291, 106] on input "Ordem de chegada Consumidos: 19 / 20 Horário: 07:00 Clínica: Policlínica Munici…" at bounding box center [288, 105] width 5 height 7
radio input "true"
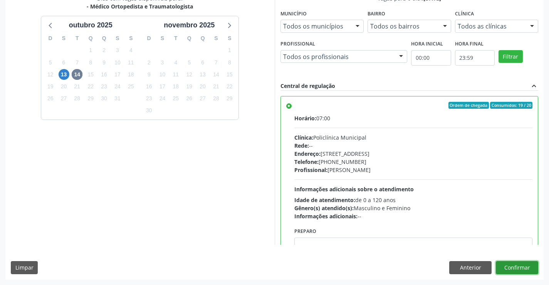
click at [513, 267] on button "Confirmar" at bounding box center [517, 267] width 42 height 13
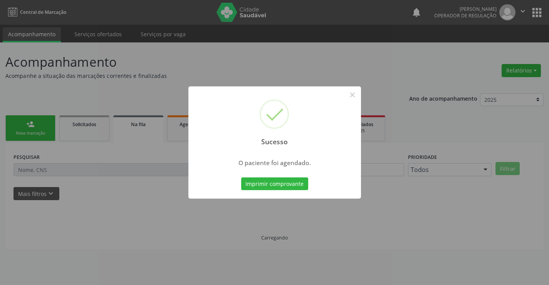
scroll to position [0, 0]
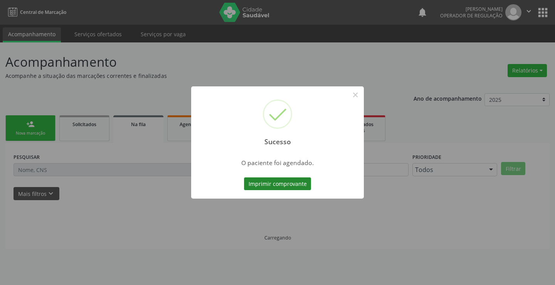
click at [290, 185] on button "Imprimir comprovante" at bounding box center [277, 183] width 67 height 13
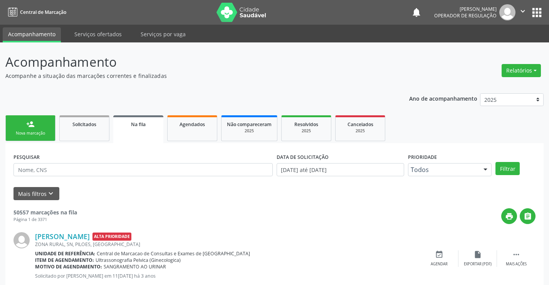
click at [46, 119] on link "person_add Nova marcação" at bounding box center [30, 128] width 50 height 26
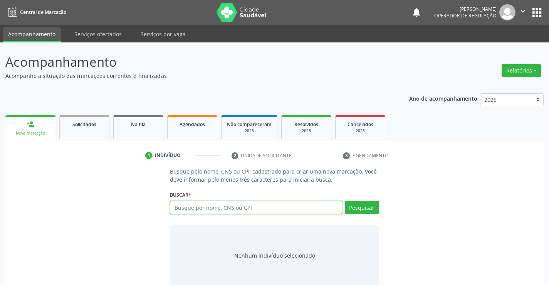
click at [184, 210] on input "text" at bounding box center [256, 207] width 172 height 13
type input "707605244055298"
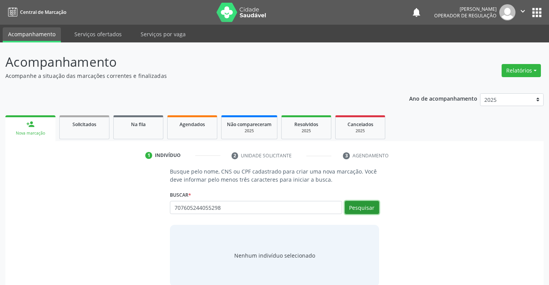
click at [373, 210] on button "Pesquisar" at bounding box center [362, 207] width 34 height 13
type input "707605244055298"
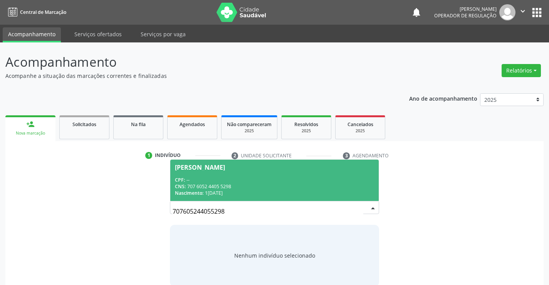
click at [225, 166] on div "Doralice Soares Ferreira" at bounding box center [200, 167] width 50 height 6
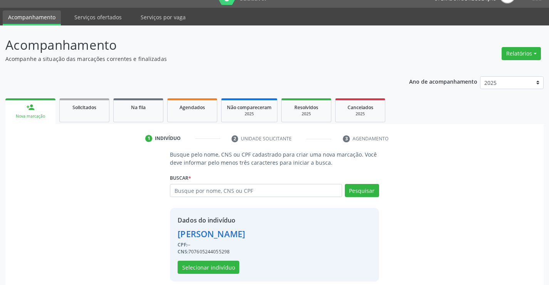
scroll to position [24, 0]
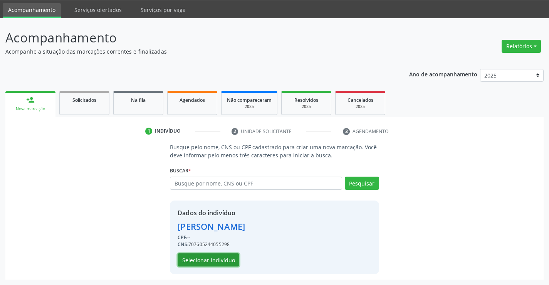
click at [217, 263] on button "Selecionar indivíduo" at bounding box center [209, 259] width 62 height 13
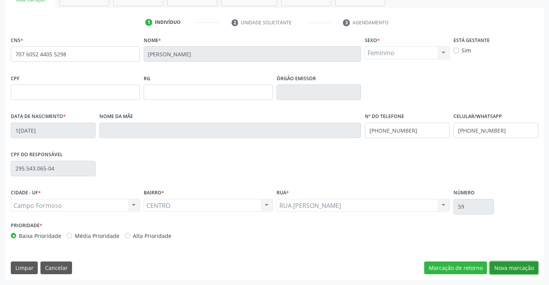
click at [518, 267] on button "Nova marcação" at bounding box center [514, 267] width 49 height 13
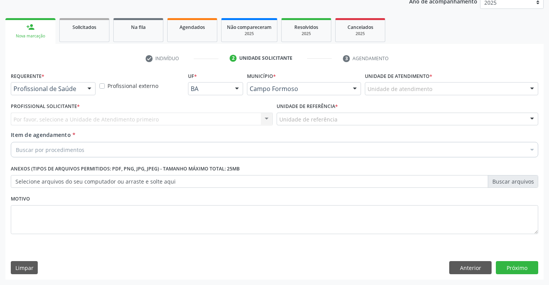
click at [89, 90] on div at bounding box center [90, 88] width 12 height 13
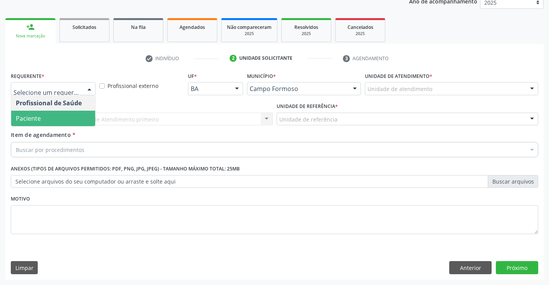
click at [67, 114] on span "Paciente" at bounding box center [53, 118] width 84 height 15
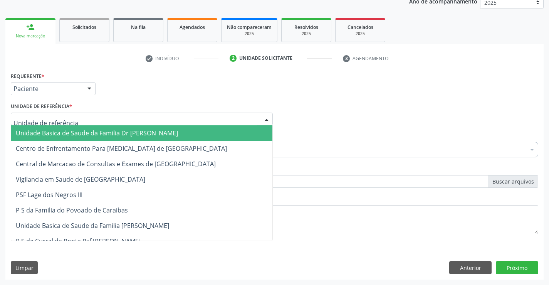
click at [262, 120] on div at bounding box center [267, 119] width 12 height 13
click at [226, 127] on span "Unidade Basica de Saude da Familia Dr [PERSON_NAME]" at bounding box center [141, 132] width 261 height 15
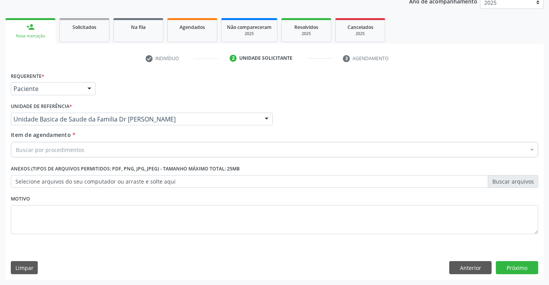
click at [187, 149] on div "Buscar por procedimentos" at bounding box center [275, 149] width 528 height 15
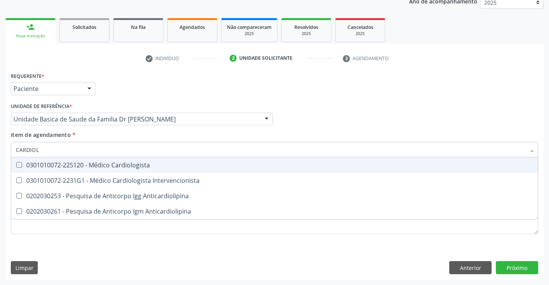
type input "CARDIOLO"
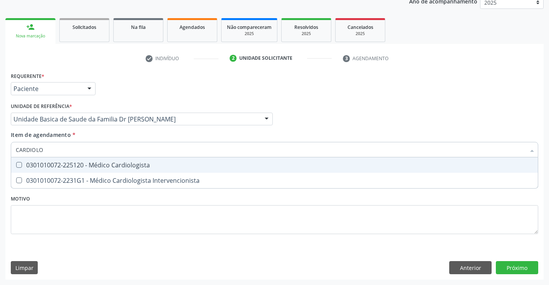
click at [127, 165] on div "0301010072-225120 - Médico Cardiologista" at bounding box center [275, 165] width 518 height 6
checkbox Cardiologista "true"
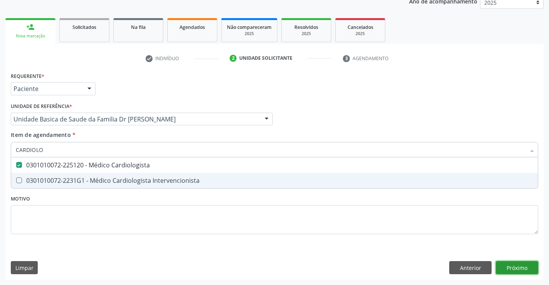
click at [504, 267] on div "Requerente * Paciente Profissional de Saúde Paciente Nenhum resultado encontrad…" at bounding box center [274, 174] width 538 height 209
checkbox Intervencionista "true"
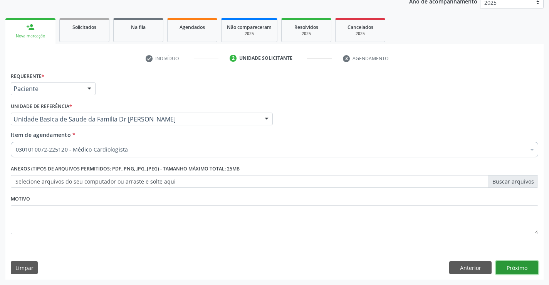
click at [500, 268] on button "Próximo" at bounding box center [517, 267] width 42 height 13
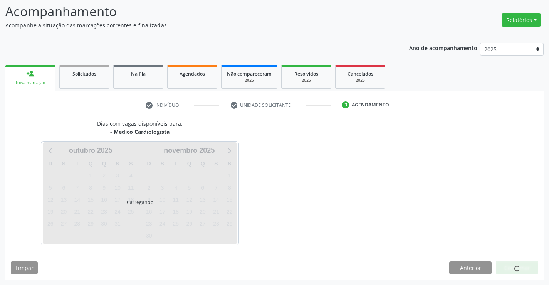
scroll to position [50, 0]
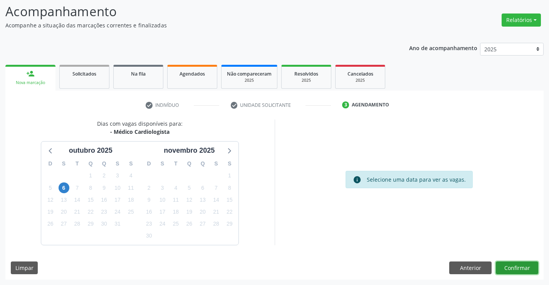
click at [505, 270] on button "Confirmar" at bounding box center [517, 267] width 42 height 13
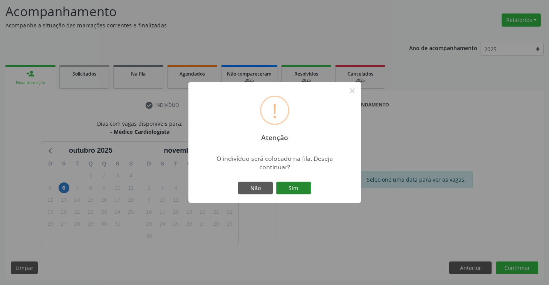
click at [304, 190] on button "Sim" at bounding box center [293, 188] width 35 height 13
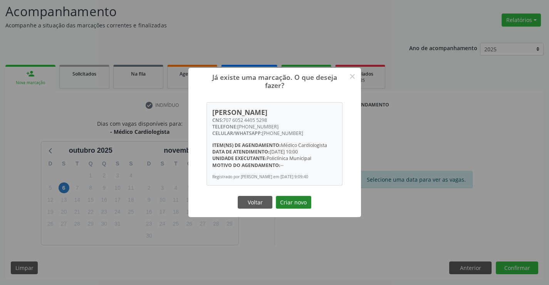
click at [292, 203] on button "Criar novo" at bounding box center [293, 202] width 35 height 13
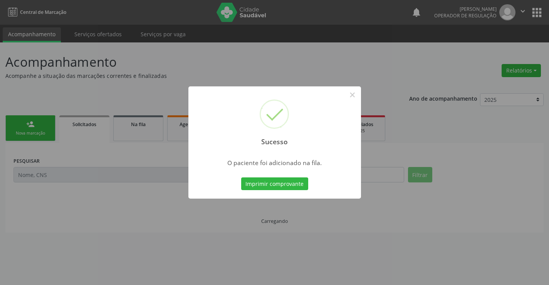
scroll to position [0, 0]
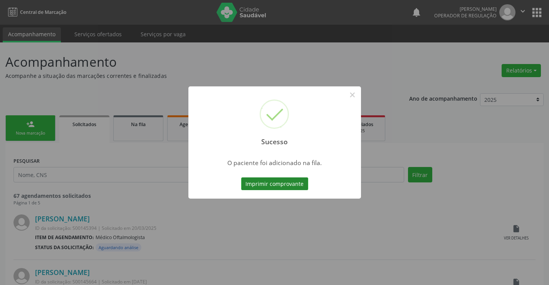
click at [288, 184] on button "Imprimir comprovante" at bounding box center [274, 183] width 67 height 13
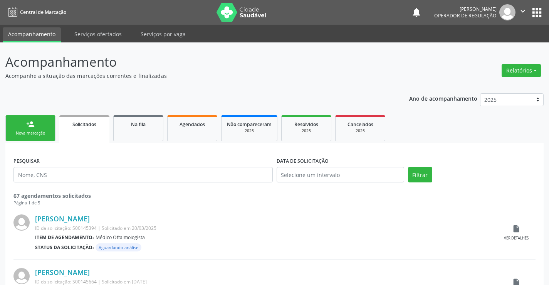
click at [36, 126] on link "person_add Nova marcação" at bounding box center [30, 128] width 50 height 26
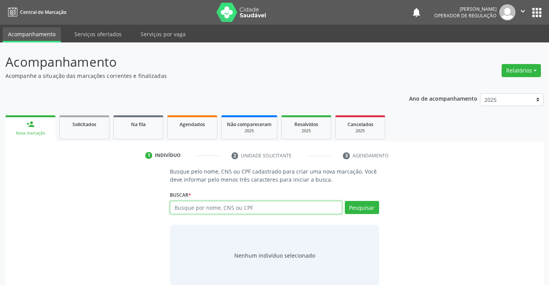
click at [270, 209] on input "text" at bounding box center [256, 207] width 172 height 13
type input "706902197961034"
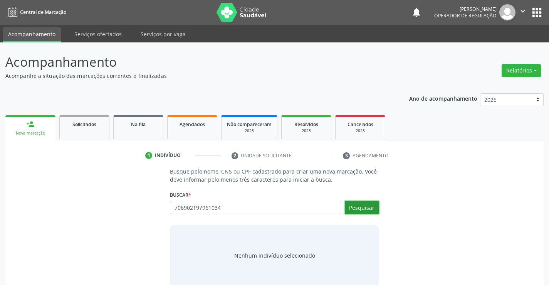
click at [372, 208] on button "Pesquisar" at bounding box center [362, 207] width 34 height 13
type input "706902197961034"
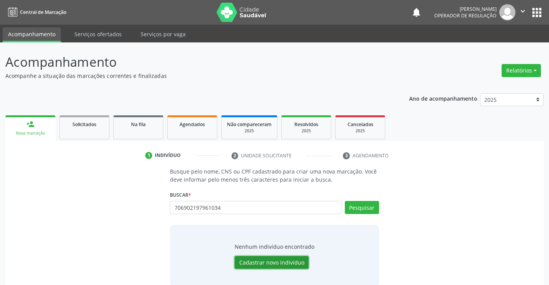
click at [264, 263] on button "Cadastrar novo indivíduo" at bounding box center [272, 262] width 74 height 13
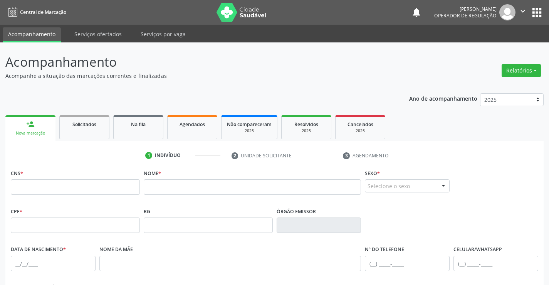
click at [67, 194] on fieldset "CNS *" at bounding box center [75, 183] width 129 height 33
click at [72, 193] on input "text" at bounding box center [75, 186] width 129 height 15
type input "706 9021 9796 1034"
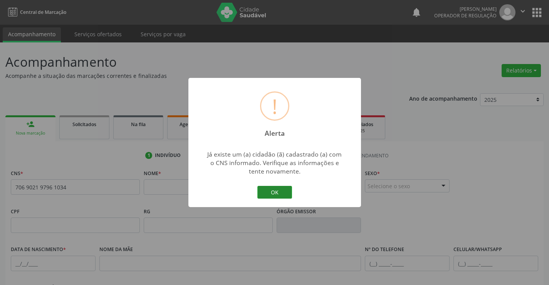
click at [262, 188] on button "OK" at bounding box center [274, 192] width 35 height 13
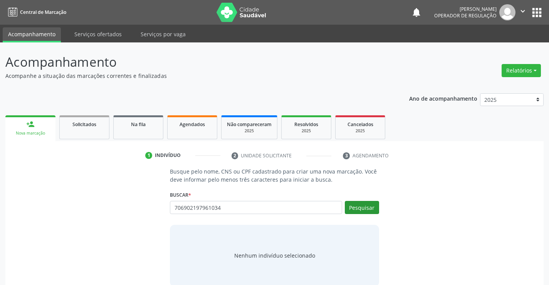
type input "706902197961034"
click at [360, 209] on button "Pesquisar" at bounding box center [362, 207] width 34 height 13
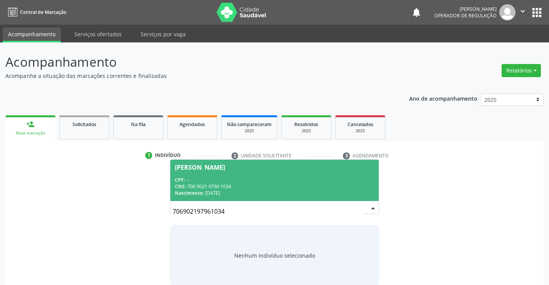
click at [225, 166] on div "[PERSON_NAME]" at bounding box center [200, 167] width 50 height 6
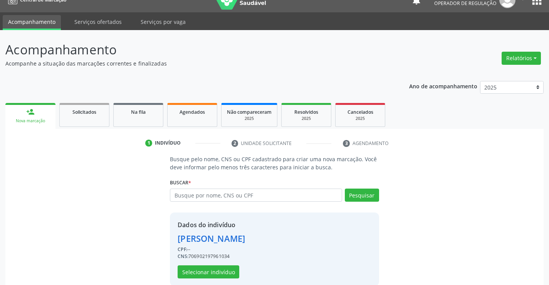
scroll to position [24, 0]
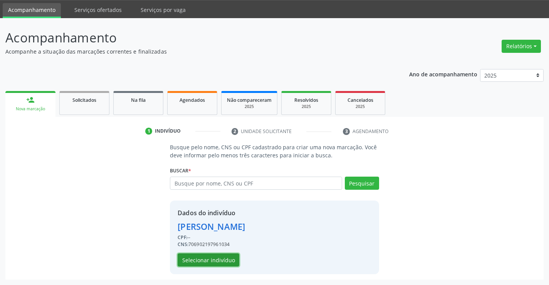
click at [219, 256] on button "Selecionar indivíduo" at bounding box center [209, 259] width 62 height 13
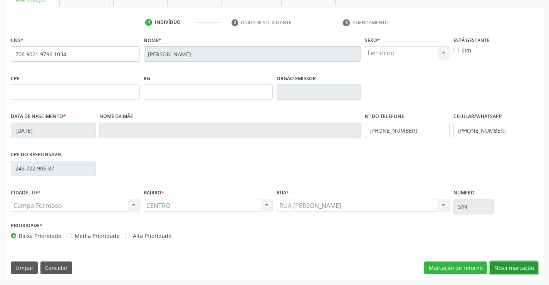
click at [510, 268] on button "Nova marcação" at bounding box center [514, 267] width 49 height 13
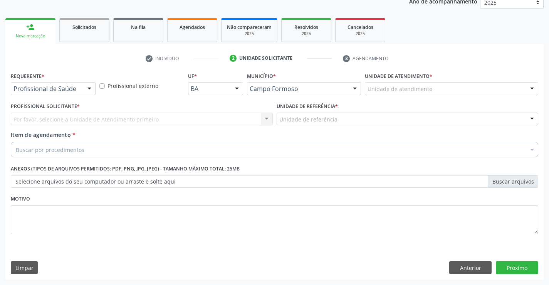
click at [87, 92] on div at bounding box center [90, 88] width 12 height 13
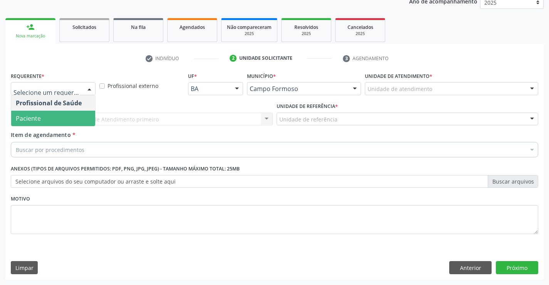
click at [61, 120] on span "Paciente" at bounding box center [53, 118] width 84 height 15
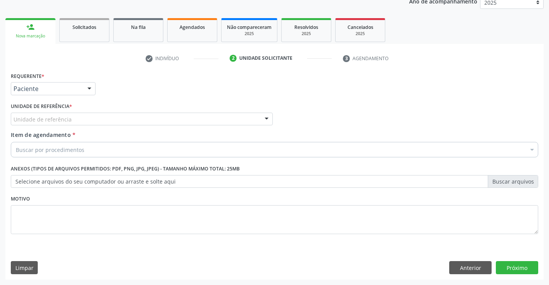
click at [259, 116] on div "Unidade de referência Unidade Basica de Saude da Familia Dr [PERSON_NAME] Centr…" at bounding box center [142, 119] width 262 height 13
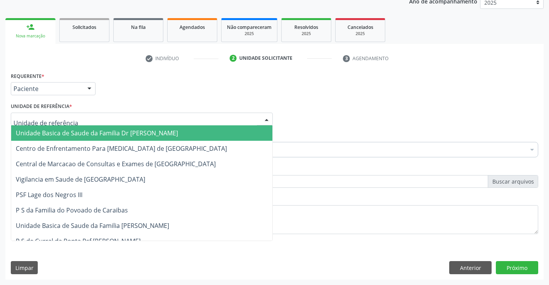
click at [205, 128] on span "Unidade Basica de Saude da Familia Dr [PERSON_NAME]" at bounding box center [141, 132] width 261 height 15
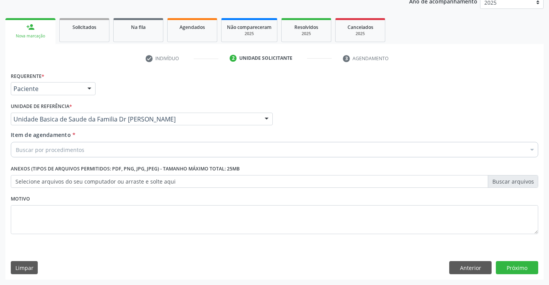
click at [166, 147] on div "Buscar por procedimentos" at bounding box center [275, 149] width 528 height 15
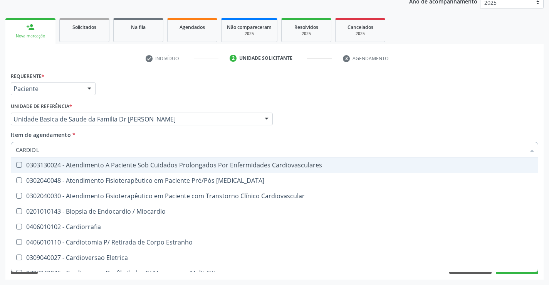
type input "CARDIOLO"
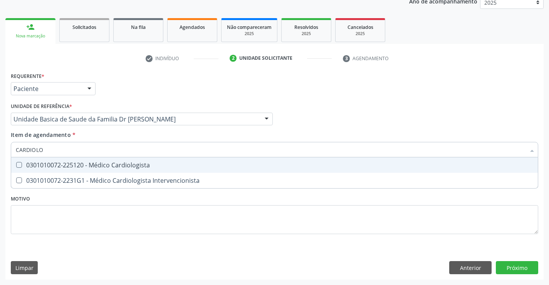
click at [142, 165] on div "0301010072-225120 - Médico Cardiologista" at bounding box center [275, 165] width 518 height 6
checkbox Cardiologista "true"
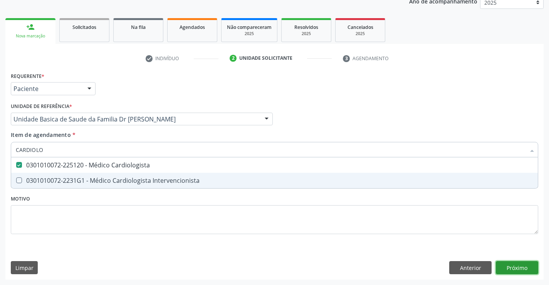
click at [510, 269] on div "Requerente * Paciente Profissional de Saúde Paciente Nenhum resultado encontrad…" at bounding box center [274, 174] width 538 height 209
checkbox Intervencionista "true"
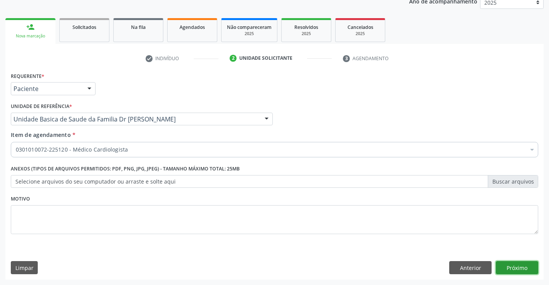
click at [507, 269] on button "Próximo" at bounding box center [517, 267] width 42 height 13
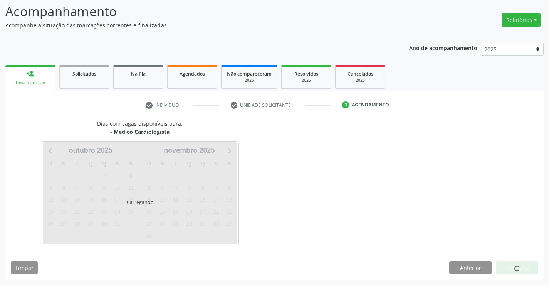
scroll to position [50, 0]
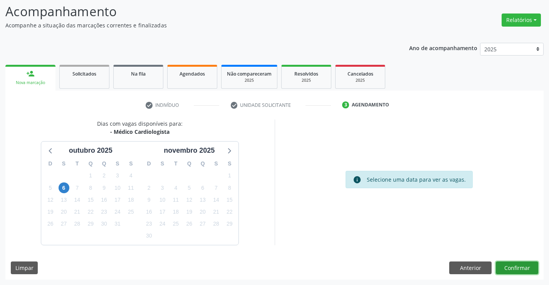
click at [507, 269] on button "Confirmar" at bounding box center [517, 267] width 42 height 13
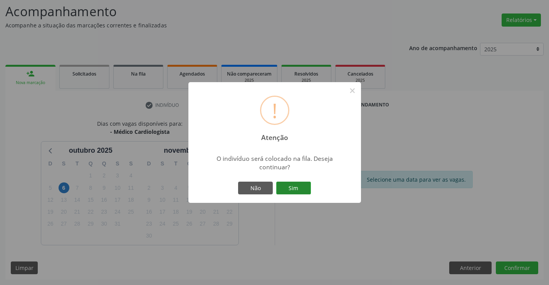
click at [280, 187] on button "Sim" at bounding box center [293, 188] width 35 height 13
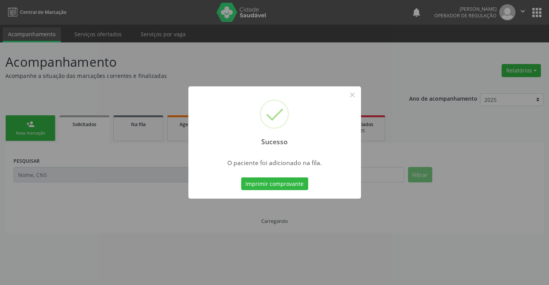
scroll to position [0, 0]
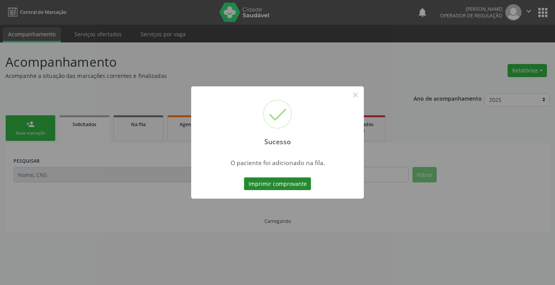
click at [289, 182] on button "Imprimir comprovante" at bounding box center [277, 183] width 67 height 13
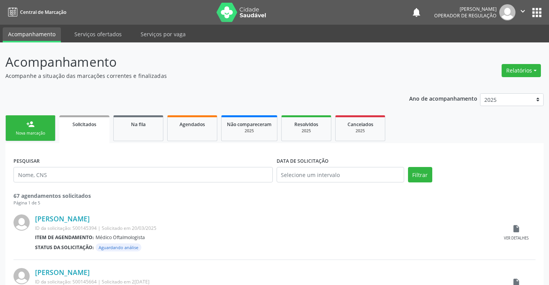
click at [49, 131] on div "Nova marcação" at bounding box center [30, 133] width 39 height 6
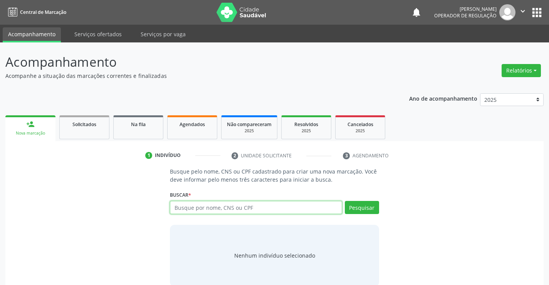
click at [194, 204] on input "text" at bounding box center [256, 207] width 172 height 13
type input "704701726987931"
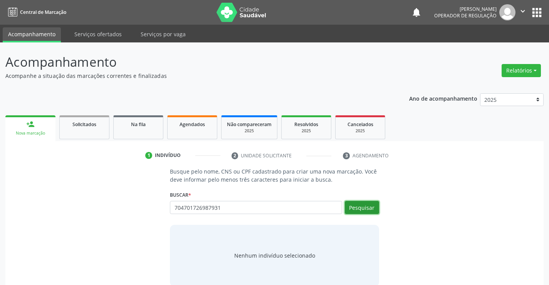
click at [353, 208] on button "Pesquisar" at bounding box center [362, 207] width 34 height 13
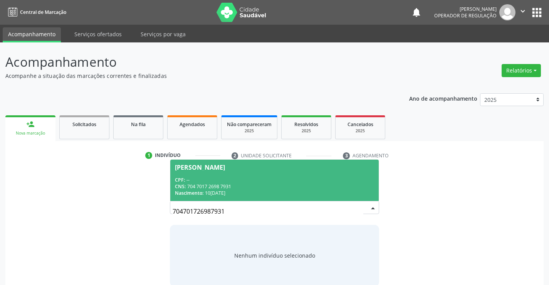
click at [194, 165] on div "[PERSON_NAME]" at bounding box center [200, 167] width 50 height 6
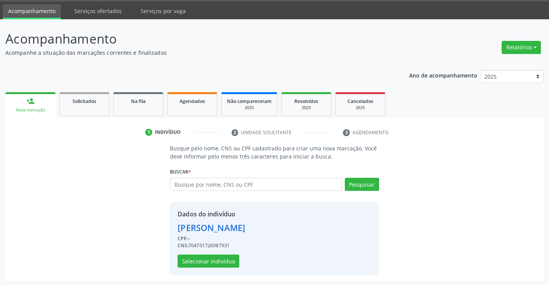
scroll to position [24, 0]
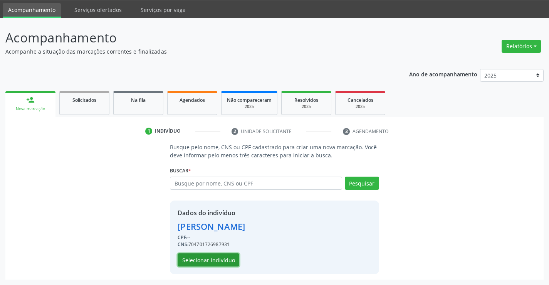
click at [212, 258] on button "Selecionar indivíduo" at bounding box center [209, 259] width 62 height 13
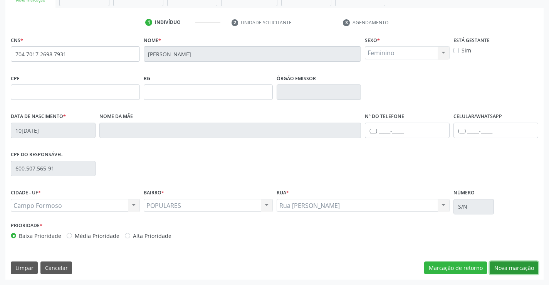
click at [506, 266] on button "Nova marcação" at bounding box center [514, 267] width 49 height 13
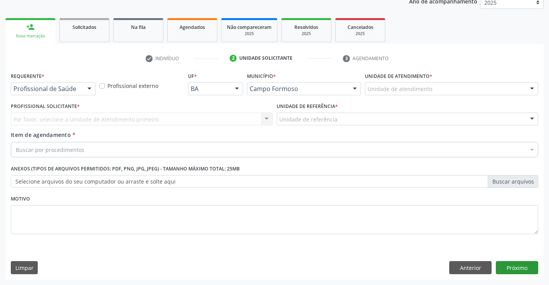
scroll to position [97, 0]
click at [89, 90] on div at bounding box center [90, 88] width 12 height 13
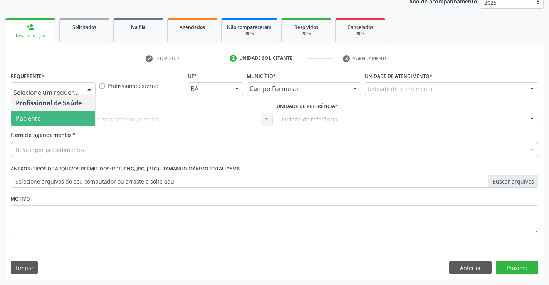
click at [50, 116] on span "Paciente" at bounding box center [53, 118] width 84 height 15
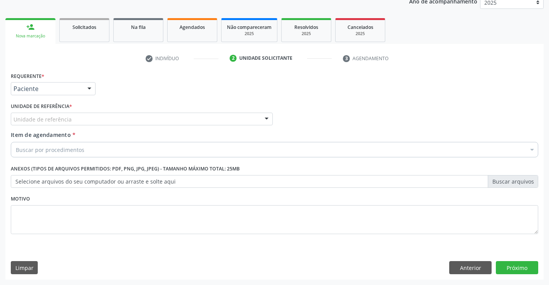
click at [272, 114] on div "Unidade de referência Unidade Basica de Saude da Familia Dr [PERSON_NAME] Centr…" at bounding box center [142, 119] width 262 height 13
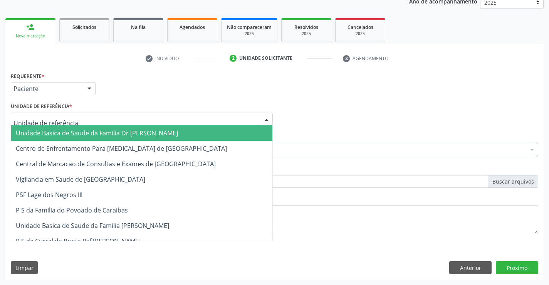
drag, startPoint x: 177, startPoint y: 131, endPoint x: 172, endPoint y: 132, distance: 5.5
click at [177, 131] on span "Unidade Basica de Saude da Familia Dr [PERSON_NAME]" at bounding box center [141, 132] width 261 height 15
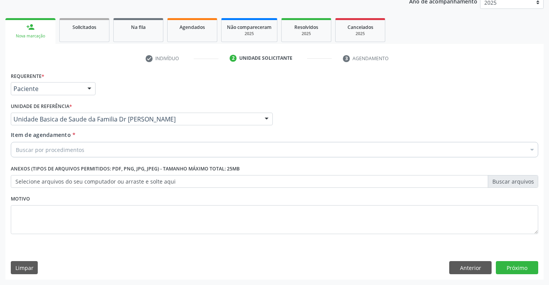
click at [145, 142] on div "Buscar por procedimentos" at bounding box center [275, 149] width 528 height 15
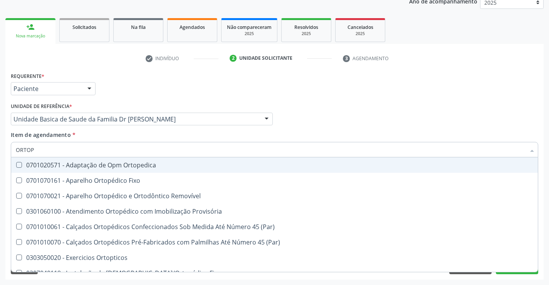
type input "ORTOPE"
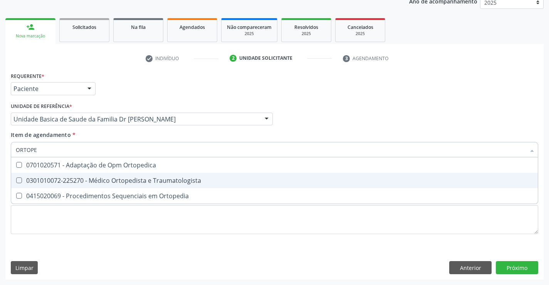
click at [131, 175] on span "0301010072-225270 - Médico Ortopedista e Traumatologista" at bounding box center [274, 180] width 527 height 15
checkbox Traumatologista "true"
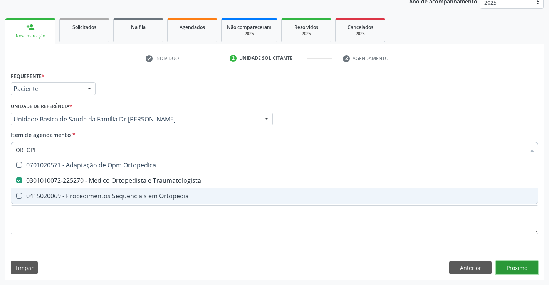
click at [504, 268] on div "Requerente * Paciente Profissional de Saúde Paciente Nenhum resultado encontrad…" at bounding box center [274, 174] width 538 height 209
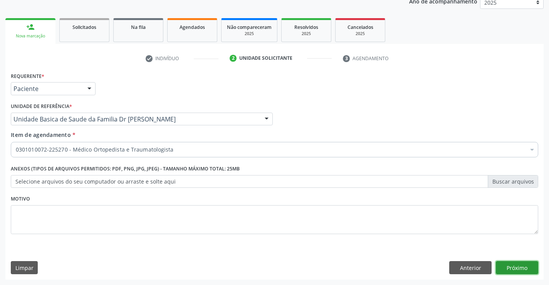
click at [511, 267] on button "Próximo" at bounding box center [517, 267] width 42 height 13
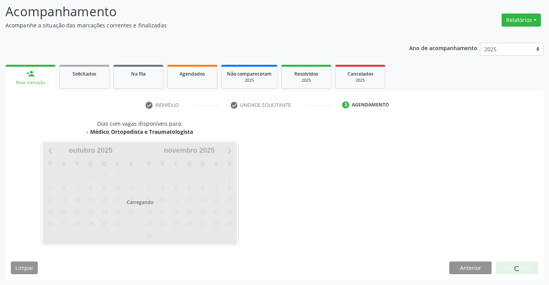
scroll to position [50, 0]
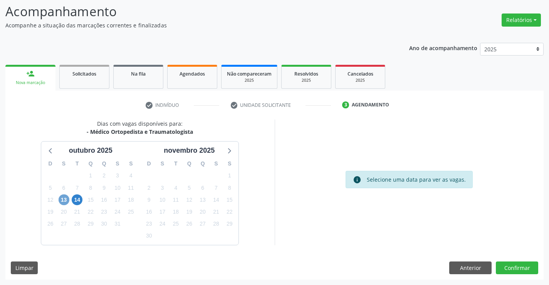
click at [64, 197] on span "13" at bounding box center [64, 199] width 11 height 11
click at [513, 269] on button "Confirmar" at bounding box center [517, 267] width 42 height 13
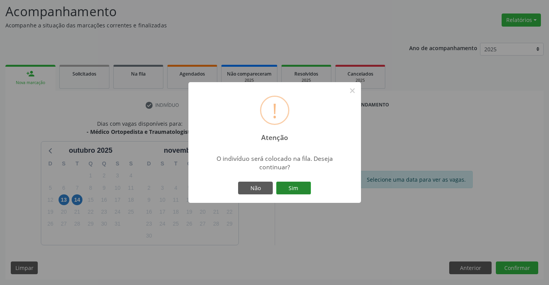
click at [304, 190] on button "Sim" at bounding box center [293, 188] width 35 height 13
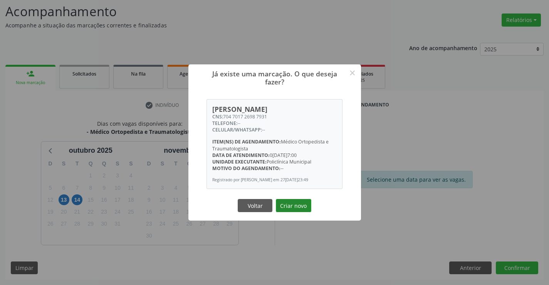
click at [296, 206] on button "Criar novo" at bounding box center [293, 205] width 35 height 13
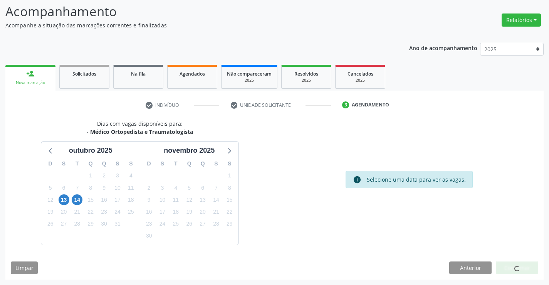
scroll to position [0, 0]
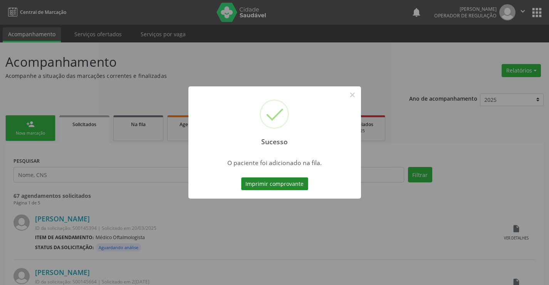
click at [284, 184] on button "Imprimir comprovante" at bounding box center [274, 183] width 67 height 13
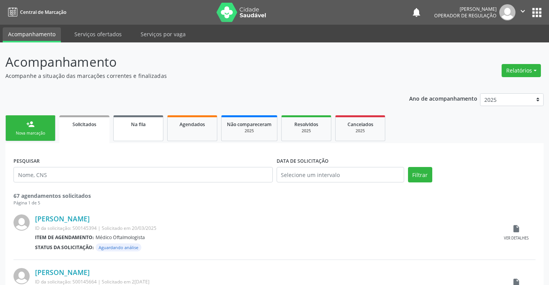
click at [128, 128] on div "Na fila" at bounding box center [138, 124] width 39 height 8
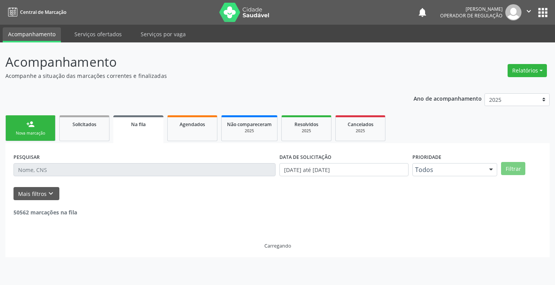
click at [77, 170] on input "text" at bounding box center [144, 169] width 262 height 13
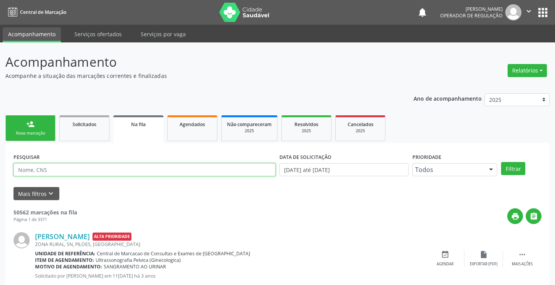
click at [77, 170] on input "text" at bounding box center [144, 169] width 262 height 13
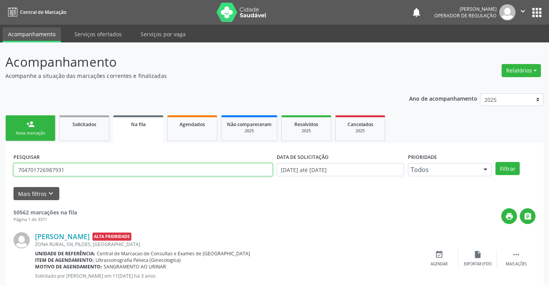
drag, startPoint x: 76, startPoint y: 168, endPoint x: 12, endPoint y: 175, distance: 64.3
click at [12, 175] on div "PESQUISAR 704701726987931" at bounding box center [143, 166] width 263 height 30
type input "704701726987931"
click at [508, 166] on button "Filtrar" at bounding box center [508, 168] width 24 height 13
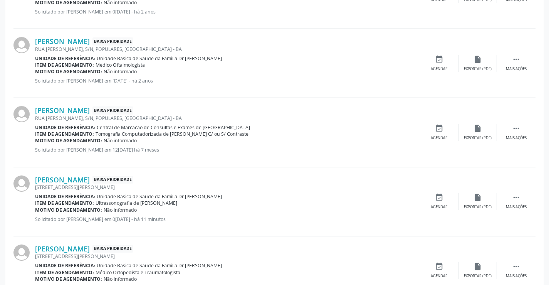
scroll to position [304, 0]
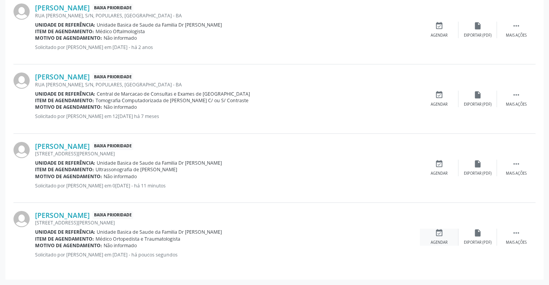
click at [437, 233] on icon "event_available" at bounding box center [439, 233] width 8 height 8
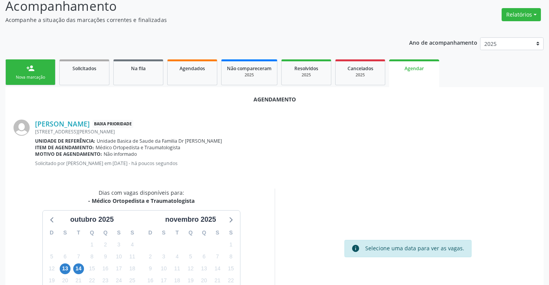
scroll to position [116, 0]
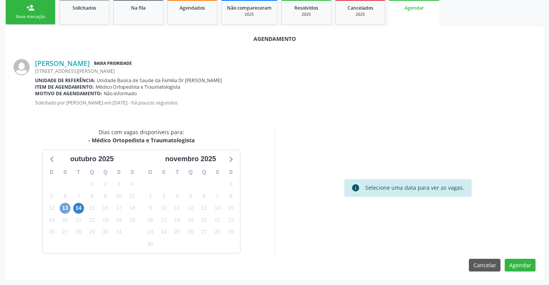
click at [64, 209] on span "13" at bounding box center [65, 208] width 11 height 11
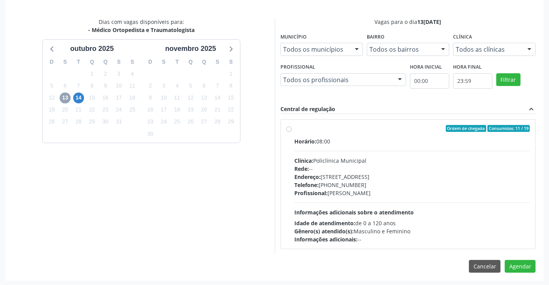
scroll to position [228, 0]
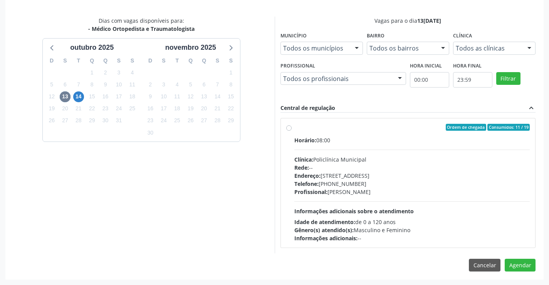
click at [294, 129] on label "Ordem de chegada Consumidos: 11 / 19 Horário: 08:00 Clínica: Policlínica Munici…" at bounding box center [412, 183] width 236 height 118
click at [291, 129] on input "Ordem de chegada Consumidos: 11 / 19 Horário: 08:00 Clínica: Policlínica Munici…" at bounding box center [288, 127] width 5 height 7
radio input "true"
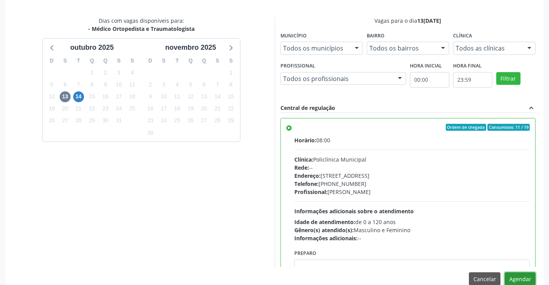
click at [520, 279] on button "Agendar" at bounding box center [520, 278] width 31 height 13
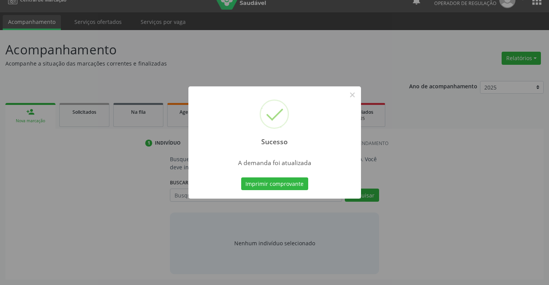
scroll to position [12, 0]
click at [285, 190] on div "Imprimir comprovante Cancel" at bounding box center [274, 184] width 71 height 16
click at [287, 187] on button "Imprimir comprovante" at bounding box center [274, 183] width 67 height 13
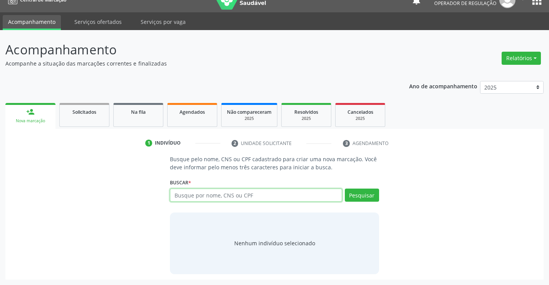
click at [227, 191] on input "text" at bounding box center [256, 194] width 172 height 13
type input "704002399363660"
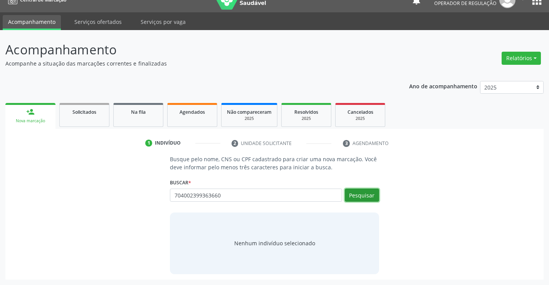
click at [369, 192] on button "Pesquisar" at bounding box center [362, 194] width 34 height 13
type input "704002399363660"
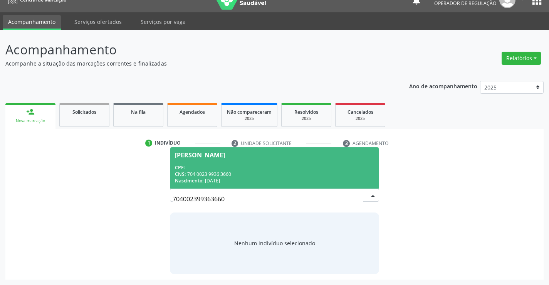
click at [212, 151] on span "[PERSON_NAME] CPF: -- CNS: 704 0023 9936 3660 Nascimento: 11/04/1993" at bounding box center [274, 167] width 208 height 41
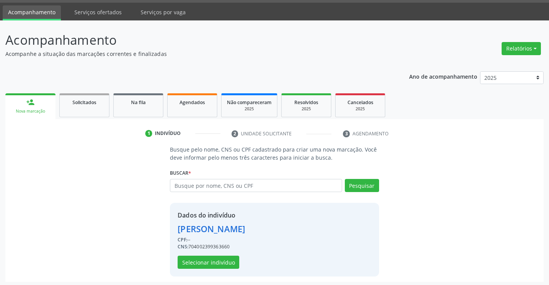
scroll to position [24, 0]
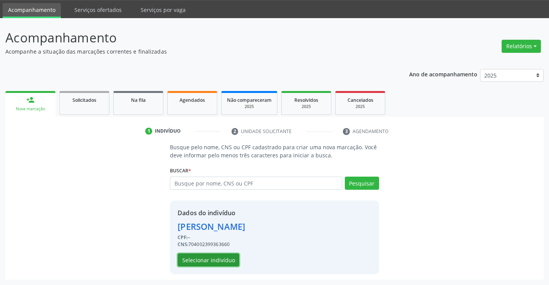
click at [210, 262] on button "Selecionar indivíduo" at bounding box center [209, 259] width 62 height 13
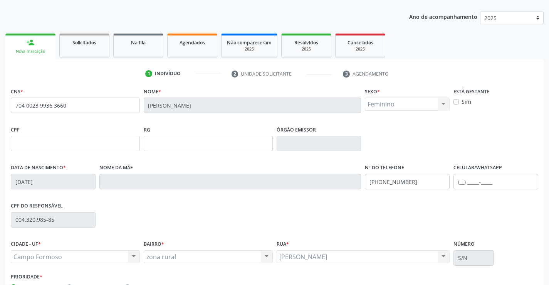
scroll to position [133, 0]
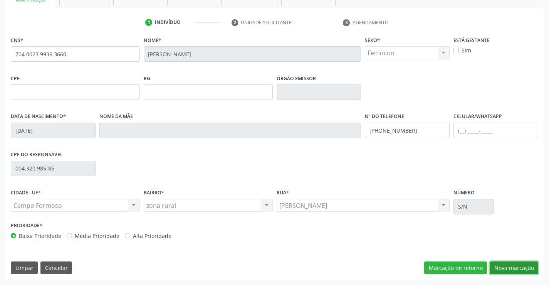
click at [504, 266] on button "Nova marcação" at bounding box center [514, 267] width 49 height 13
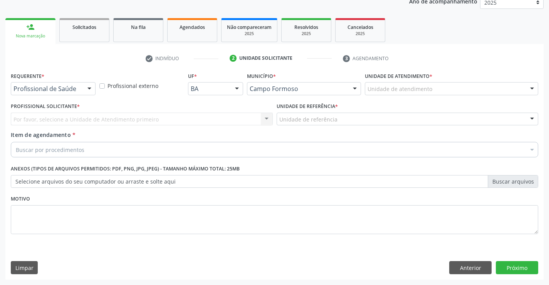
scroll to position [97, 0]
click at [89, 88] on div at bounding box center [90, 88] width 12 height 13
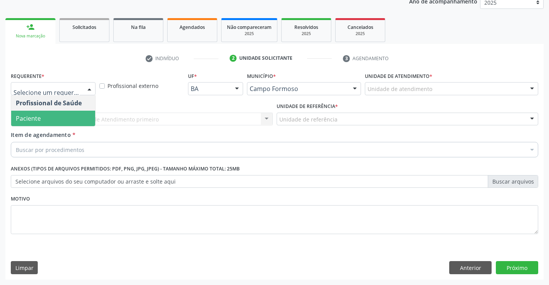
click at [66, 117] on span "Paciente" at bounding box center [53, 118] width 84 height 15
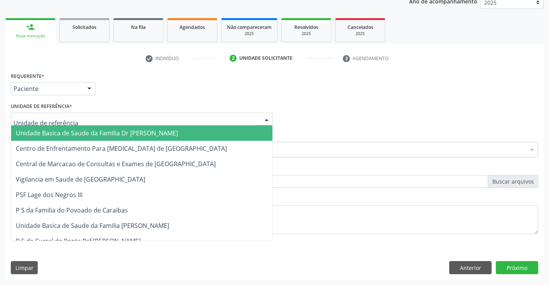
click at [262, 118] on div at bounding box center [267, 119] width 12 height 13
click at [209, 129] on span "Unidade Basica de Saude da Familia Dr [PERSON_NAME]" at bounding box center [141, 132] width 261 height 15
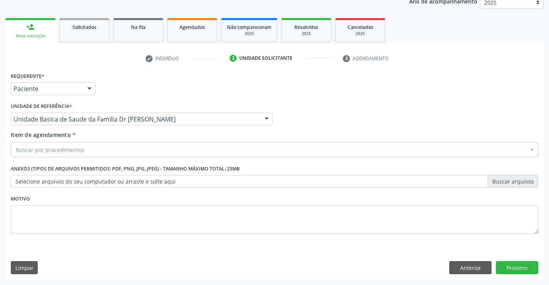
click at [173, 153] on div "Buscar por procedimentos" at bounding box center [275, 149] width 528 height 15
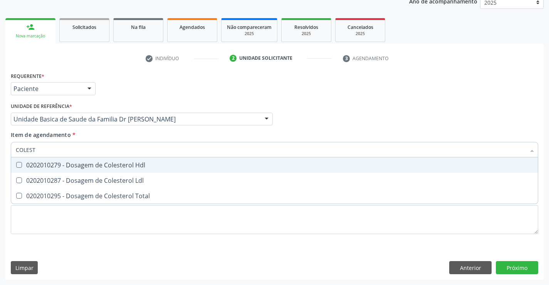
type input "COLESTE"
click at [113, 162] on div "0202010279 - Dosagem de Colesterol Hdl" at bounding box center [275, 165] width 518 height 6
checkbox Hdl "true"
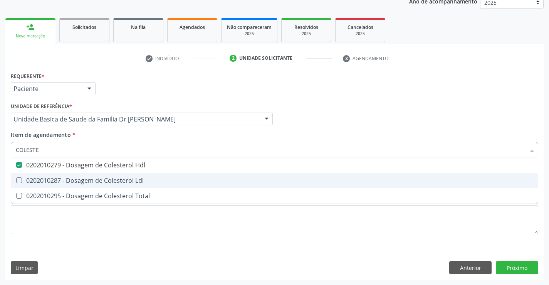
click at [95, 178] on div "0202010287 - Dosagem de Colesterol Ldl" at bounding box center [275, 180] width 518 height 6
checkbox Ldl "true"
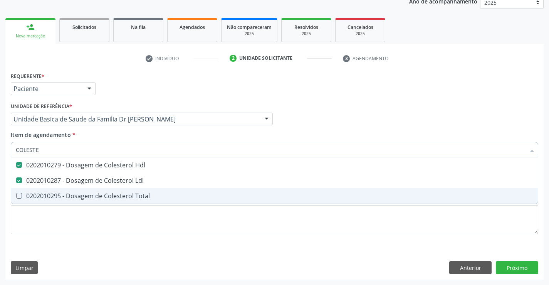
click at [86, 203] on span "0202010295 - Dosagem de Colesterol Total" at bounding box center [274, 195] width 527 height 15
checkbox Total "true"
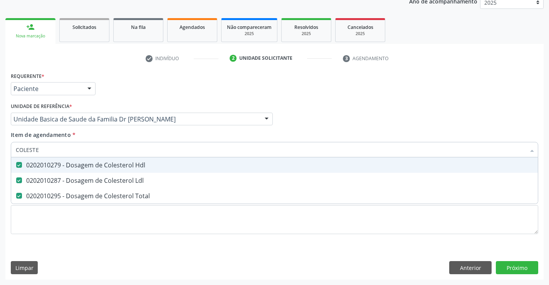
type input "COLESTE"
click at [313, 118] on div "Profissional Solicitante Por favor, selecione a Unidade de Atendimento primeiro…" at bounding box center [274, 116] width 531 height 30
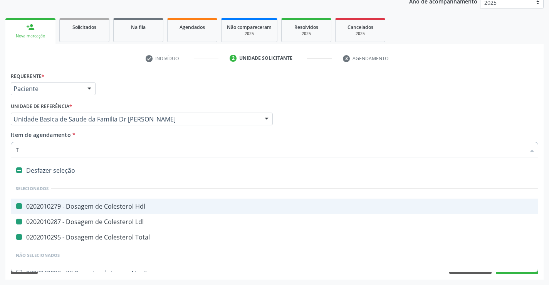
type input "TR"
checkbox Hdl "false"
checkbox Ldl "false"
checkbox Total "false"
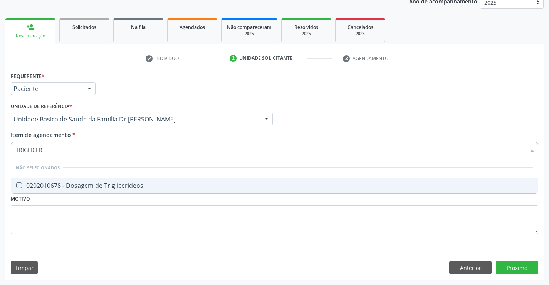
type input "TRIGLICERI"
click at [72, 187] on div "0202010678 - Dosagem de Triglicerideos" at bounding box center [275, 185] width 518 height 6
checkbox Triglicerideos "true"
click at [400, 99] on div "Requerente * Paciente Profissional de Saúde Paciente Nenhum resultado encontrad…" at bounding box center [274, 85] width 531 height 30
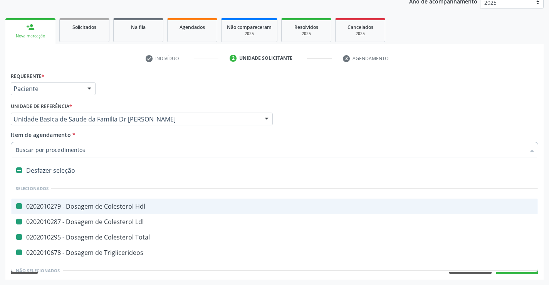
type input "U"
checkbox Hdl "false"
checkbox Ldl "false"
checkbox Total "false"
checkbox Triglicerideos "false"
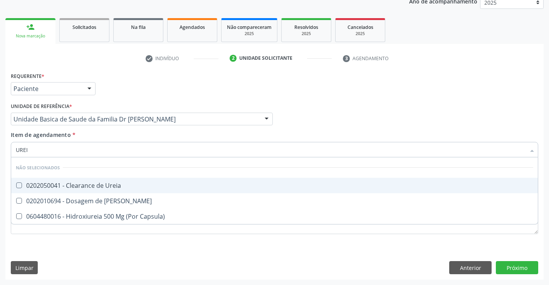
type input "UREIA"
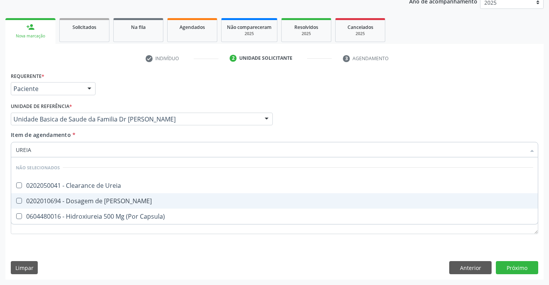
click at [67, 199] on div "0202010694 - Dosagem de [PERSON_NAME]" at bounding box center [275, 201] width 518 height 6
checkbox Ureia "true"
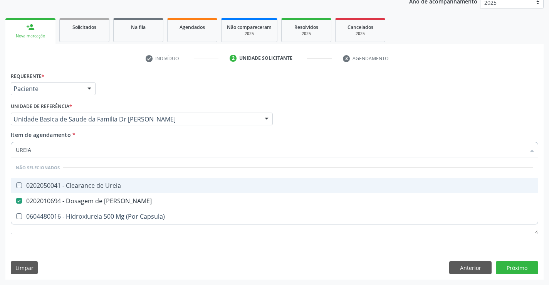
click at [293, 101] on div "Profissional Solicitante Por favor, selecione a Unidade de Atendimento primeiro…" at bounding box center [274, 116] width 531 height 30
checkbox Ureia "true"
checkbox Capsula\) "true"
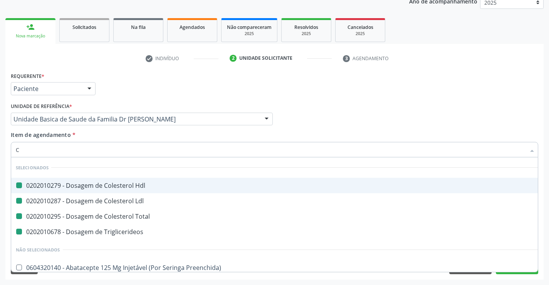
type input "CR"
checkbox Hdl "false"
checkbox Ldl "false"
checkbox Total "false"
checkbox Triglicerideos "false"
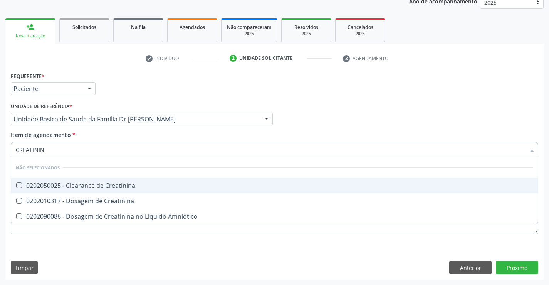
type input "CREATININA"
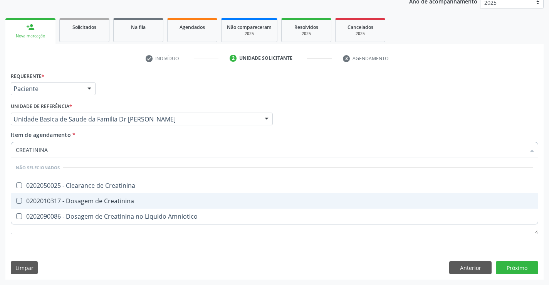
click at [81, 198] on div "0202010317 - Dosagem de Creatinina" at bounding box center [275, 201] width 518 height 6
checkbox Creatinina "true"
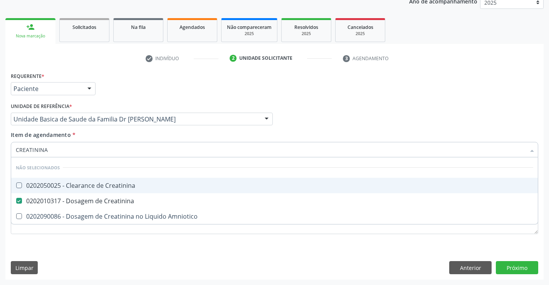
click at [379, 99] on div "Requerente * Paciente Profissional de Saúde Paciente Nenhum resultado encontrad…" at bounding box center [274, 85] width 531 height 30
checkbox Creatinina "true"
checkbox Amniotico "true"
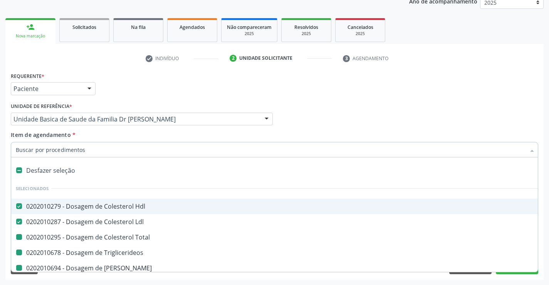
type input "U"
checkbox Total "false"
checkbox Triglicerideos "false"
checkbox Ureia "false"
checkbox Creatinina "false"
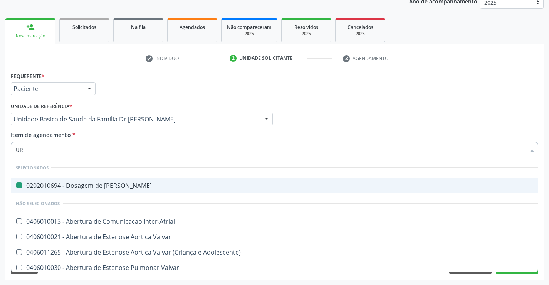
type input "URI"
checkbox Ureia "false"
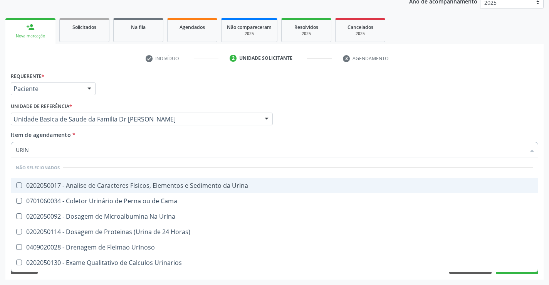
type input "URINA"
click at [111, 183] on div "0202050017 - Analise de Caracteres Fisicos, Elementos e Sedimento da Urina" at bounding box center [275, 185] width 518 height 6
checkbox Urina "true"
type input "URINA"
click at [315, 101] on div "Profissional Solicitante Por favor, selecione a Unidade de Atendimento primeiro…" at bounding box center [274, 116] width 531 height 30
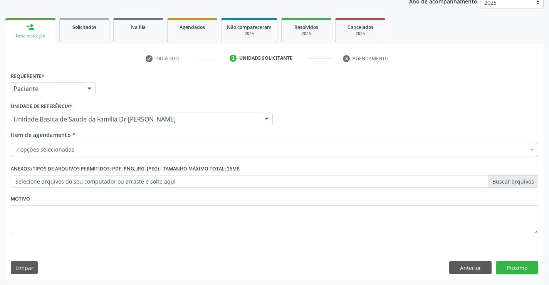
checkbox Total "true"
checkbox Triglicerideos "true"
checkbox Ureia "true"
checkbox Creatinina "true"
checkbox Urina "true"
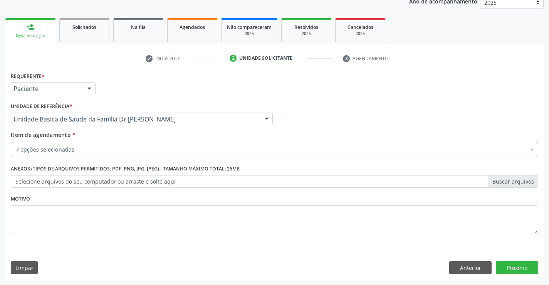
checkbox Ldl "true"
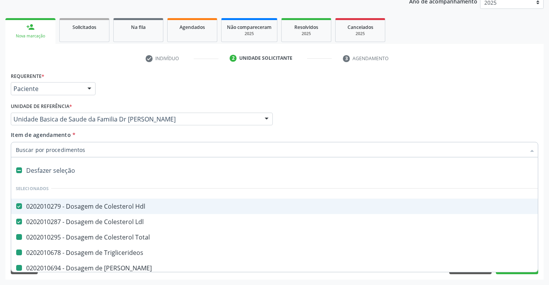
type input "H"
checkbox Total "false"
checkbox Triglicerideos "false"
checkbox Ureia "false"
checkbox Creatinina "false"
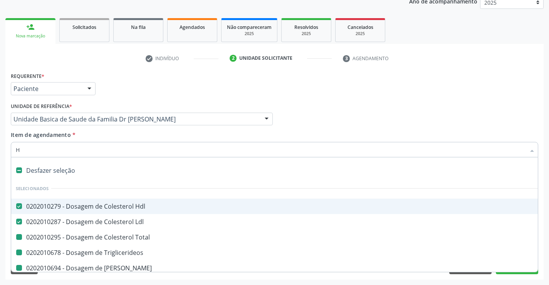
checkbox Urina "false"
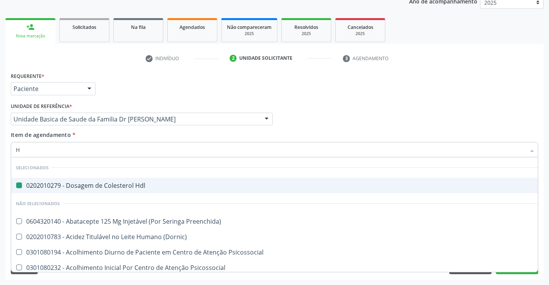
type input "HE"
checkbox Hdl "false"
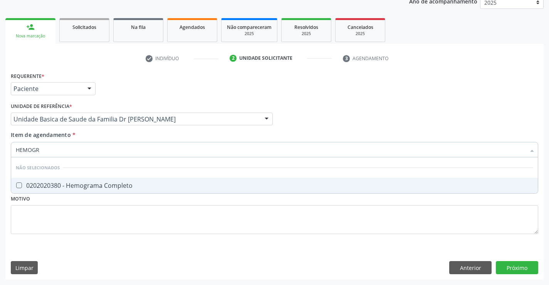
type input "HEMOGRA"
click at [51, 188] on div "0202020380 - Hemograma Completo" at bounding box center [275, 185] width 518 height 6
checkbox Completo "true"
click at [49, 213] on div "Requerente * Paciente Profissional de Saúde Paciente Nenhum resultado encontrad…" at bounding box center [275, 157] width 528 height 175
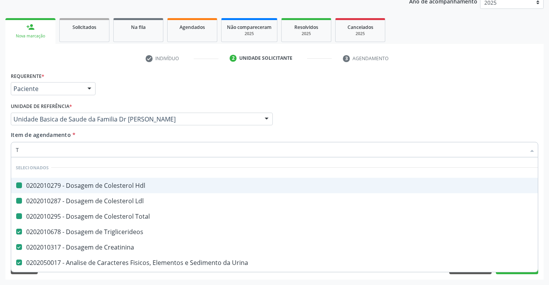
type input "TG"
checkbox Hdl "false"
checkbox Ldl "false"
checkbox Total "false"
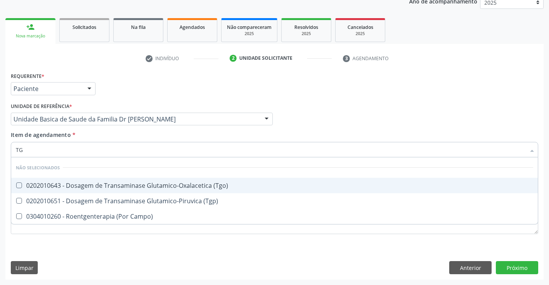
type input "TGO"
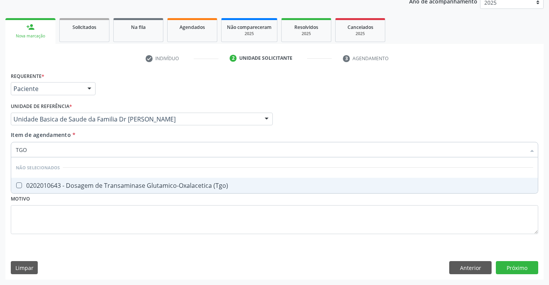
click at [49, 184] on div "0202010643 - Dosagem de Transaminase Glutamico-Oxalacetica (Tgo)" at bounding box center [275, 185] width 518 height 6
checkbox \(Tgo\) "true"
click at [38, 217] on div "Requerente * Paciente Profissional de Saúde Paciente Nenhum resultado encontrad…" at bounding box center [275, 157] width 528 height 175
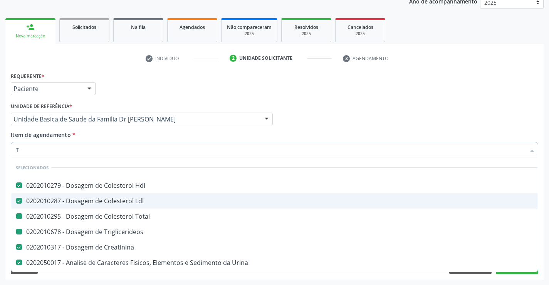
type input "TG"
checkbox Total "false"
checkbox Triglicerideos "false"
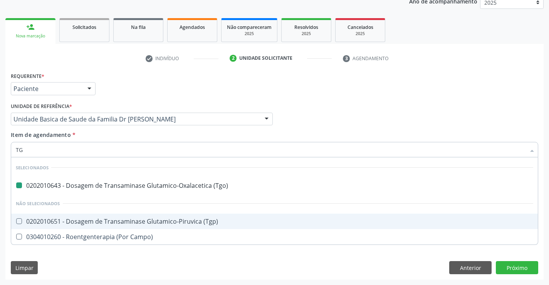
type input "TGP"
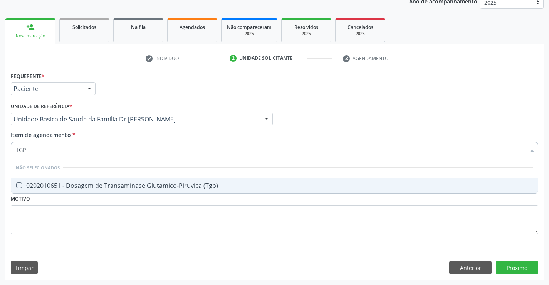
click at [37, 178] on span "0202010651 - Dosagem de Transaminase Glutamico-Piruvica (Tgp)" at bounding box center [274, 185] width 527 height 15
checkbox \(Tgp\) "true"
click at [35, 231] on div "Requerente * Paciente Profissional de Saúde Paciente Nenhum resultado encontrad…" at bounding box center [275, 157] width 528 height 175
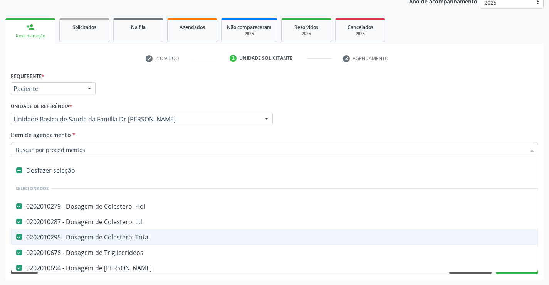
click at [437, 74] on div "Requerente * Paciente Profissional de Saúde Paciente Nenhum resultado encontrad…" at bounding box center [274, 85] width 531 height 30
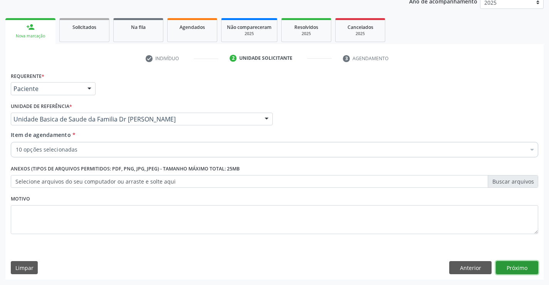
click at [505, 264] on button "Próximo" at bounding box center [517, 267] width 42 height 13
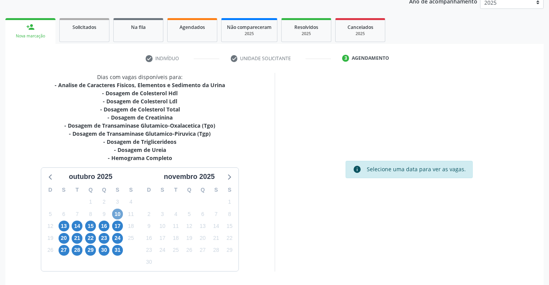
click at [121, 217] on span "10" at bounding box center [117, 214] width 11 height 11
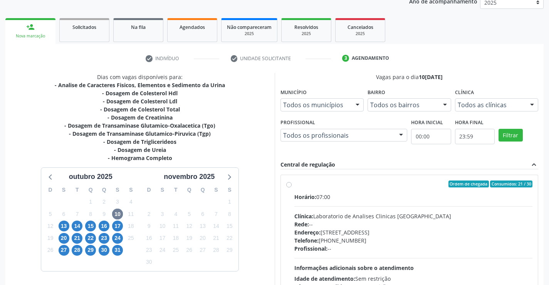
click at [292, 184] on div "Ordem de chegada Consumidos: 21 / 30 Horário: 07:00 Clínica: Laboratorio de Ana…" at bounding box center [409, 239] width 247 height 118
radio input "true"
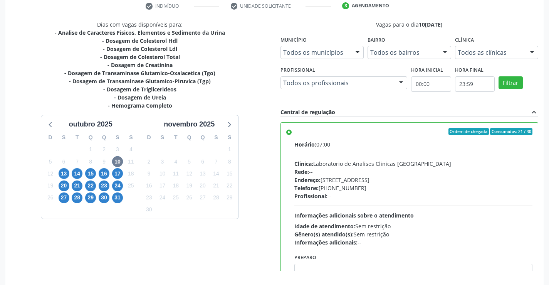
scroll to position [176, 0]
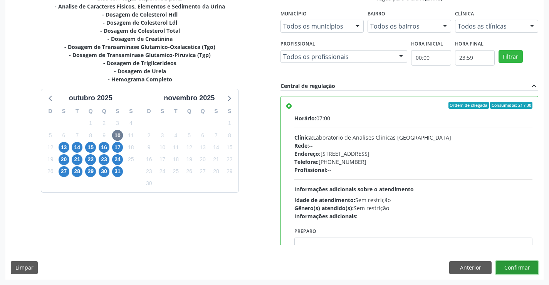
click at [524, 269] on button "Confirmar" at bounding box center [517, 267] width 42 height 13
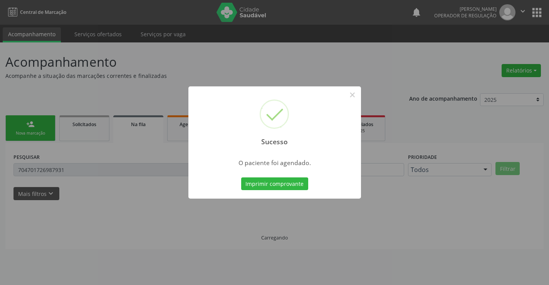
scroll to position [0, 0]
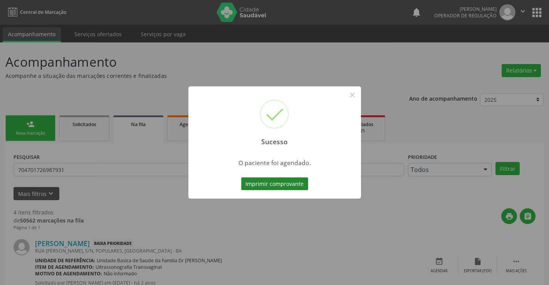
click at [287, 186] on button "Imprimir comprovante" at bounding box center [274, 183] width 67 height 13
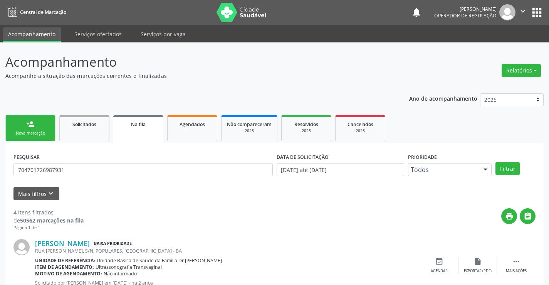
click at [25, 123] on link "person_add Nova marcação" at bounding box center [30, 128] width 50 height 26
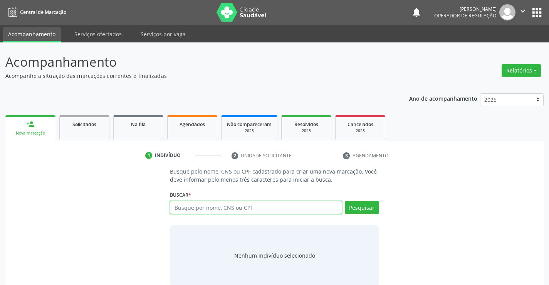
click at [239, 206] on input "text" at bounding box center [256, 207] width 172 height 13
click at [220, 209] on input "7046051360244220" at bounding box center [256, 207] width 172 height 13
type input "704605136024420"
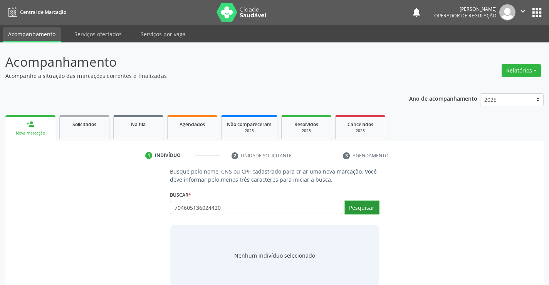
click at [360, 210] on button "Pesquisar" at bounding box center [362, 207] width 34 height 13
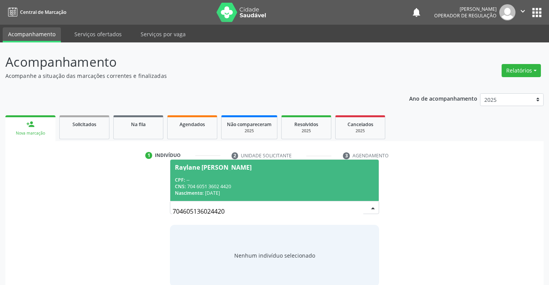
click at [211, 165] on div "Raylane [PERSON_NAME]" at bounding box center [213, 167] width 77 height 6
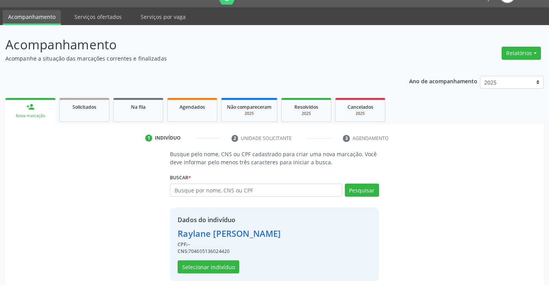
scroll to position [24, 0]
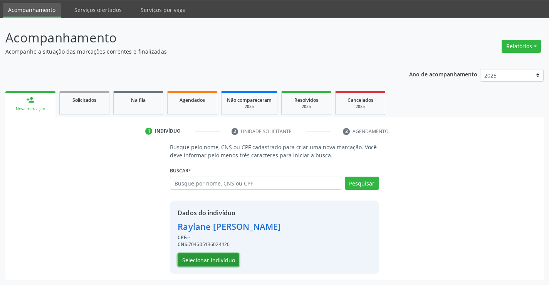
click at [220, 261] on button "Selecionar indivíduo" at bounding box center [209, 259] width 62 height 13
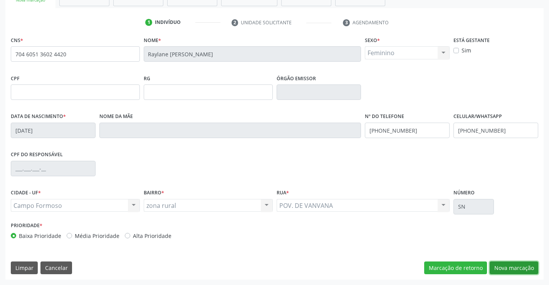
click at [513, 271] on button "Nova marcação" at bounding box center [514, 267] width 49 height 13
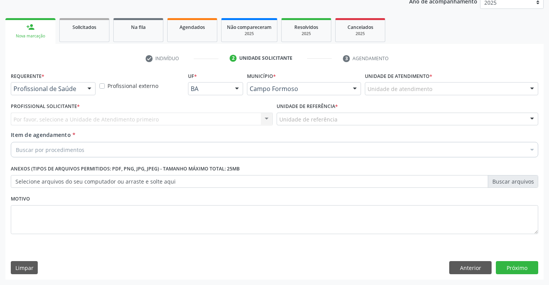
click at [86, 88] on div at bounding box center [90, 88] width 12 height 13
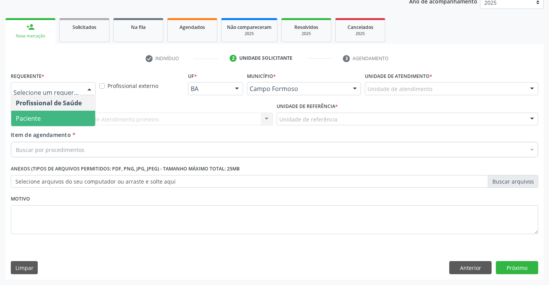
click at [49, 116] on span "Paciente" at bounding box center [53, 118] width 84 height 15
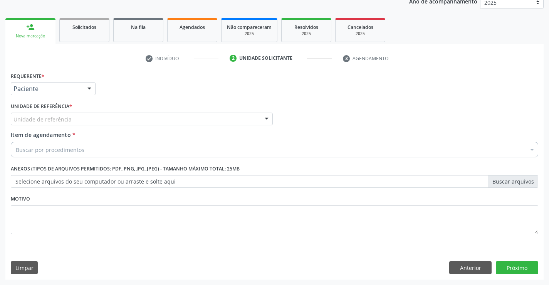
click at [264, 118] on div at bounding box center [267, 119] width 12 height 13
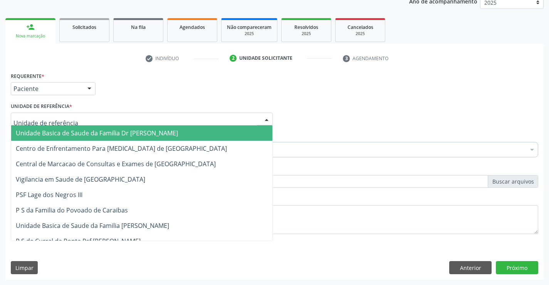
click at [203, 124] on input "text" at bounding box center [135, 122] width 244 height 15
click at [149, 135] on span "Unidade Basica de Saude da Familia Dr [PERSON_NAME]" at bounding box center [97, 133] width 162 height 8
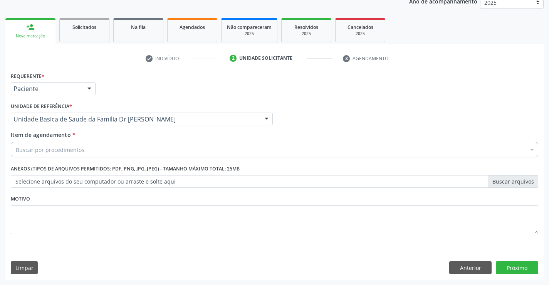
click at [104, 146] on div "Buscar por procedimentos" at bounding box center [275, 149] width 528 height 15
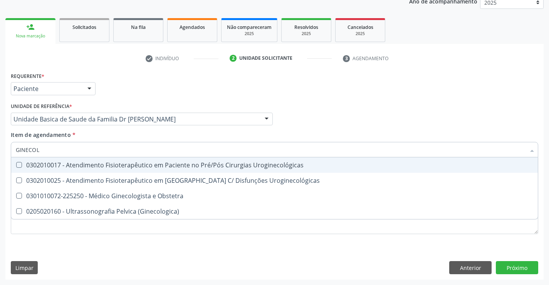
type input "GINECOLO"
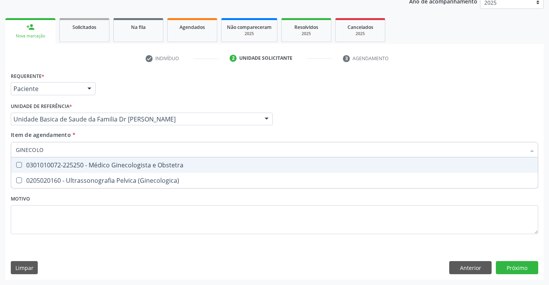
click at [111, 165] on div "0301010072-225250 - Médico Ginecologista e Obstetra" at bounding box center [275, 165] width 518 height 6
checkbox Obstetra "true"
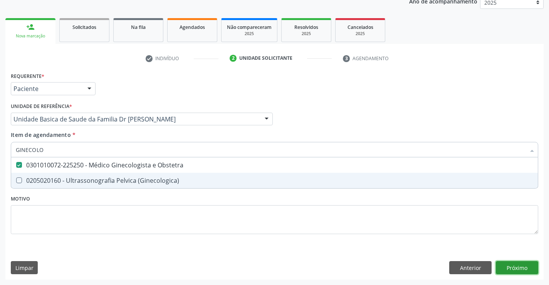
click at [520, 266] on div "Requerente * Paciente Profissional de Saúde Paciente Nenhum resultado encontrad…" at bounding box center [274, 174] width 538 height 209
checkbox \(Ginecologica\) "true"
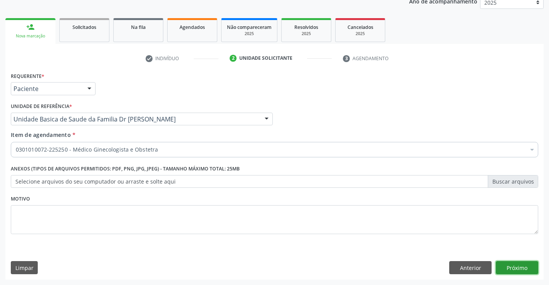
click at [513, 266] on button "Próximo" at bounding box center [517, 267] width 42 height 13
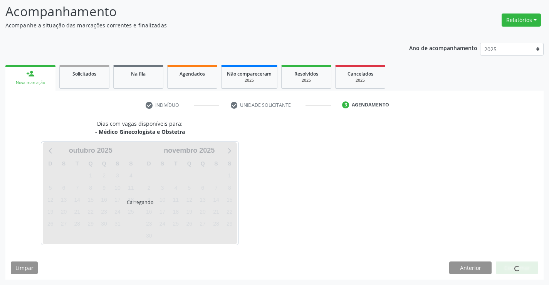
scroll to position [50, 0]
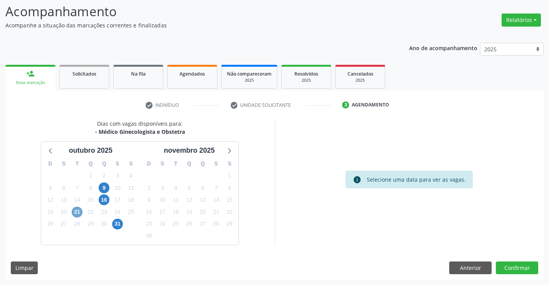
click at [78, 209] on span "21" at bounding box center [77, 212] width 11 height 11
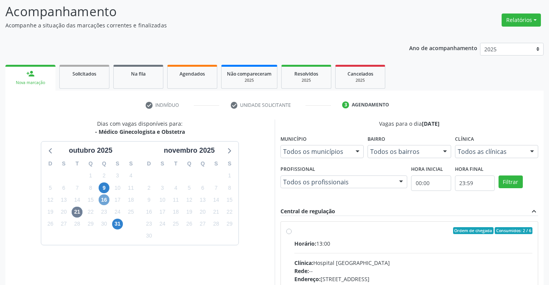
click at [107, 201] on span "16" at bounding box center [104, 199] width 11 height 11
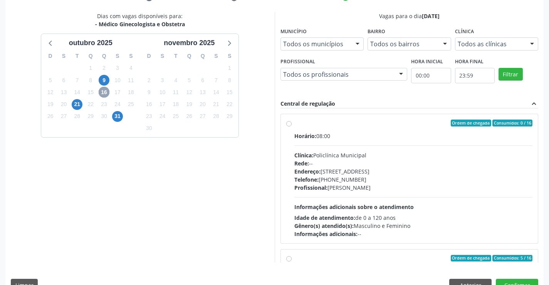
scroll to position [116, 0]
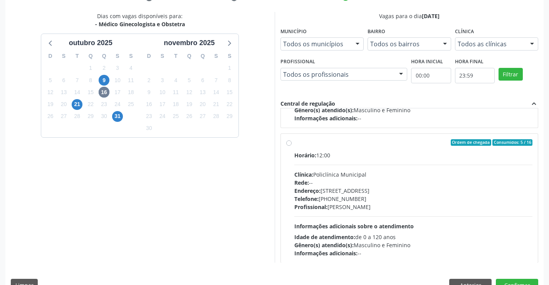
click at [294, 143] on label "Ordem de chegada Consumidos: 5 / 16 Horário: 12:00 Clínica: Policlínica Municip…" at bounding box center [413, 198] width 239 height 118
click at [290, 143] on input "Ordem de chegada Consumidos: 5 / 16 Horário: 12:00 Clínica: Policlínica Municip…" at bounding box center [288, 142] width 5 height 7
radio input "true"
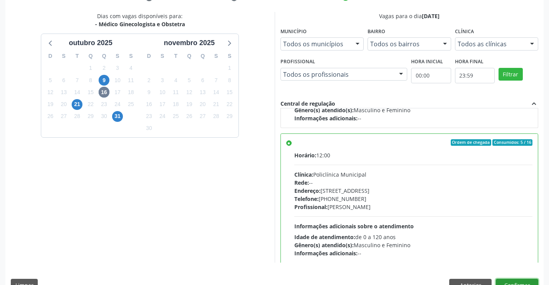
click at [516, 281] on button "Confirmar" at bounding box center [517, 285] width 42 height 13
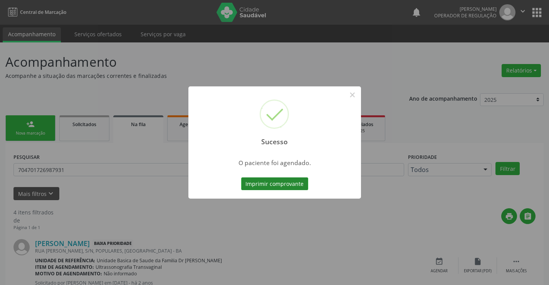
click at [259, 182] on button "Imprimir comprovante" at bounding box center [274, 183] width 67 height 13
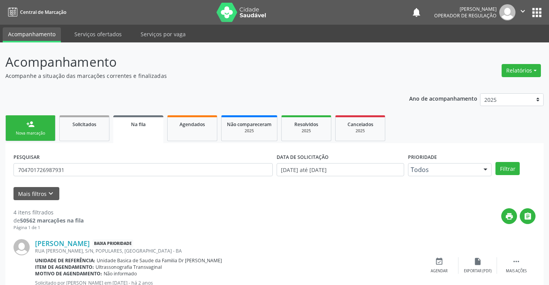
click at [523, 10] on icon "" at bounding box center [523, 11] width 8 height 8
click at [494, 46] on link "Sair" at bounding box center [503, 47] width 53 height 11
